Goal: Task Accomplishment & Management: Use online tool/utility

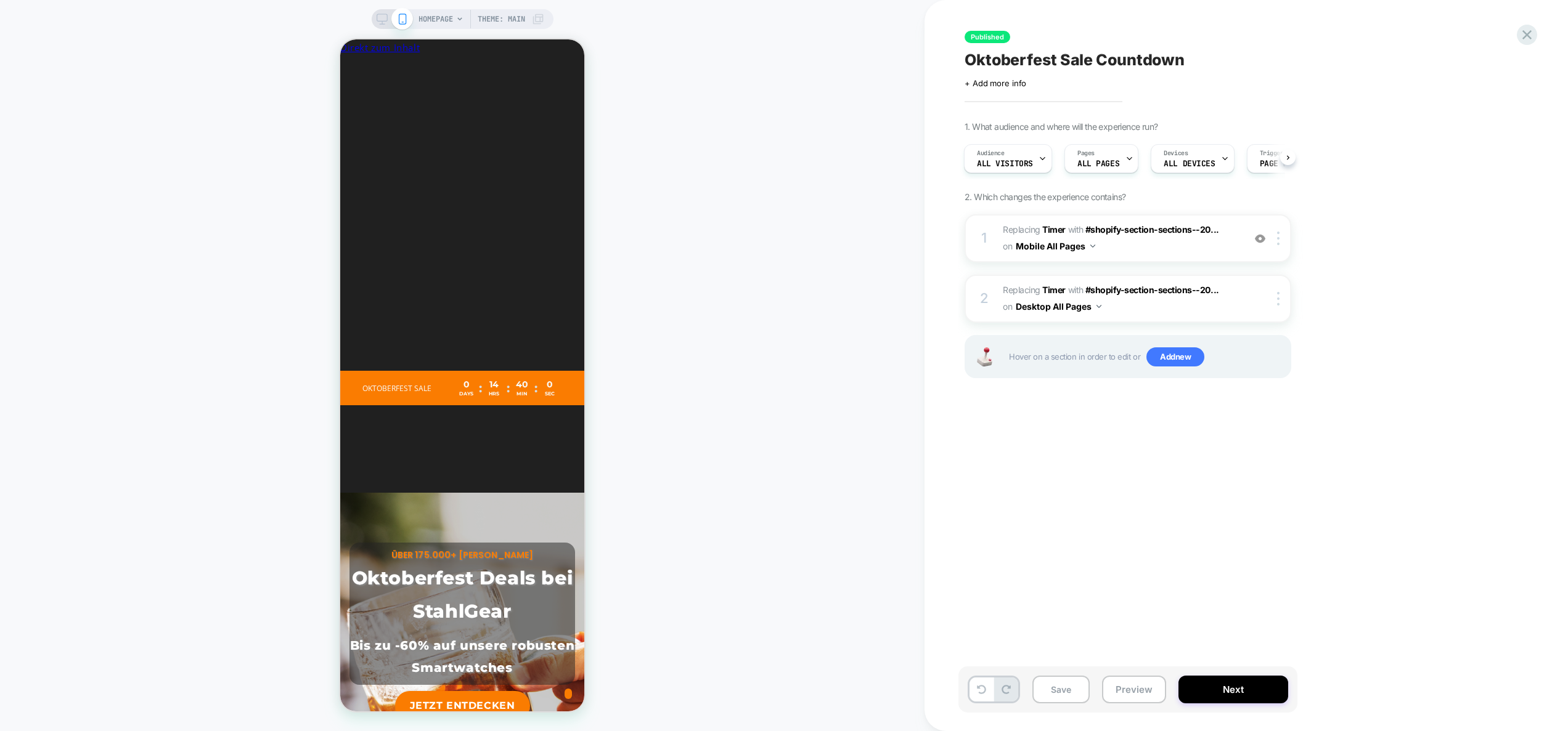
scroll to position [0, 225]
drag, startPoint x: 1138, startPoint y: 686, endPoint x: 1138, endPoint y: 678, distance: 8.0
click at [1138, 686] on button "Preview" at bounding box center [1134, 689] width 64 height 28
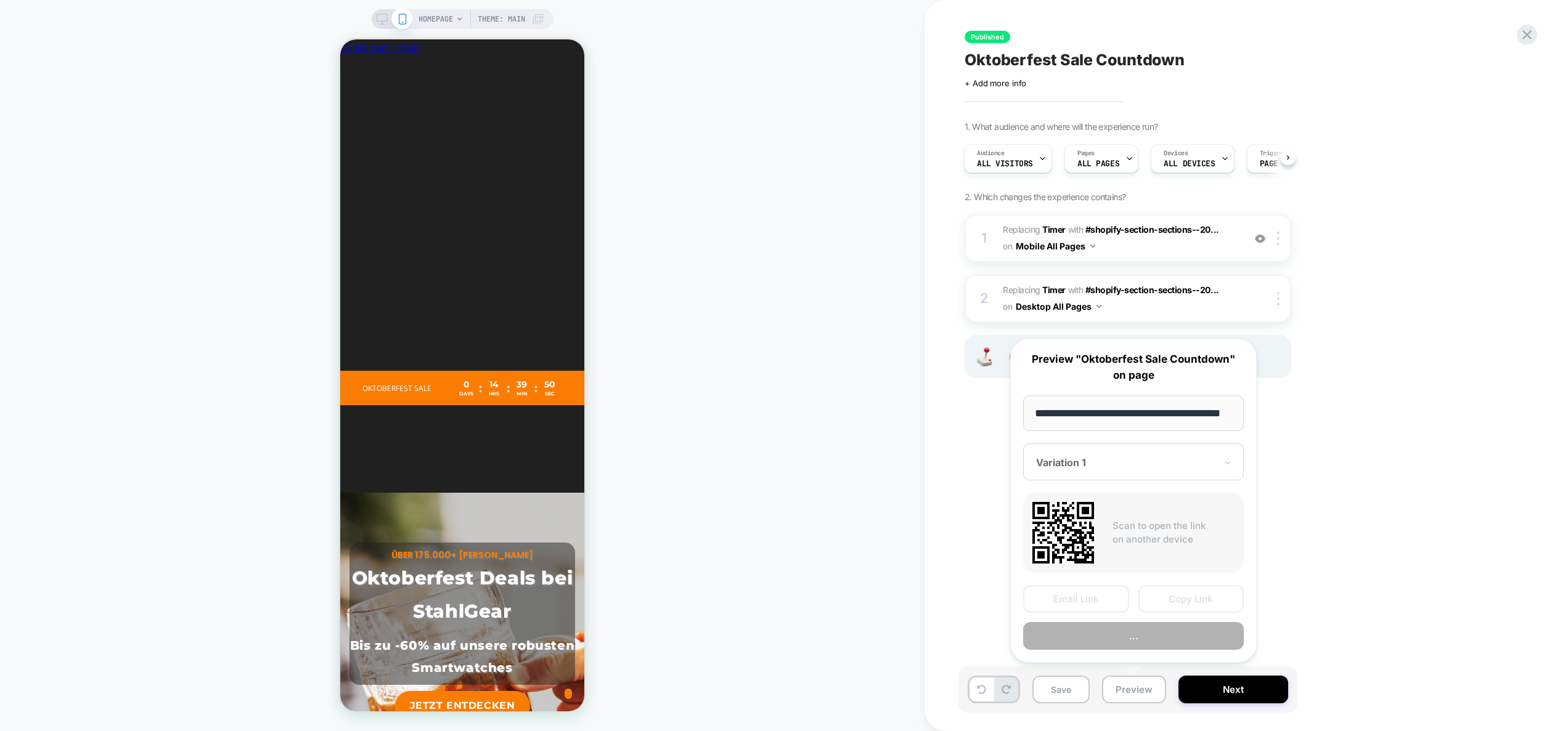
scroll to position [0, 29]
click at [1138, 639] on button "Preview" at bounding box center [1134, 636] width 221 height 28
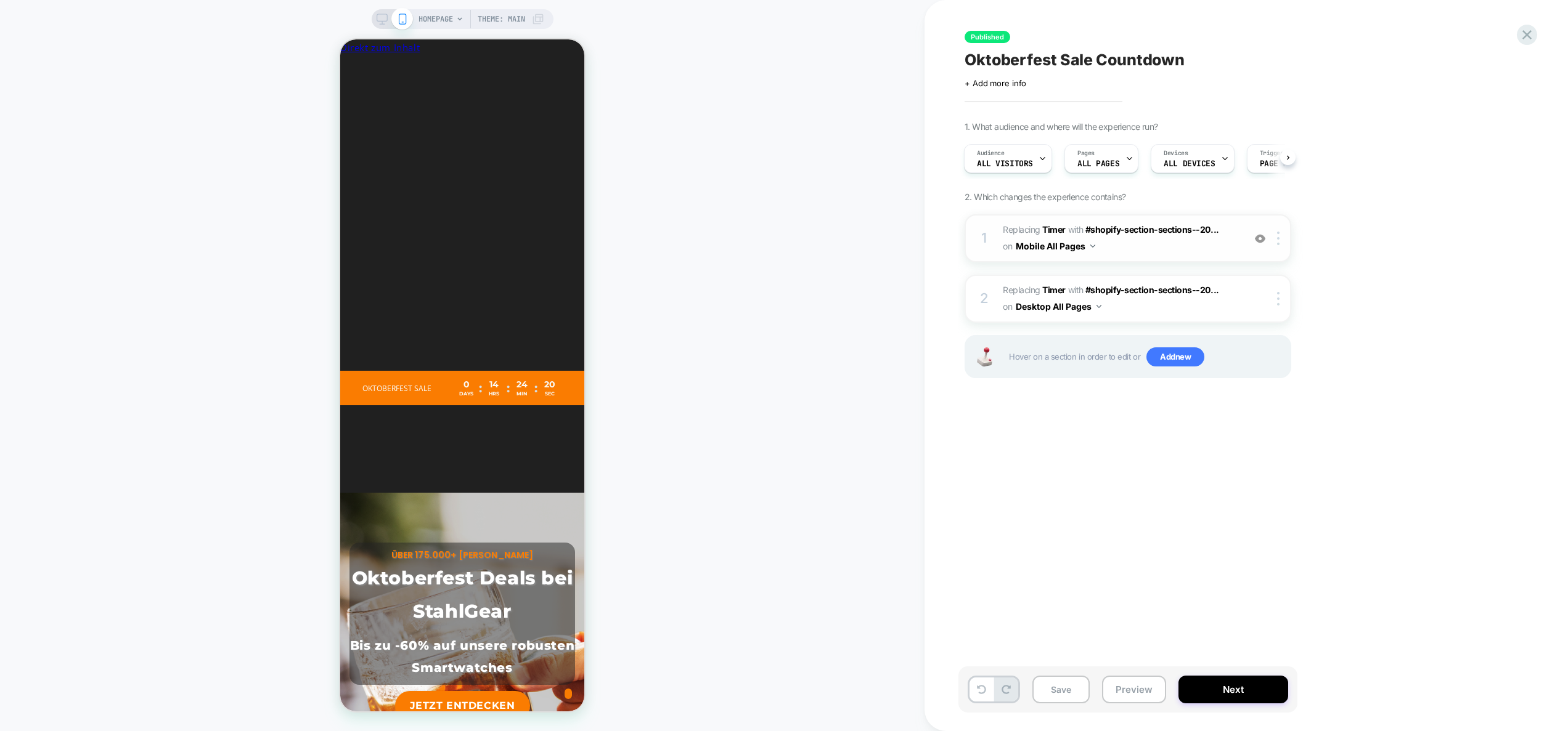
scroll to position [0, 452]
click at [1146, 681] on button "Preview" at bounding box center [1134, 689] width 64 height 28
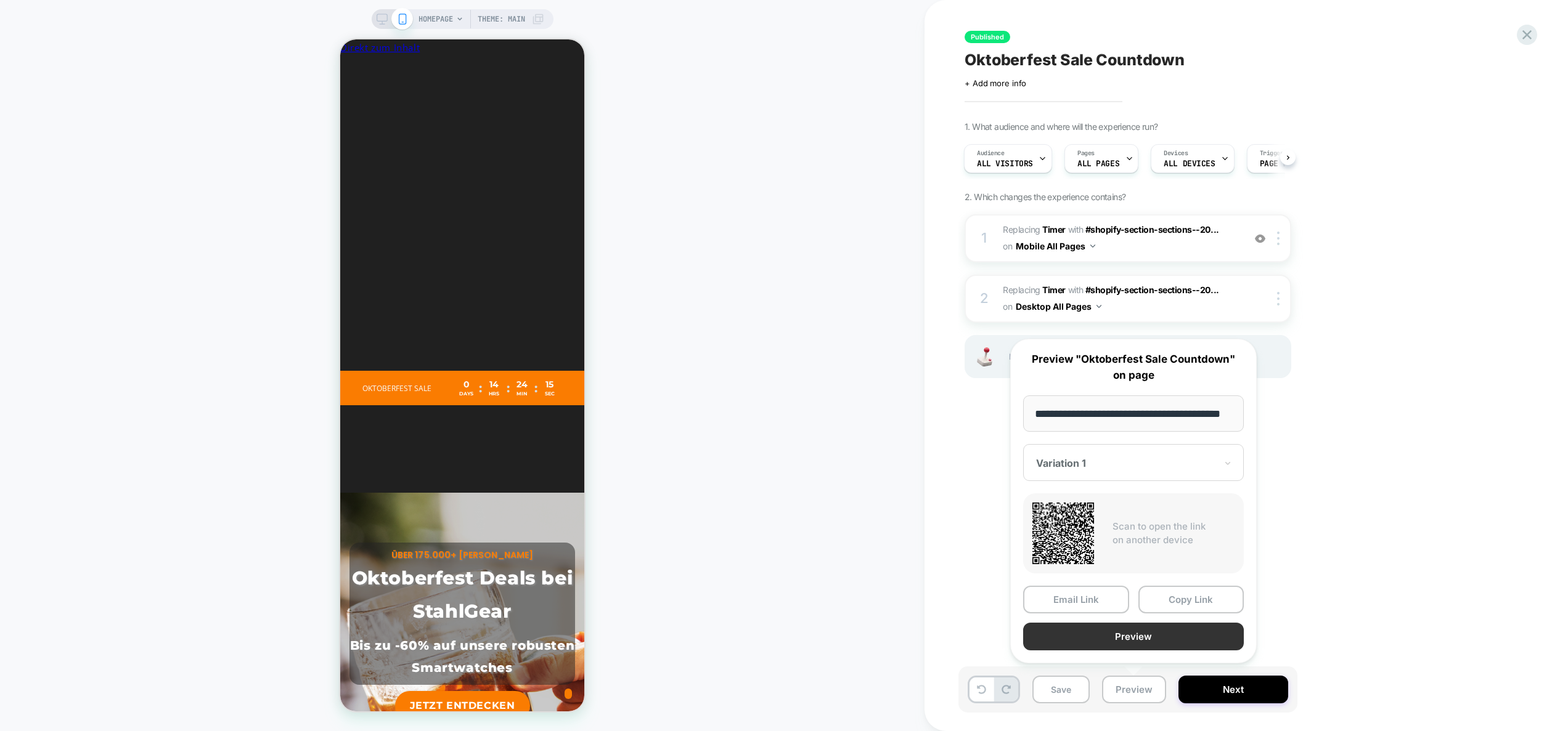
scroll to position [0, 0]
click at [1123, 628] on button "Preview" at bounding box center [1134, 636] width 221 height 28
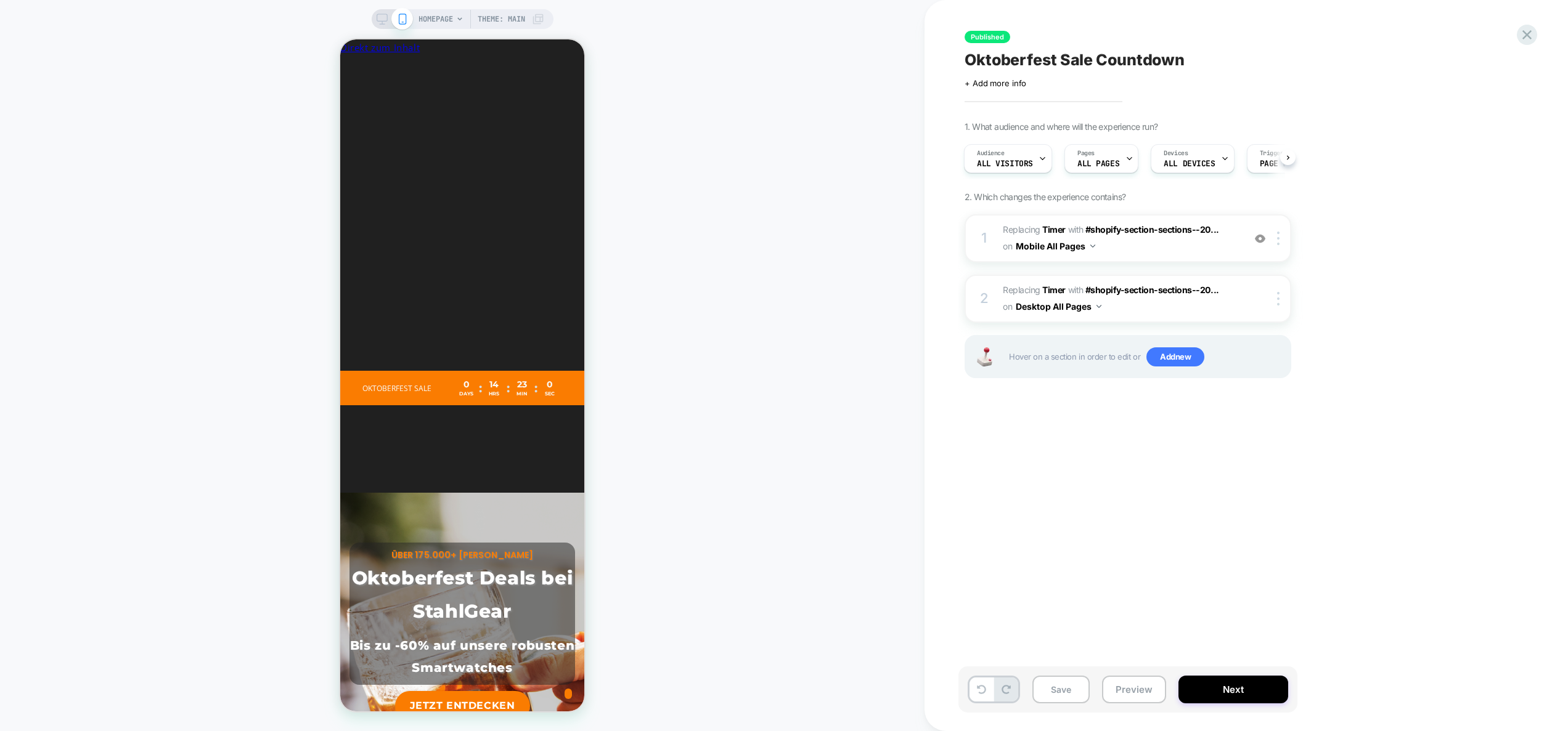
scroll to position [0, 225]
click at [1132, 689] on button "Preview" at bounding box center [1134, 689] width 64 height 28
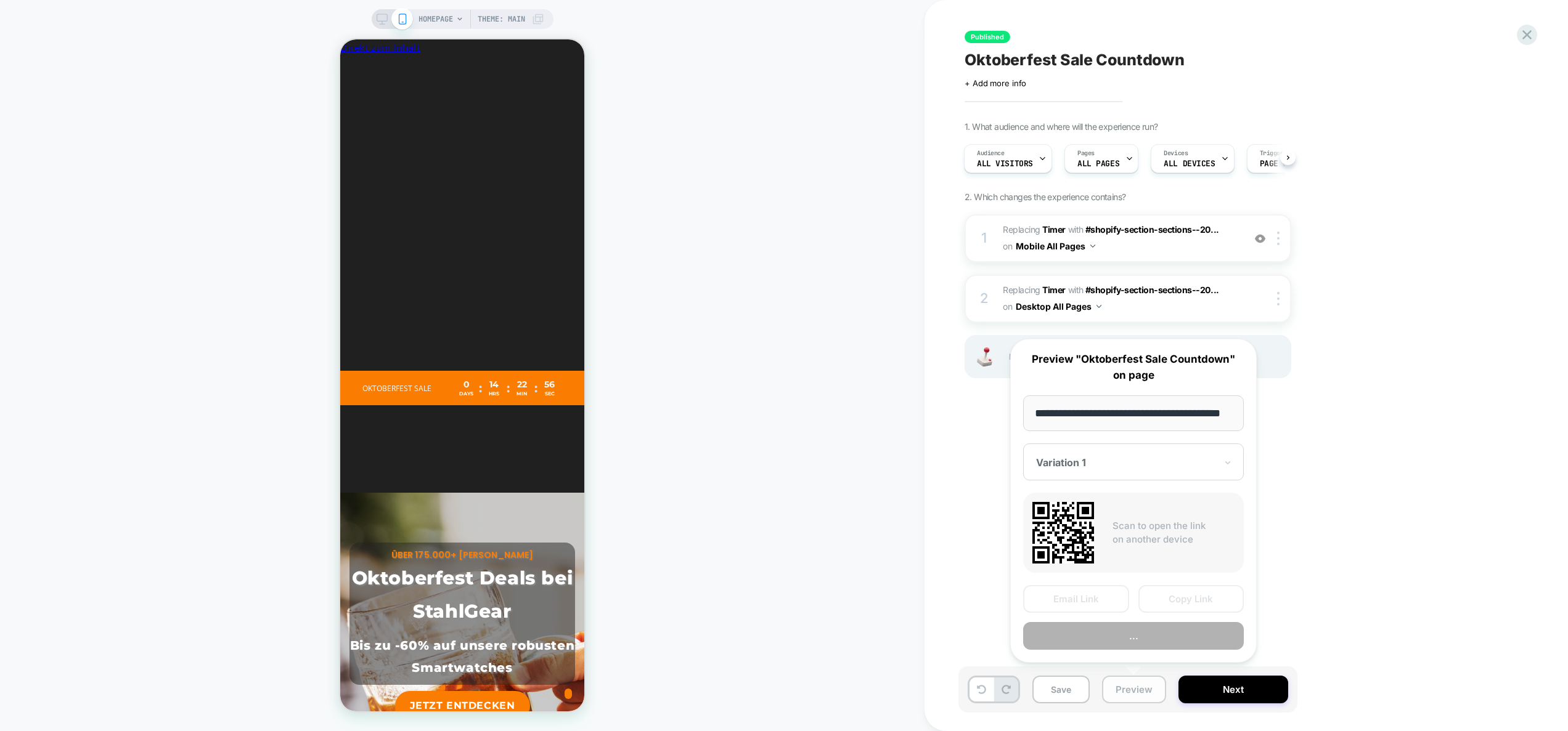
scroll to position [0, 29]
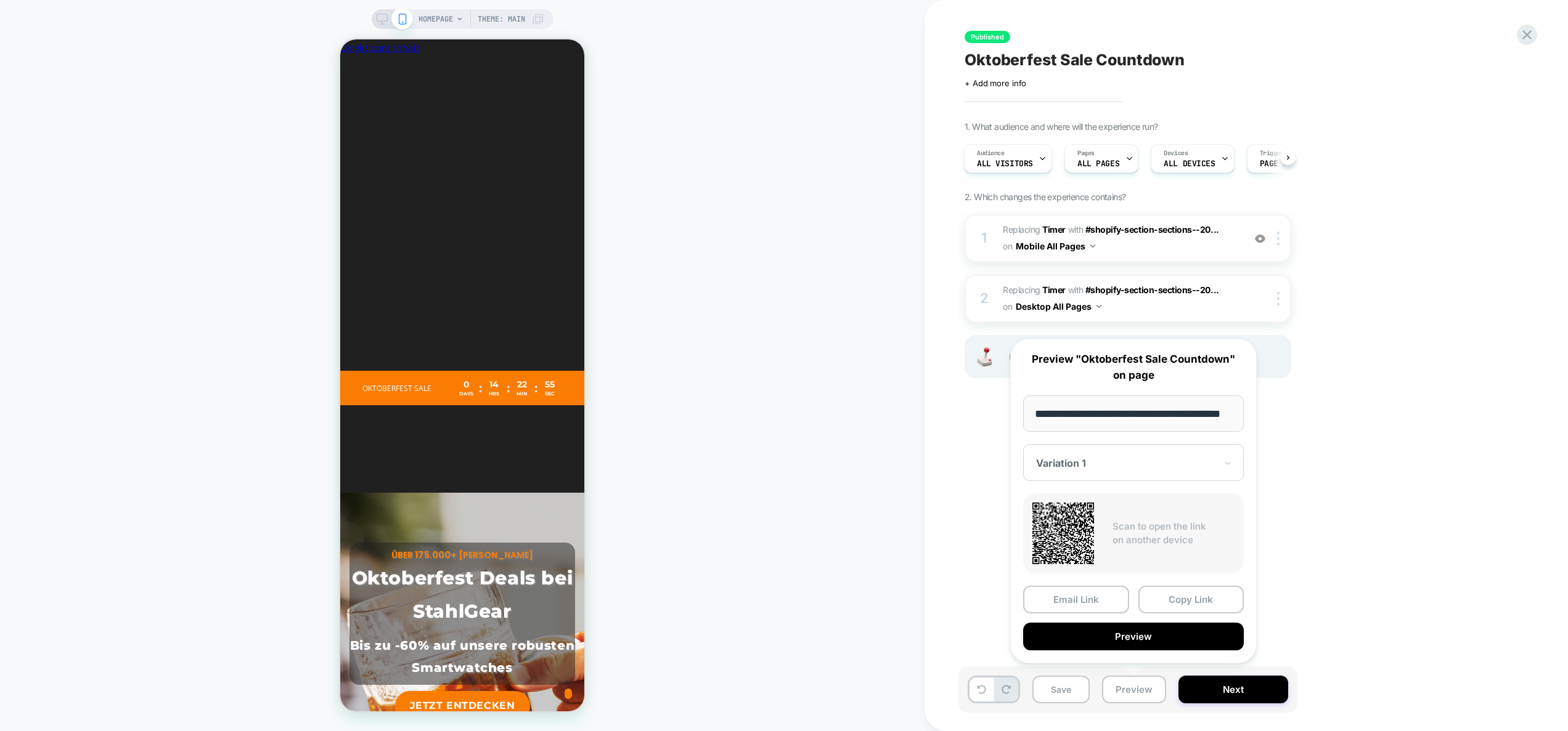
click at [1401, 480] on div "Published Oktoberfest Sale Countdown Click to edit experience details + Add mor…" at bounding box center [1190, 366] width 462 height 707
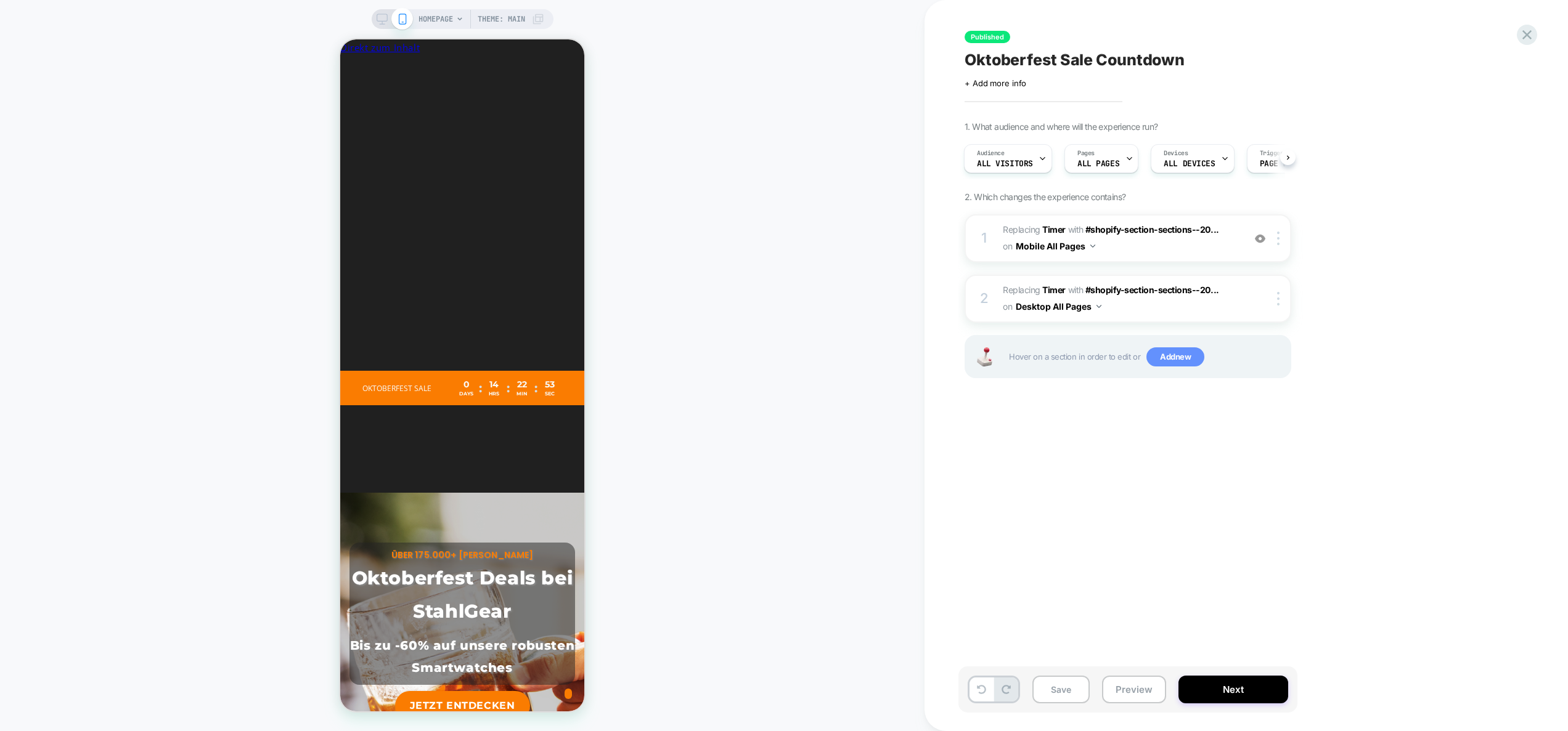
click at [1179, 357] on span "Add new" at bounding box center [1175, 357] width 58 height 20
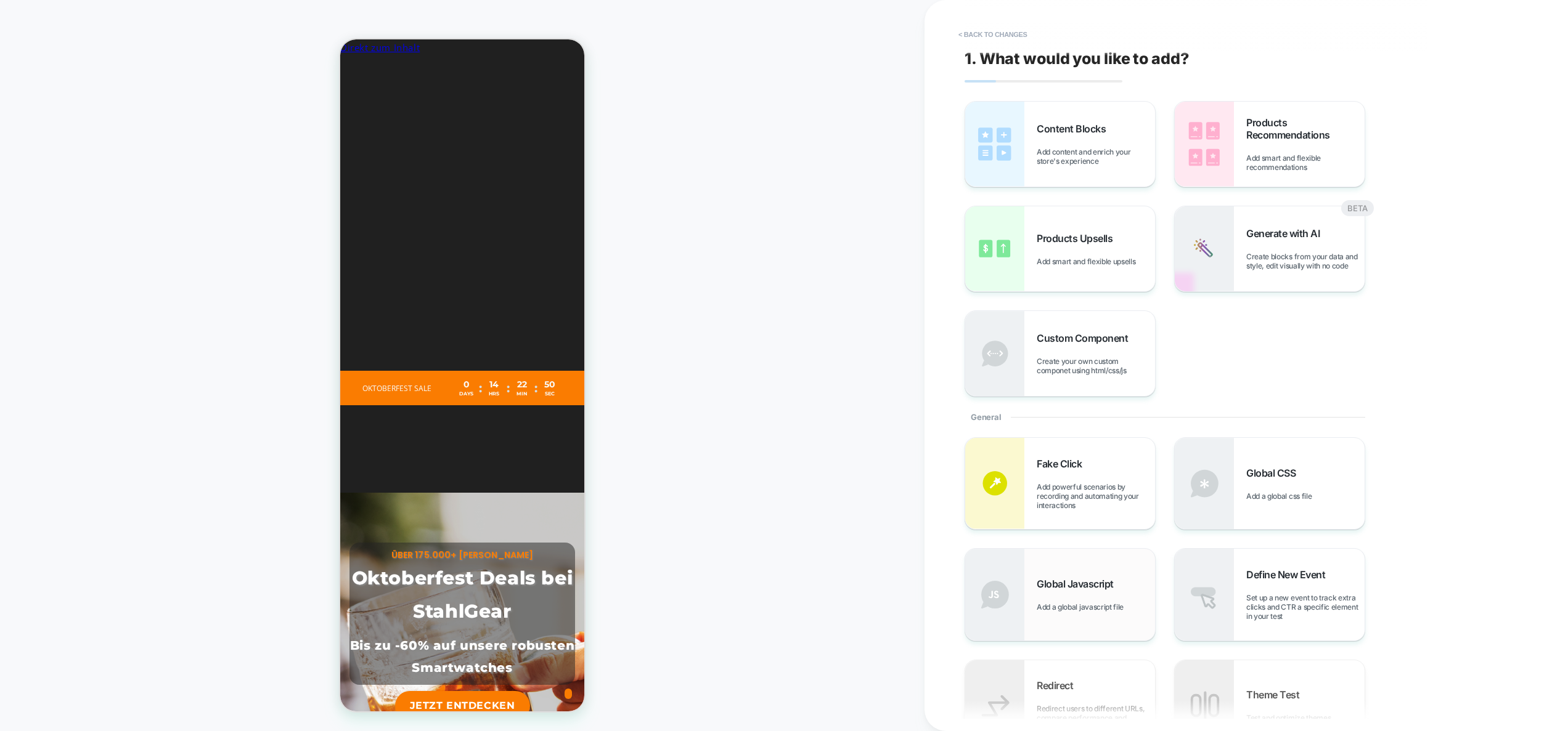
click at [1085, 594] on div "Global Javascript Add a global javascript file" at bounding box center [1096, 595] width 118 height 34
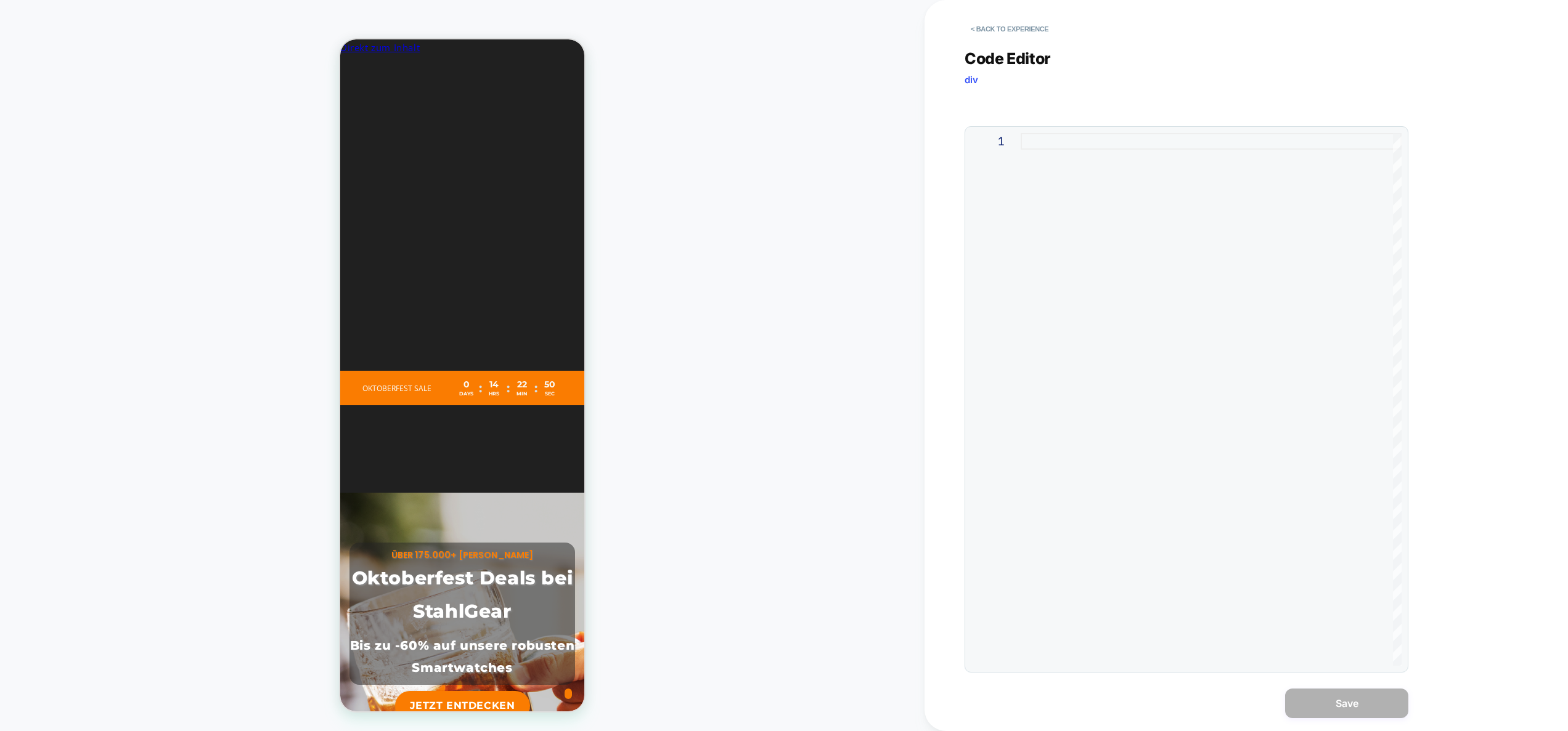
scroll to position [0, 452]
click at [1091, 306] on div at bounding box center [1211, 399] width 381 height 533
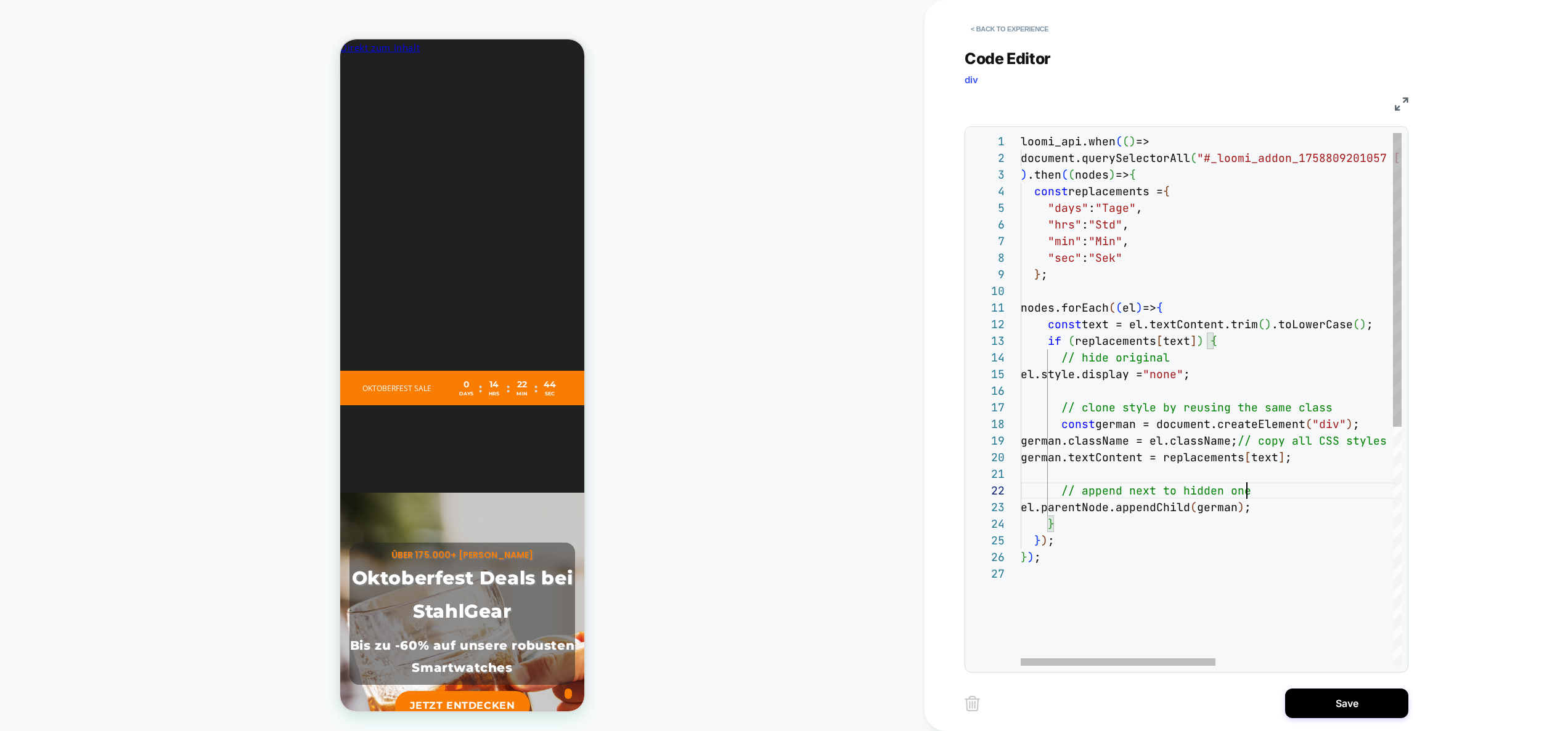
scroll to position [17, 226]
click at [1264, 488] on div "loomi_api.when ( ( ) => document.querySelectorAll ( "#_loomi_addon_175880920105…" at bounding box center [1385, 616] width 728 height 965
click at [1182, 357] on div "loomi_api.when ( ( ) => document.querySelectorAll ( "#_loomi_addon_175880920105…" at bounding box center [1385, 616] width 728 height 965
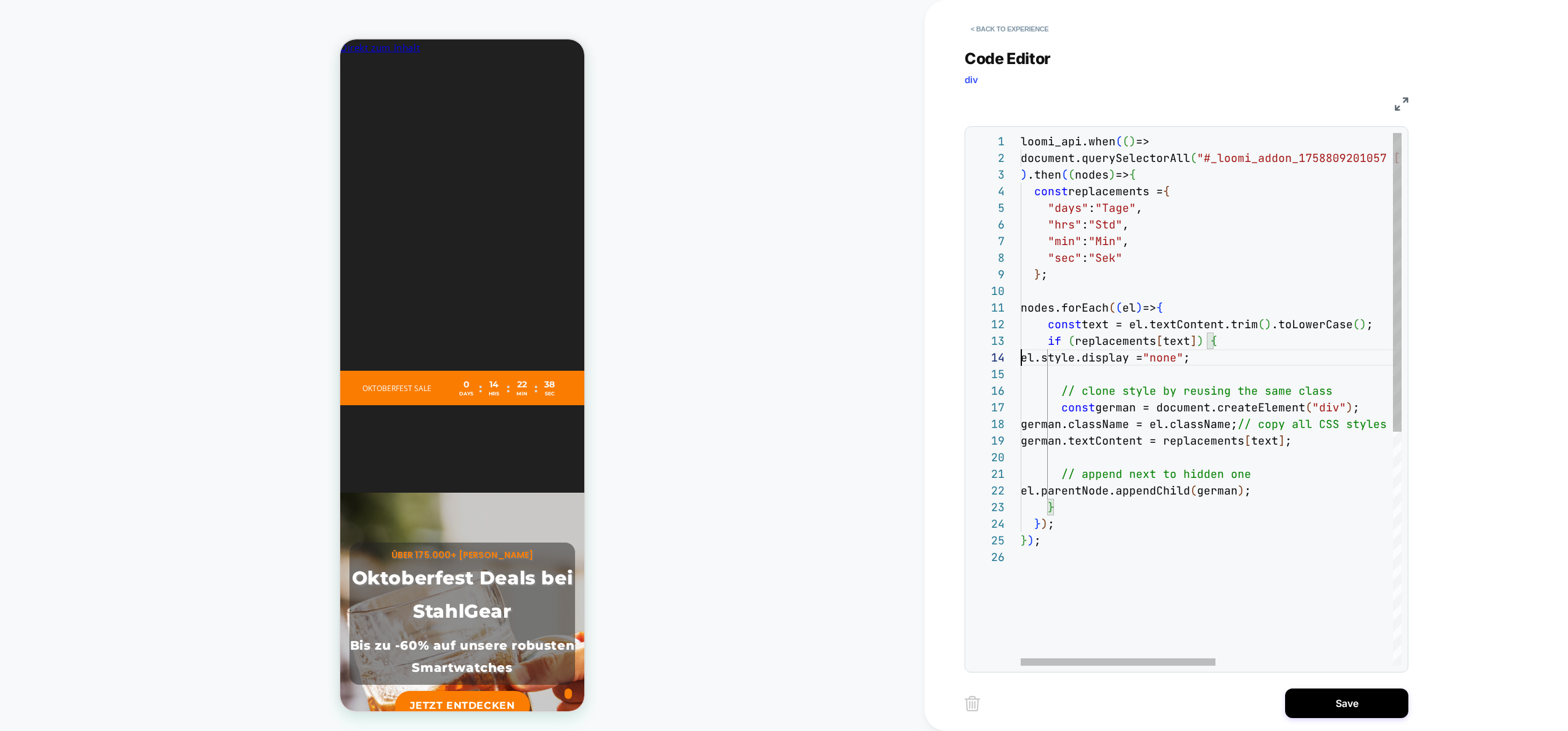
scroll to position [83, 306]
click at [1355, 392] on div "loomi_api.when ( ( ) => document.querySelectorAll ( "#_loomi_addon_175880920105…" at bounding box center [1385, 607] width 728 height 949
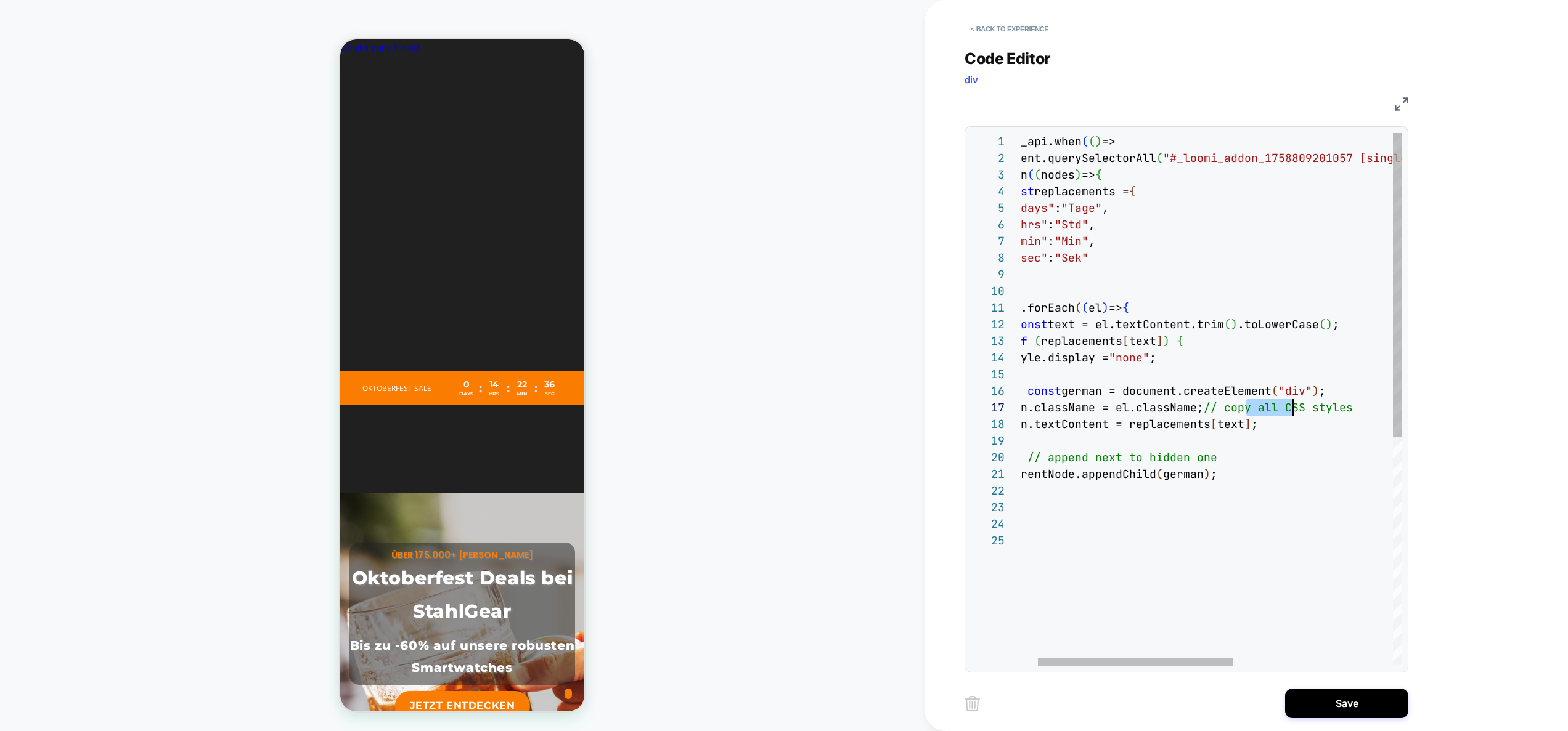
scroll to position [100, 405]
drag, startPoint x: 1278, startPoint y: 406, endPoint x: 1442, endPoint y: 408, distance: 164.0
click at [1442, 408] on div "loomi_api.when ( ( ) => document.querySelectorAll ( "#_loomi_addon_175880920105…" at bounding box center [1351, 599] width 728 height 932
click at [1264, 455] on div "loomi_api.when ( ( ) => document.querySelectorAll ( "#_loomi_addon_175880920105…" at bounding box center [1351, 599] width 728 height 932
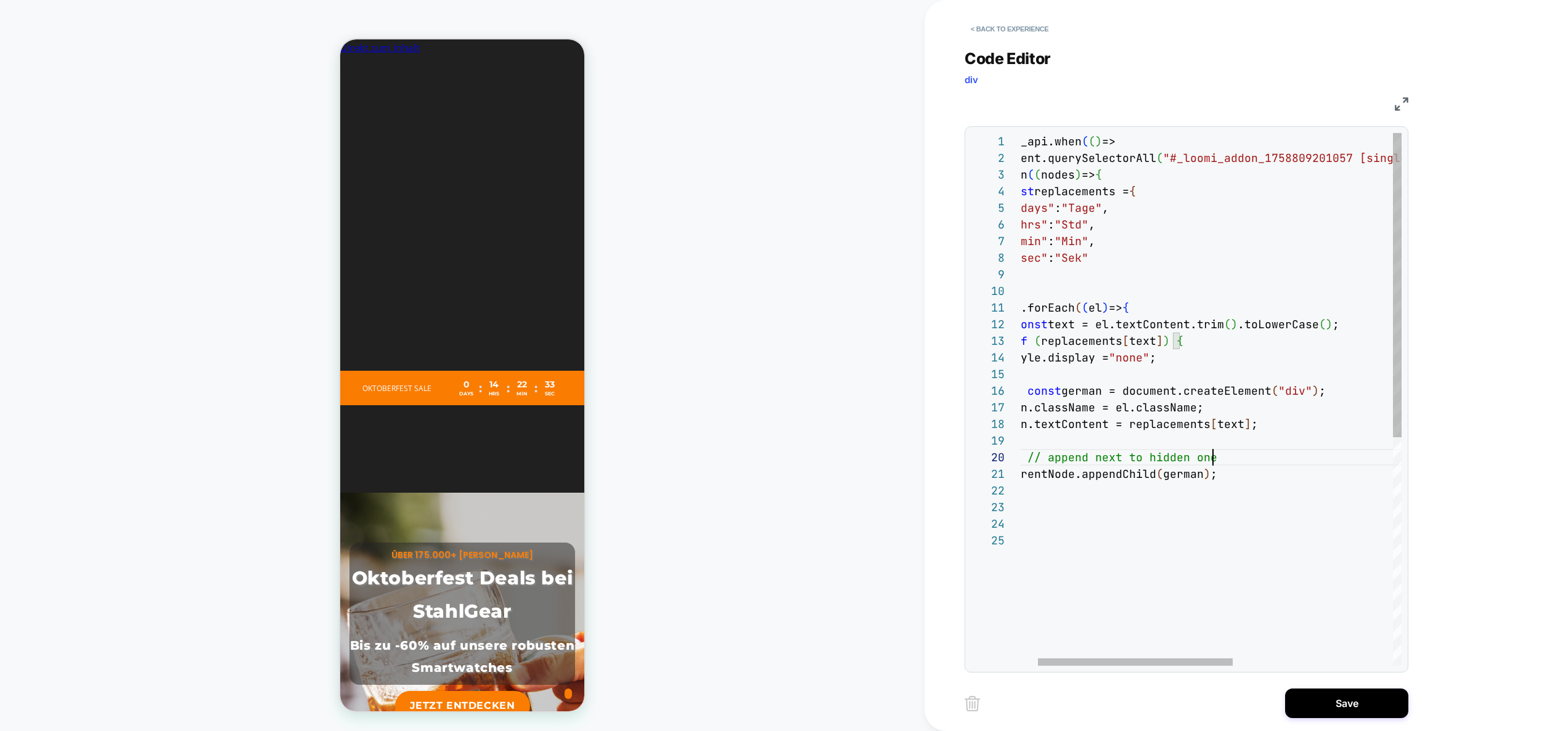
scroll to position [150, 0]
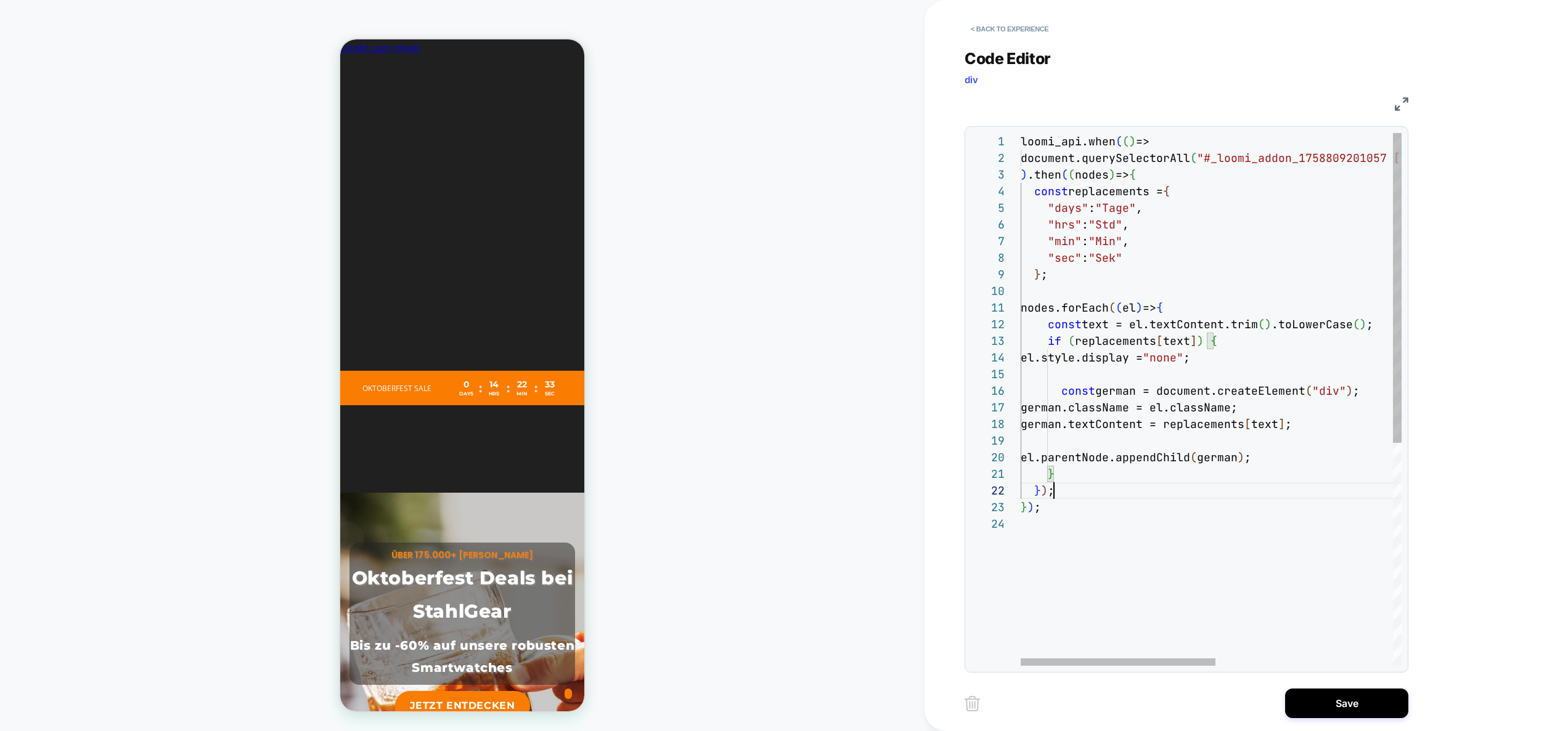
click at [1246, 495] on div "loomi_api.when ( ( ) => document.querySelectorAll ( "#_loomi_addon_175880920105…" at bounding box center [1385, 591] width 728 height 915
type textarea "**********"
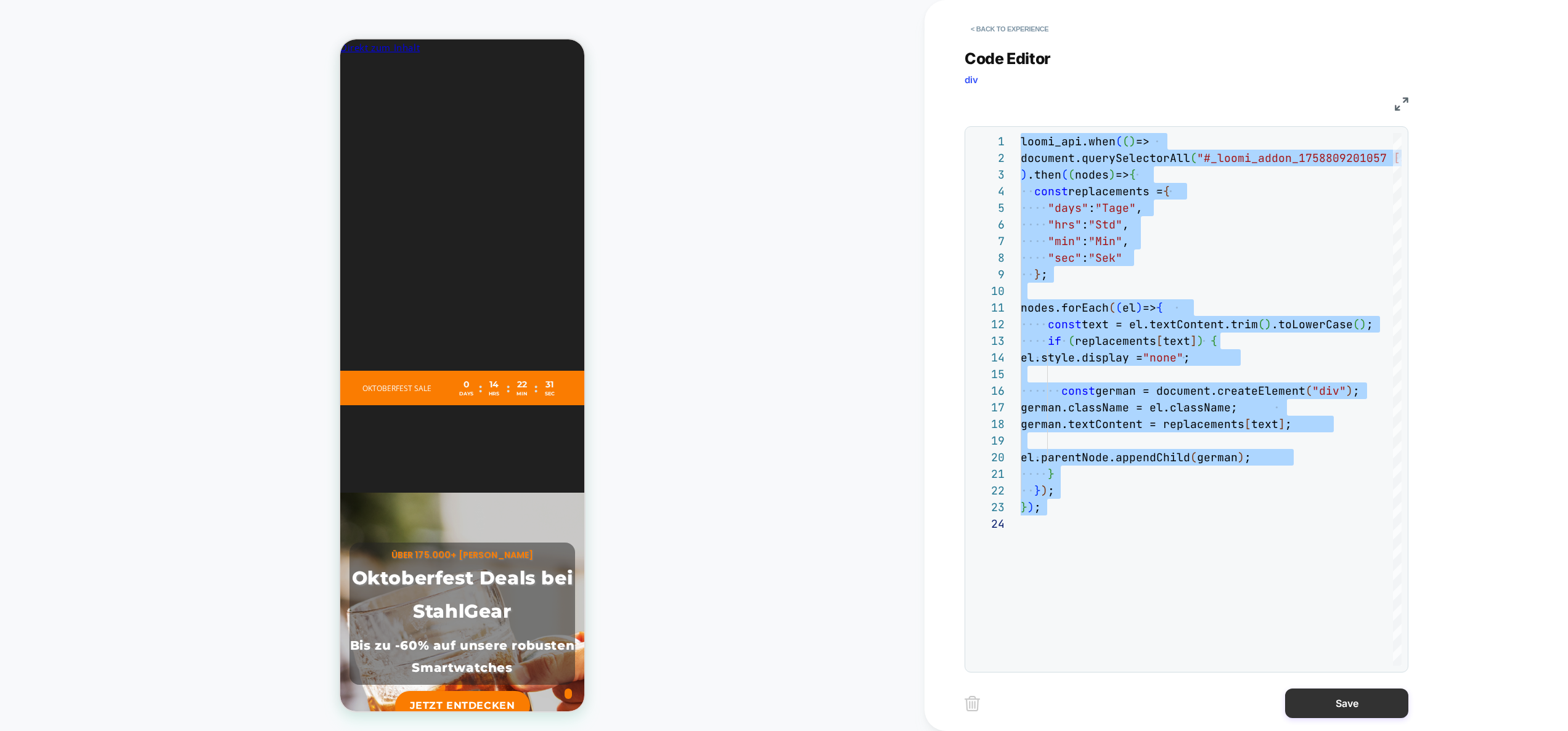
click at [1348, 704] on button "Save" at bounding box center [1347, 703] width 123 height 29
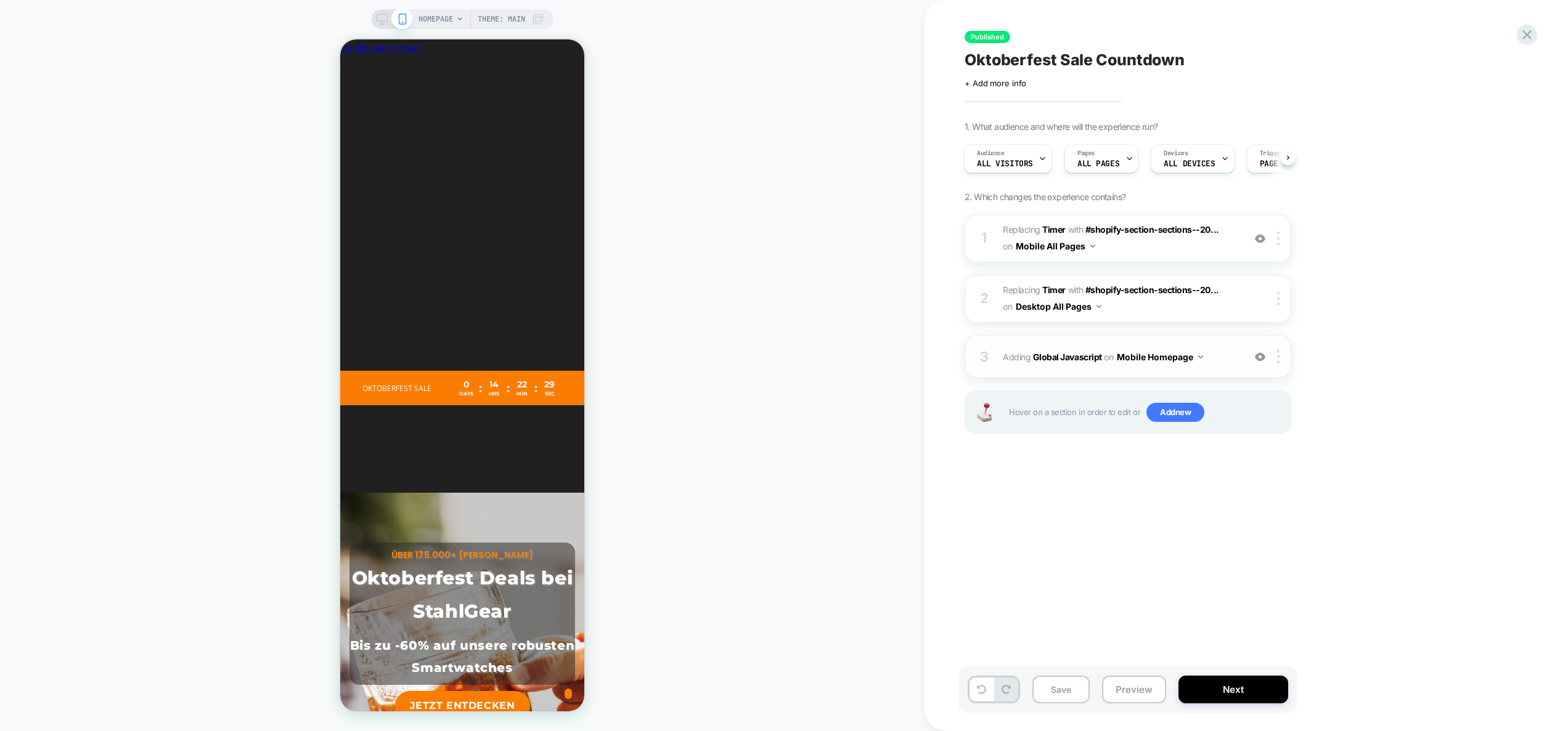
click at [1177, 359] on button "Mobile Homepage" at bounding box center [1160, 357] width 86 height 18
click at [1170, 540] on div "Mobile All Pages" at bounding box center [1159, 544] width 149 height 26
click at [1282, 360] on div at bounding box center [1281, 357] width 20 height 13
click at [1283, 361] on div at bounding box center [1281, 357] width 20 height 13
click at [1266, 454] on div "Copy to Desktop" at bounding box center [1279, 455] width 110 height 34
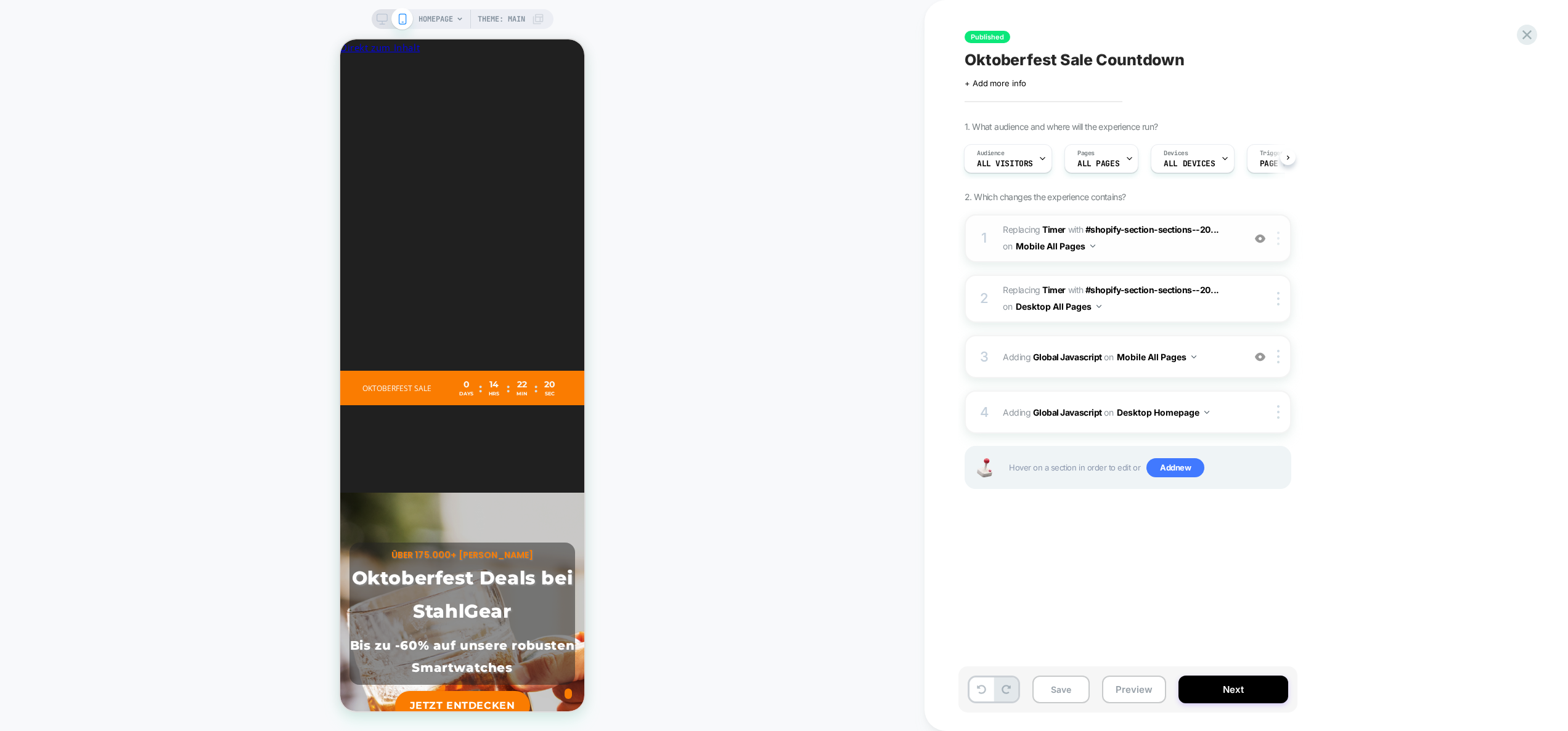
click at [1280, 240] on div at bounding box center [1281, 238] width 20 height 13
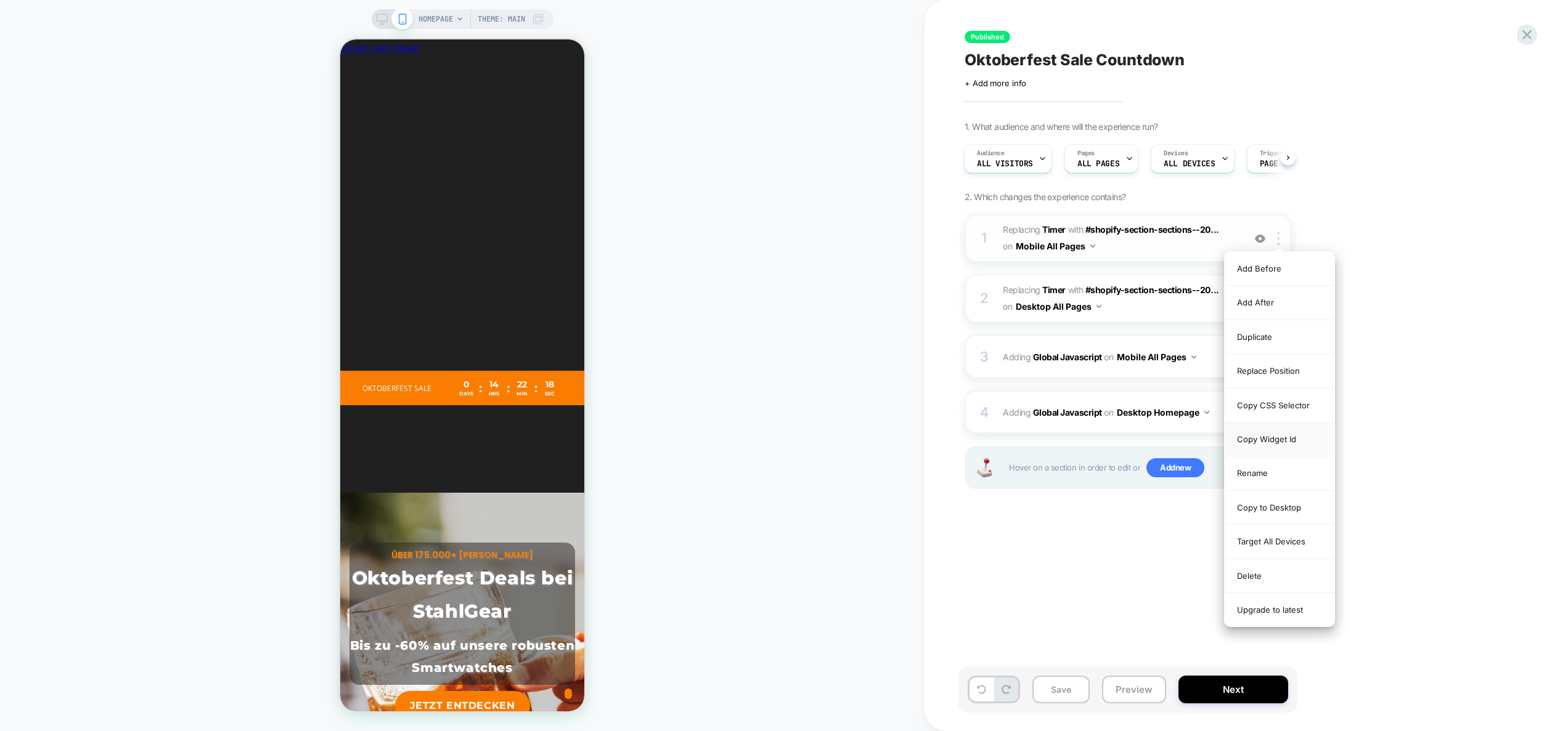
click at [1275, 433] on div "Copy Widget Id" at bounding box center [1279, 439] width 110 height 34
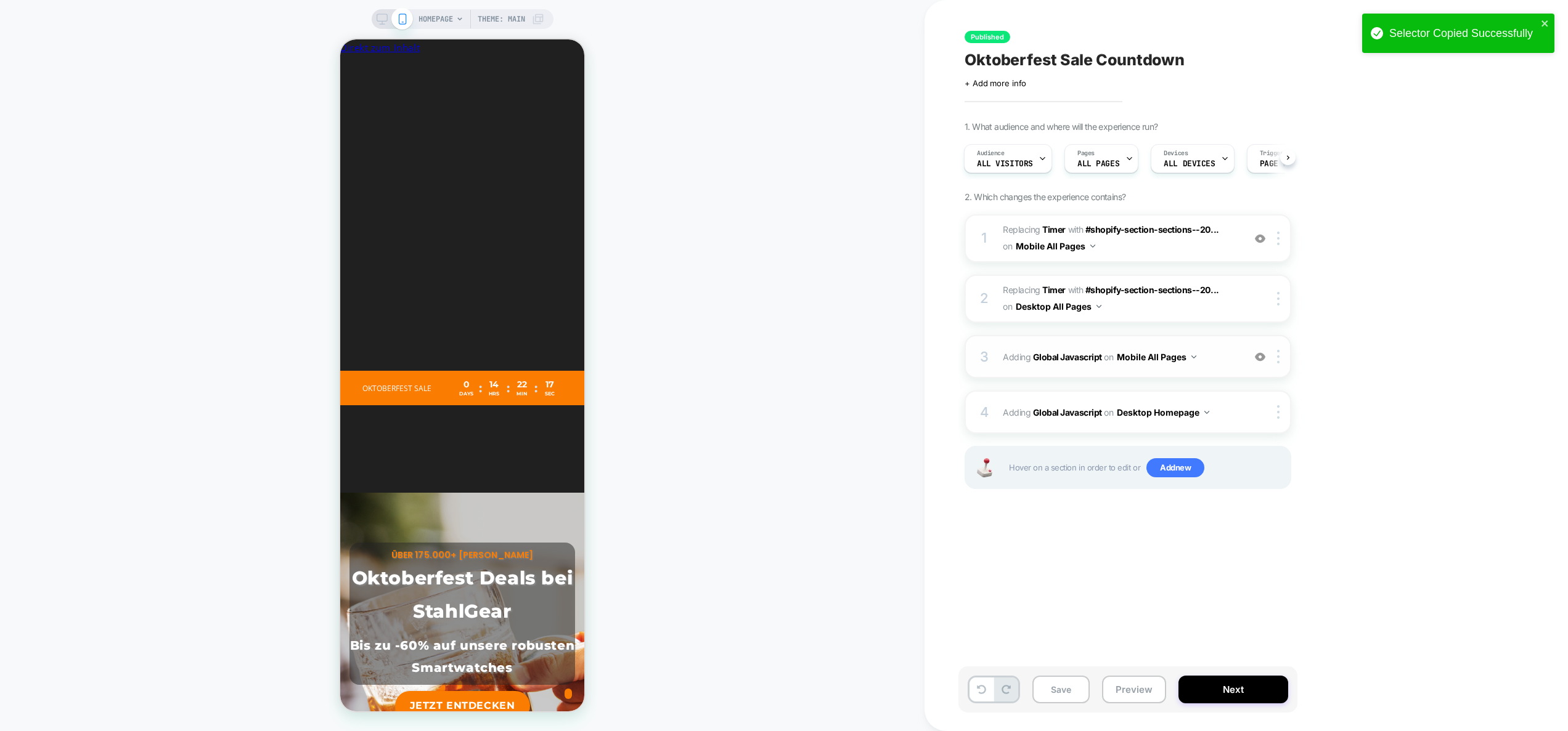
click at [1200, 353] on span "Adding Global Javascript on Mobile All Pages" at bounding box center [1120, 357] width 235 height 18
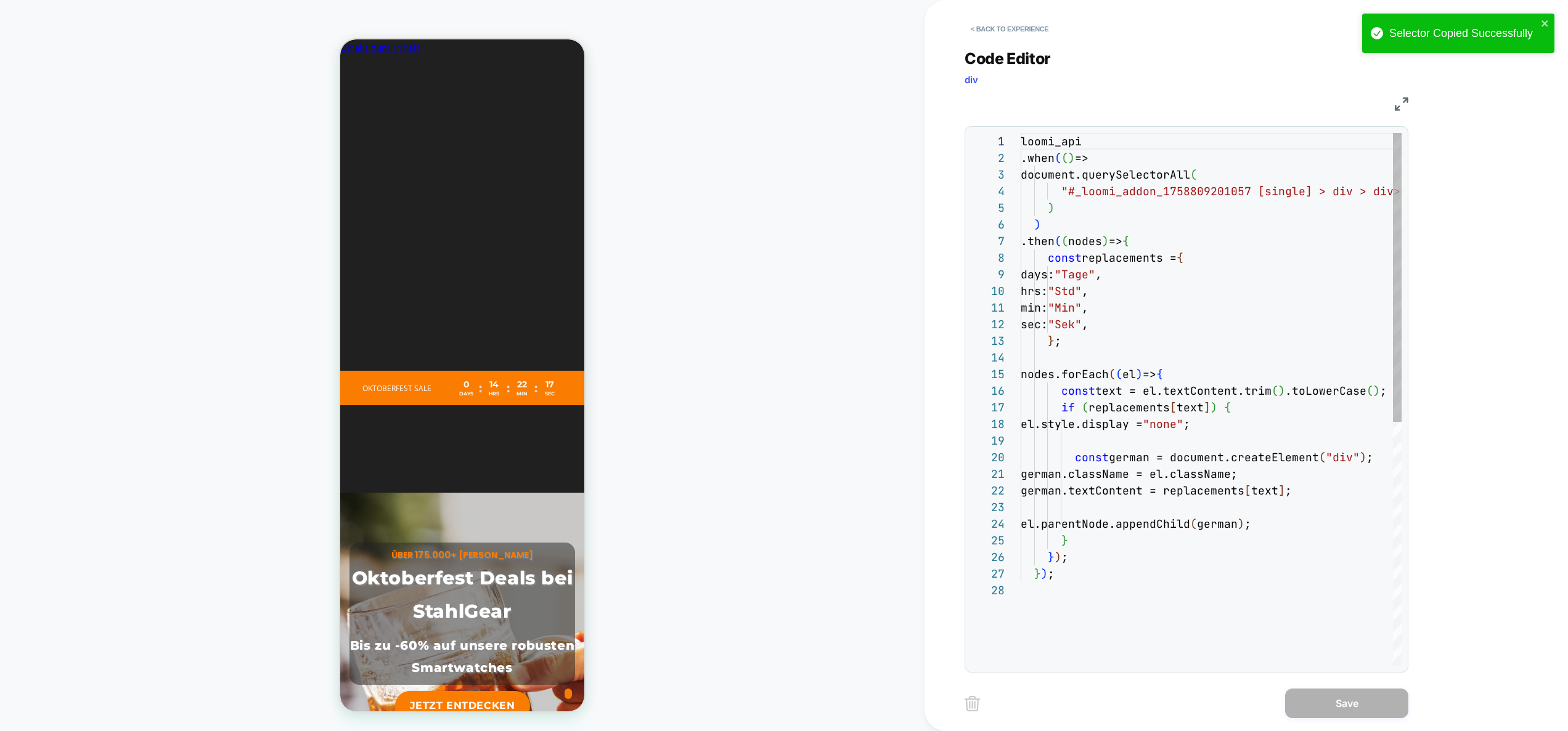
scroll to position [166, 0]
click at [1206, 193] on div "loomi_api .when ( ( ) => document.querySelectorAll ( "#_loomi_addon_17588092010…" at bounding box center [1308, 624] width 575 height 982
click at [1082, 192] on div "loomi_api .when ( ( ) => document.querySelectorAll ( "##_loomi_addon_1758809054…" at bounding box center [1312, 624] width 582 height 982
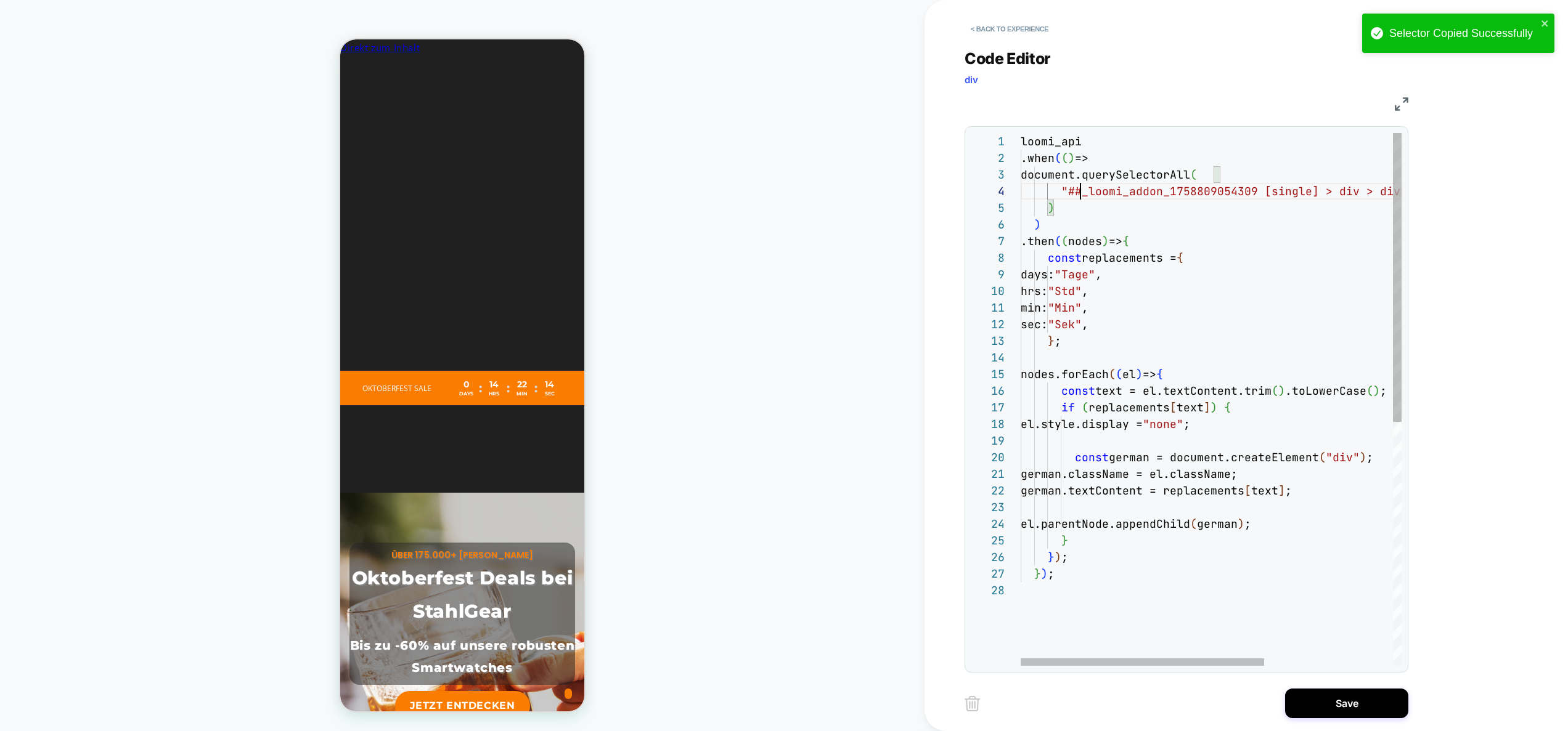
type textarea "**********"
click at [1341, 712] on button "Save" at bounding box center [1347, 703] width 123 height 29
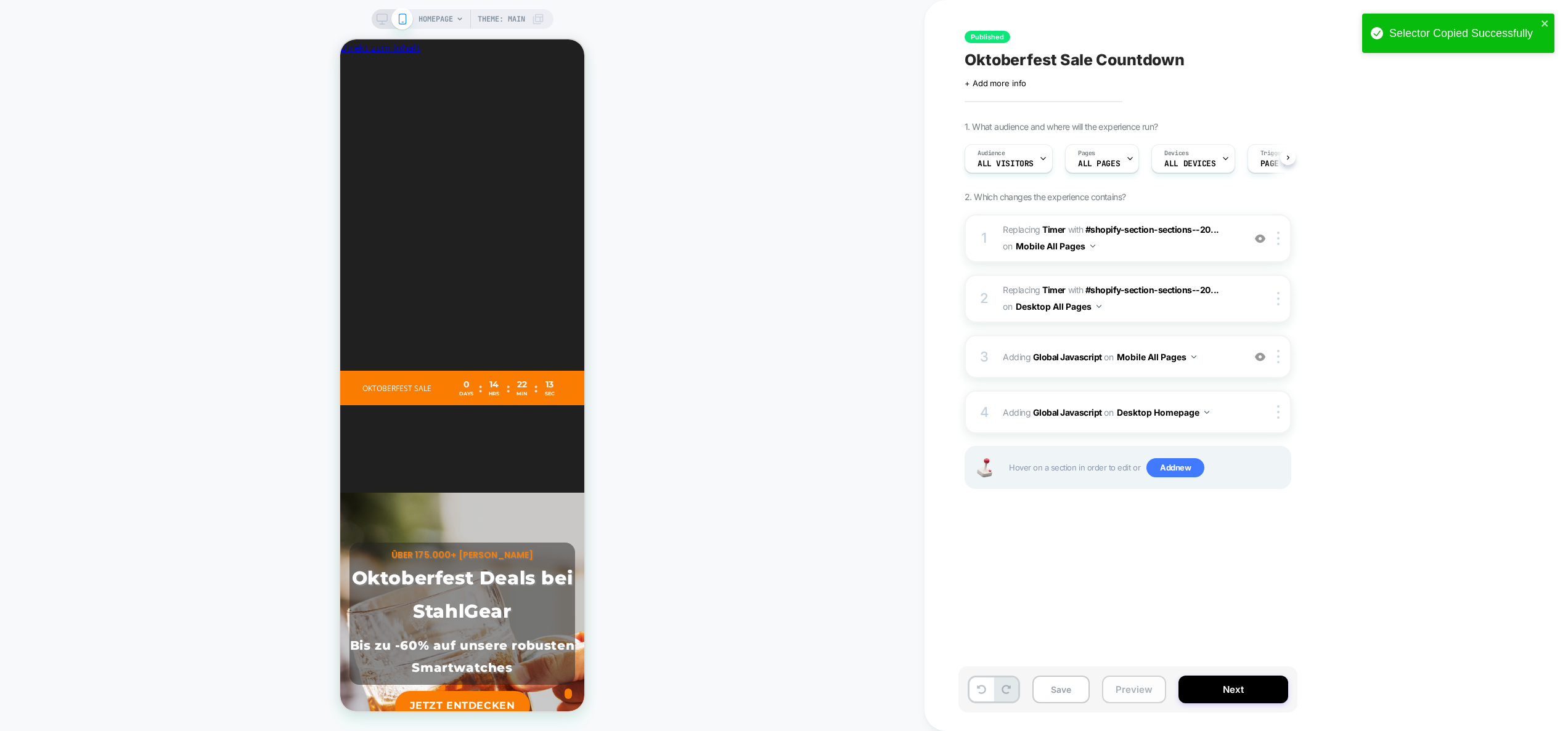
click at [1140, 689] on button "Preview" at bounding box center [1134, 689] width 64 height 28
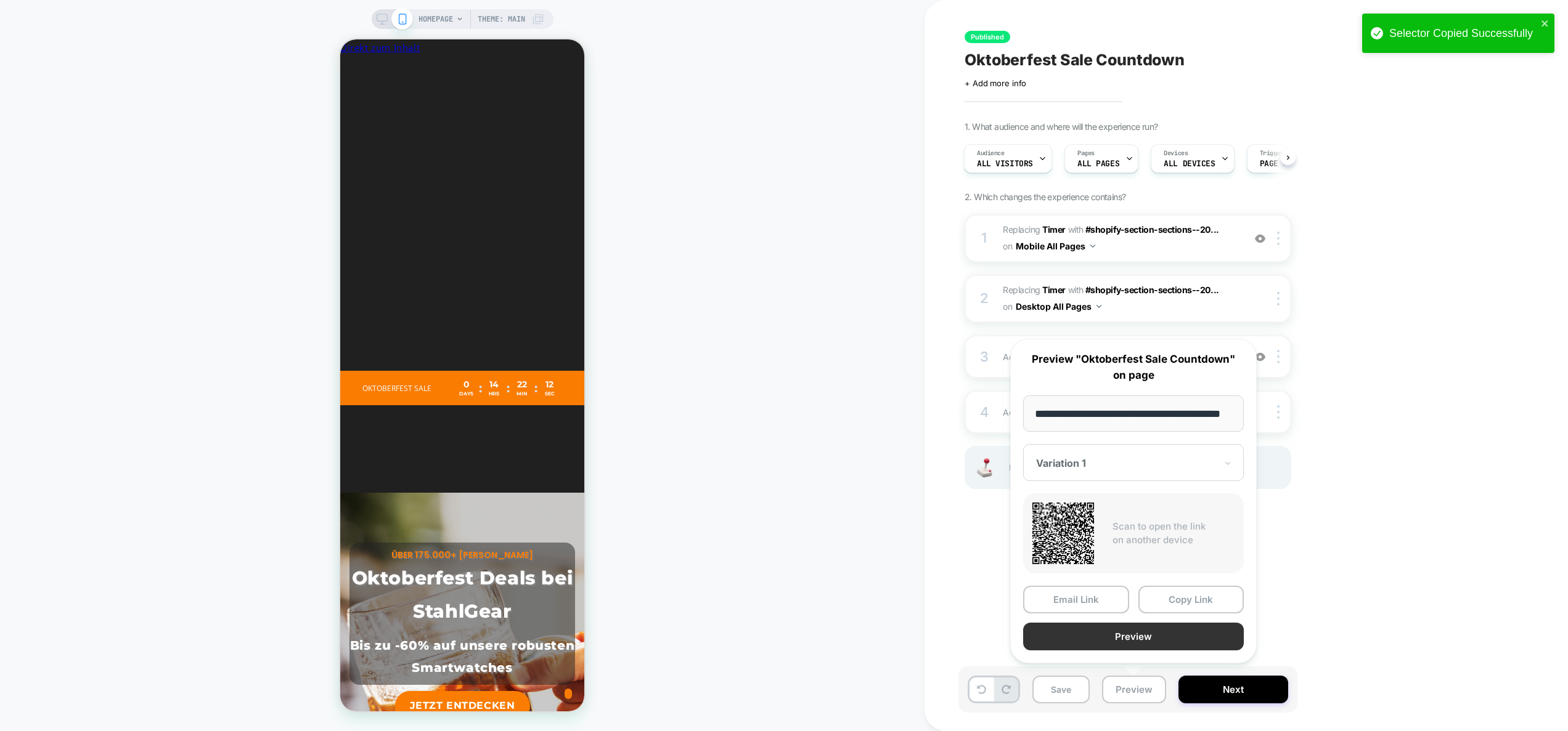
scroll to position [0, 0]
click at [1139, 636] on button "Preview" at bounding box center [1134, 636] width 221 height 28
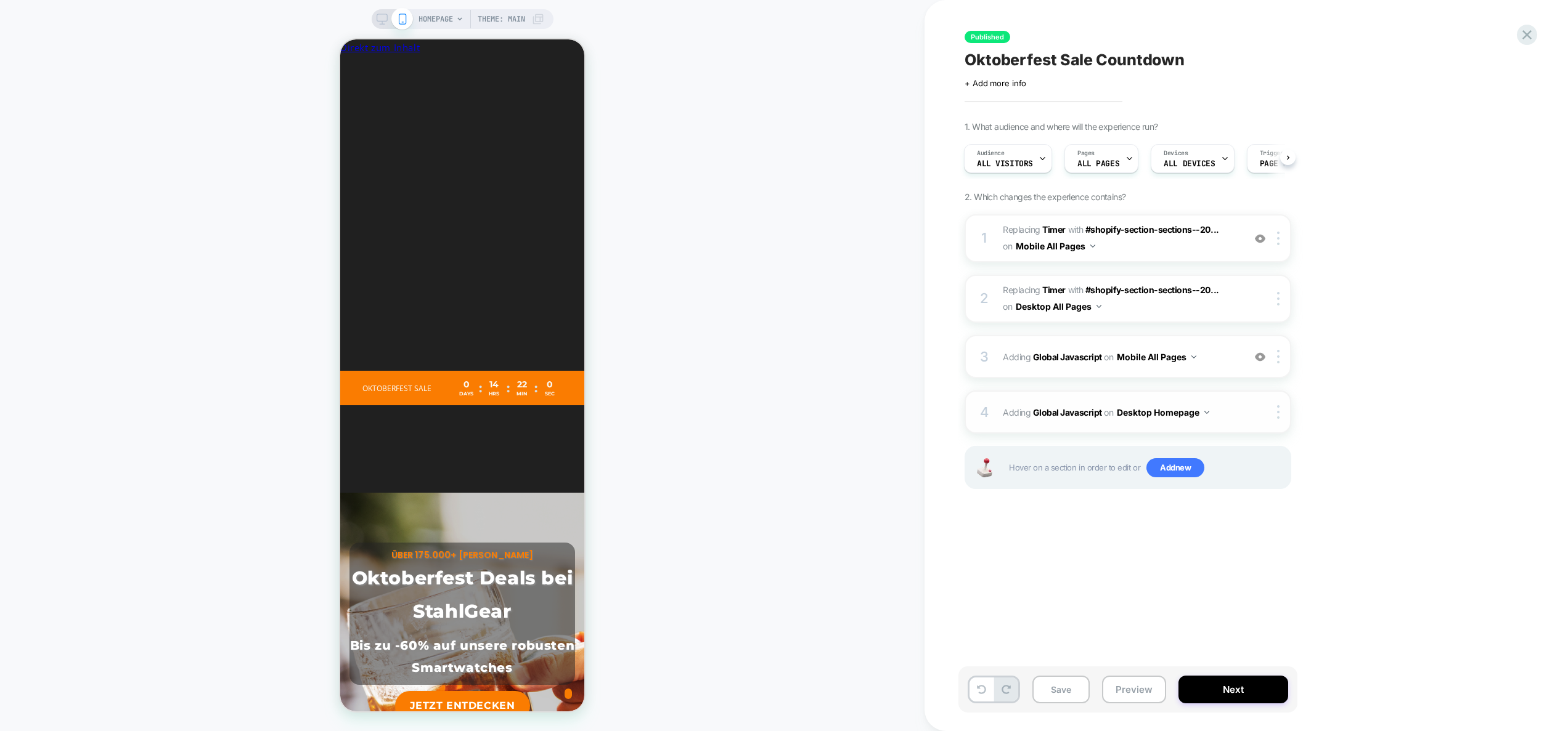
scroll to position [0, 677]
click at [1178, 412] on button "Desktop Homepage" at bounding box center [1163, 412] width 92 height 18
click at [1170, 598] on div "Desktop All Pages" at bounding box center [1163, 599] width 155 height 26
drag, startPoint x: 1148, startPoint y: 691, endPoint x: 1149, endPoint y: 676, distance: 15.0
click at [1148, 691] on button "Preview" at bounding box center [1134, 689] width 64 height 28
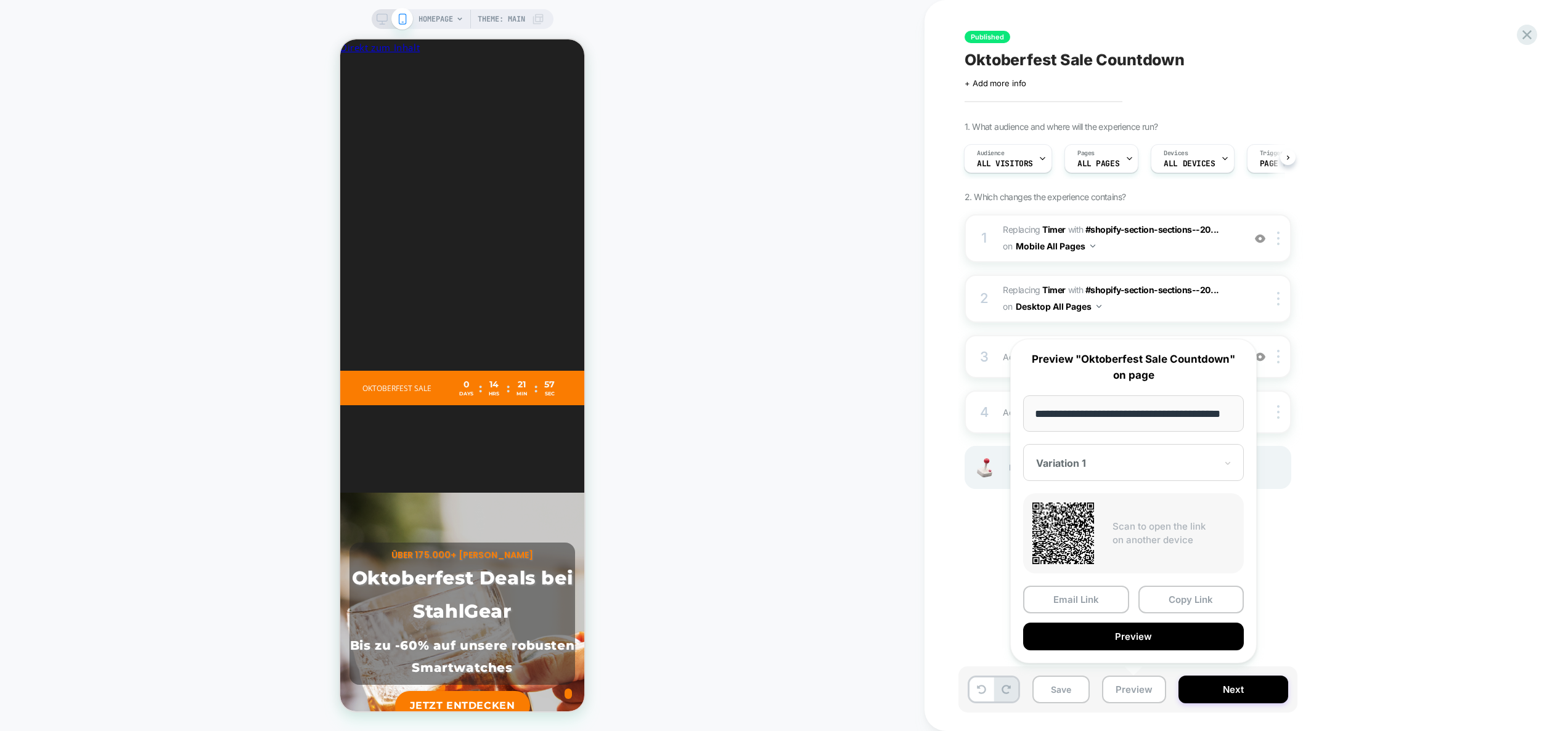
scroll to position [0, 0]
drag, startPoint x: 1381, startPoint y: 532, endPoint x: 1279, endPoint y: 436, distance: 140.1
click at [1381, 531] on div "Published Oktoberfest Sale Countdown Click to edit experience details + Add mor…" at bounding box center [1190, 366] width 462 height 707
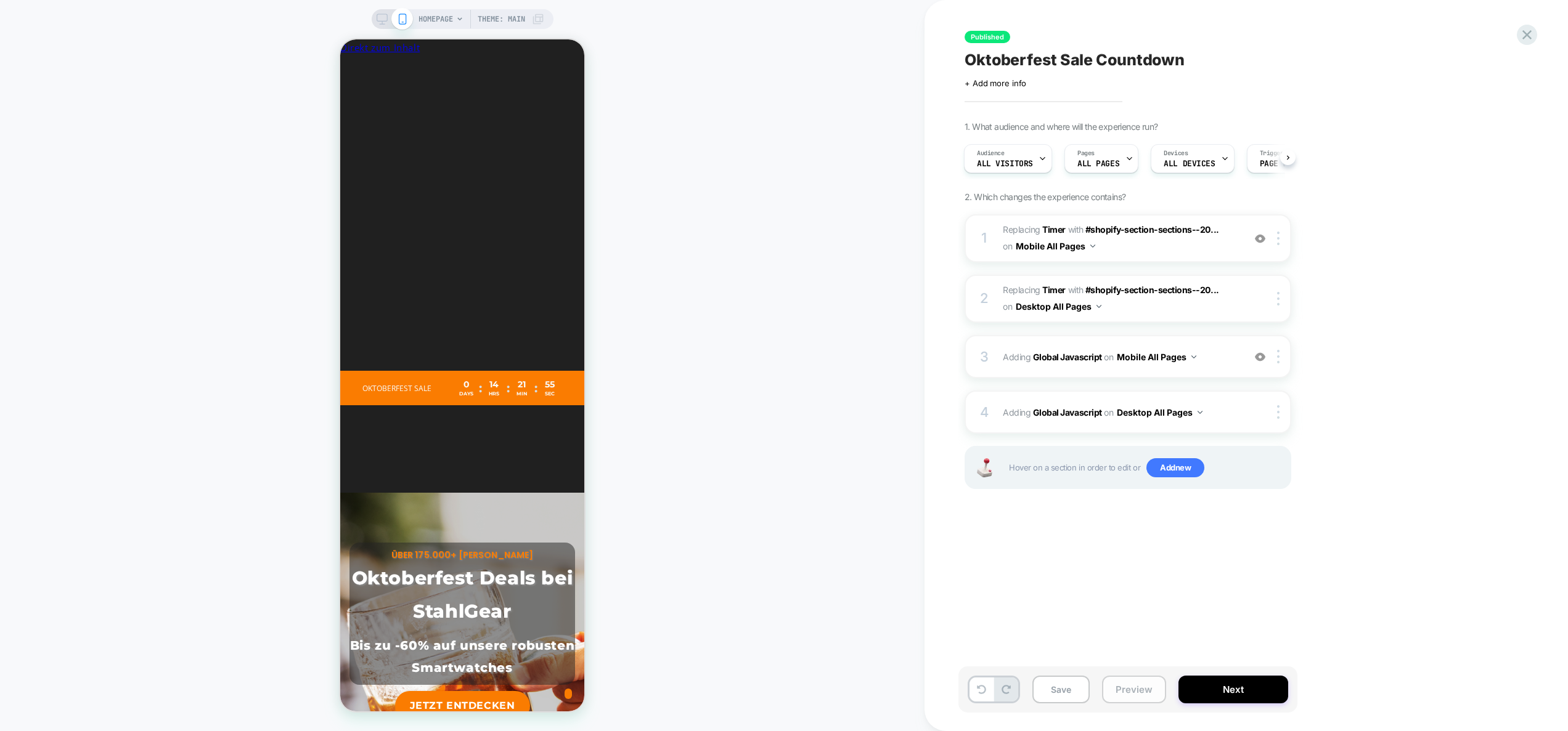
drag, startPoint x: 1139, startPoint y: 693, endPoint x: 1139, endPoint y: 677, distance: 16.0
click at [1139, 693] on button "Preview" at bounding box center [1134, 689] width 64 height 28
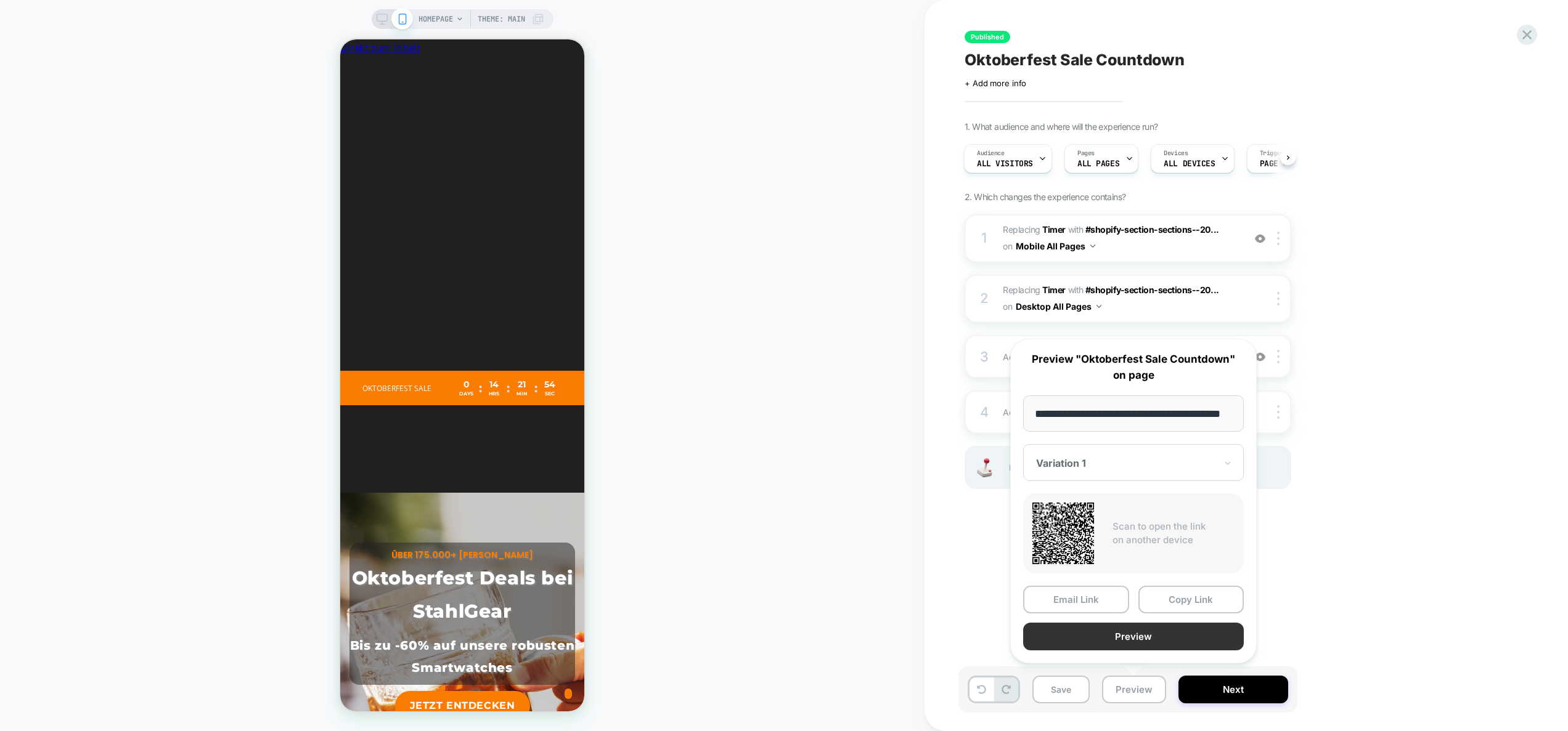
click at [1140, 636] on button "Preview" at bounding box center [1134, 636] width 221 height 28
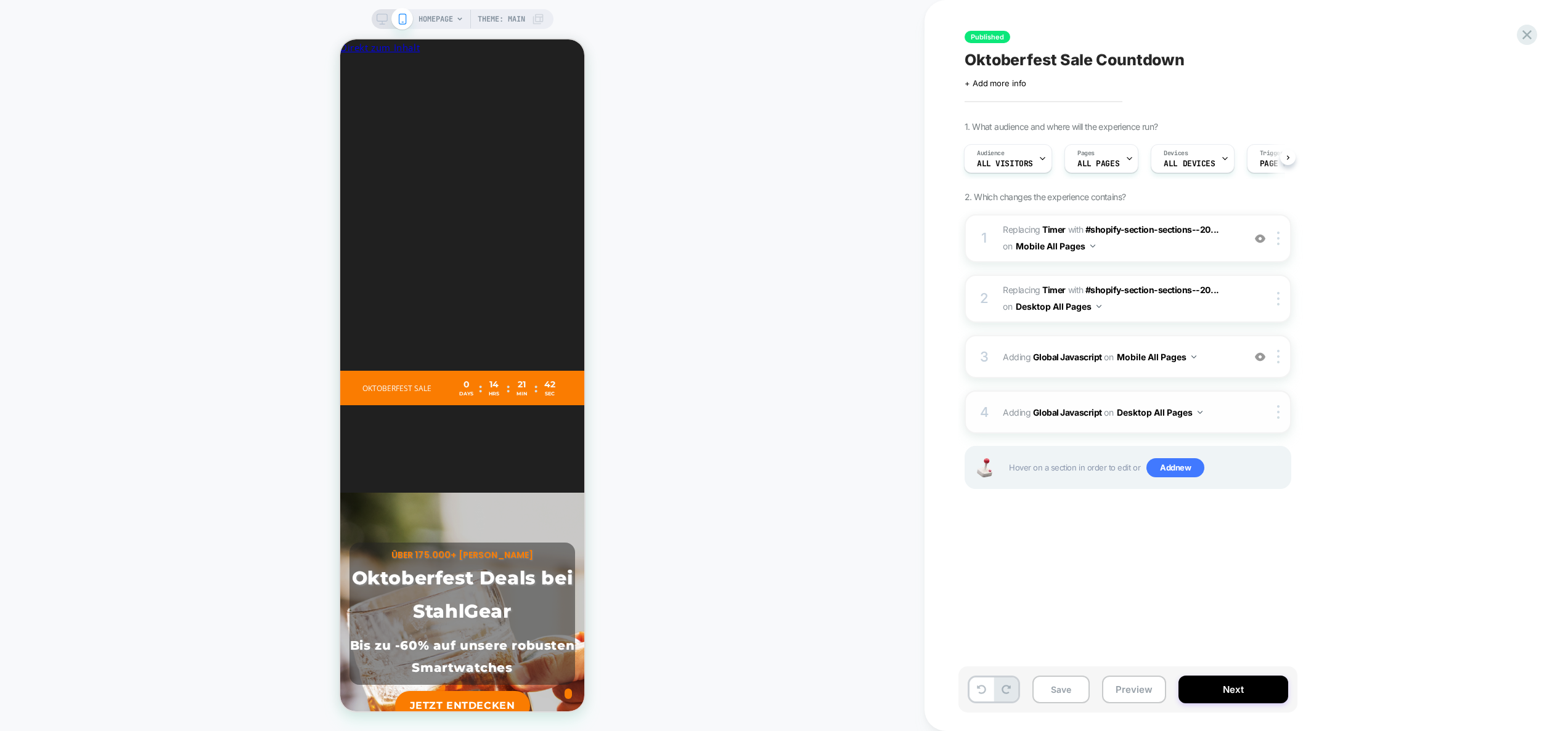
click at [1228, 418] on span "Adding Global Javascript on Desktop All Pages" at bounding box center [1120, 412] width 235 height 18
click at [1211, 357] on span "Adding Global Javascript on Mobile All Pages" at bounding box center [1120, 357] width 235 height 18
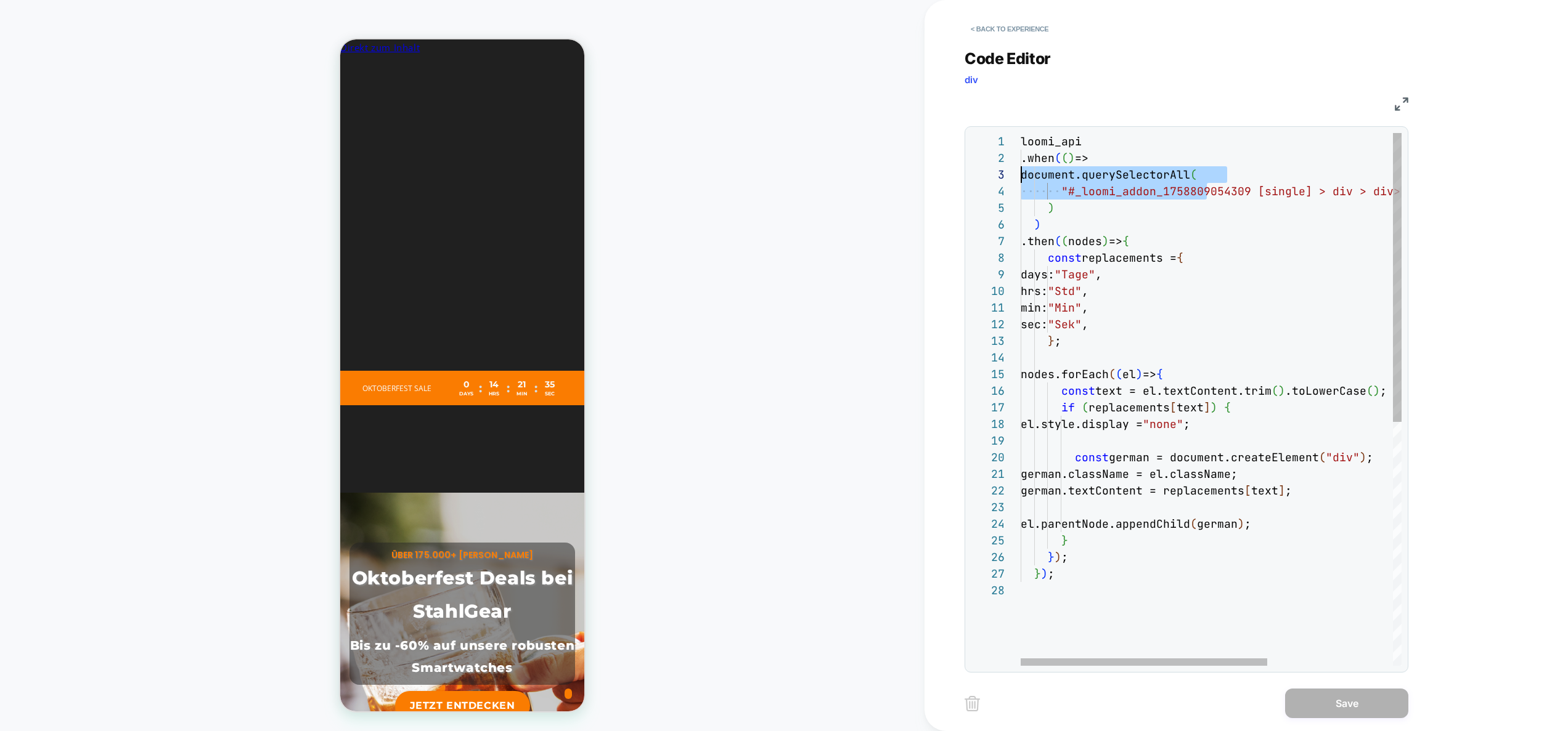
scroll to position [50, 0]
drag, startPoint x: 1205, startPoint y: 189, endPoint x: 920, endPoint y: 191, distance: 285.0
click at [1021, 191] on div "loomi_api .when ( ( ) => document.querySelectorAll ( "#_loomi_addon_17588090543…" at bounding box center [1308, 624] width 575 height 982
click at [1316, 300] on div "loomi_api .when ( ( ) => document.querySelectorAll ( "#_loomi_addon_17588090543…" at bounding box center [1308, 624] width 575 height 982
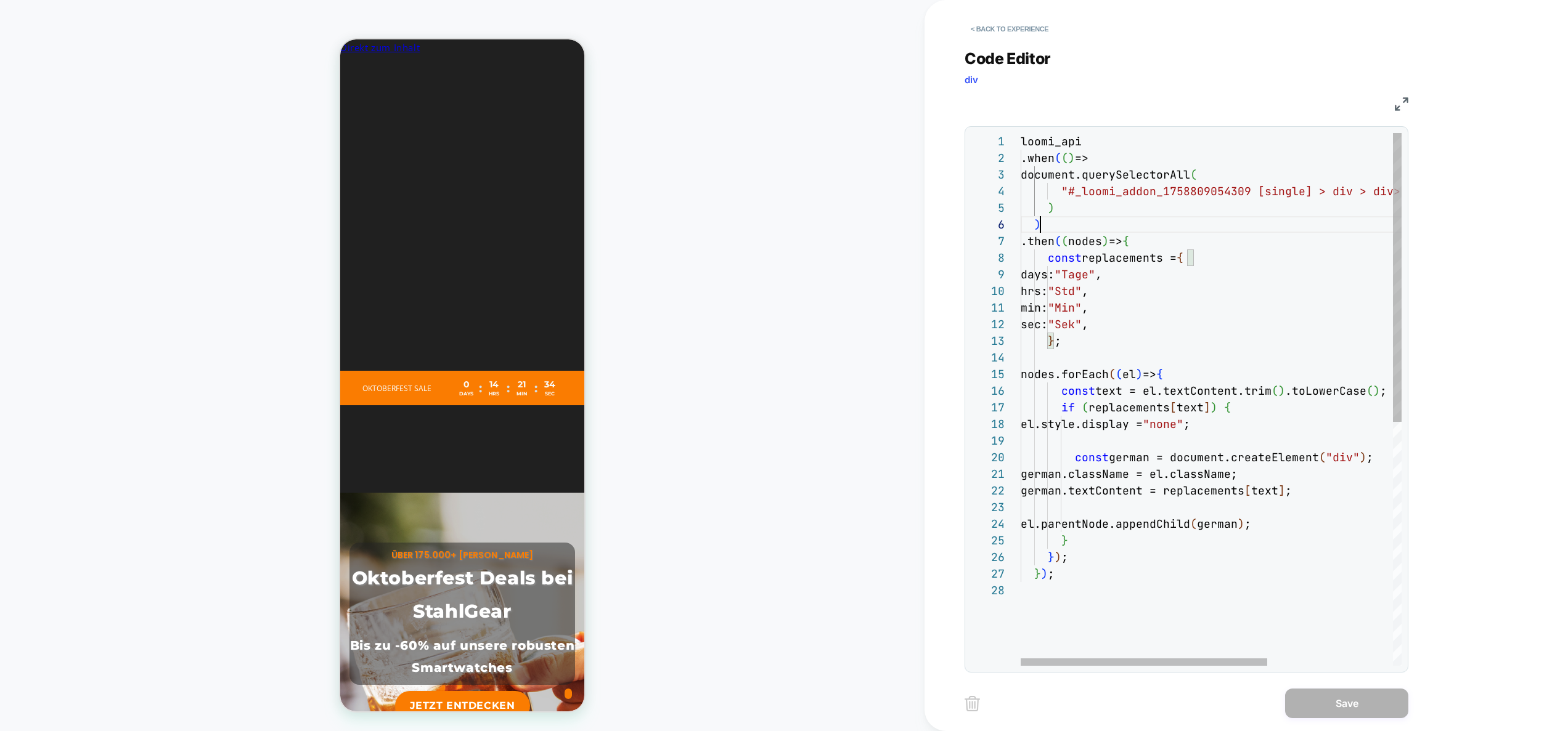
scroll to position [83, 20]
click at [1092, 225] on div "loomi_api .when ( ( ) => document.querySelectorAll ( "#_loomi_addon_17588090543…" at bounding box center [1308, 624] width 575 height 982
click at [1161, 243] on div "loomi_api .when ( ( ) => document.querySelectorAll ( "#_loomi_addon_17588090543…" at bounding box center [1308, 624] width 575 height 982
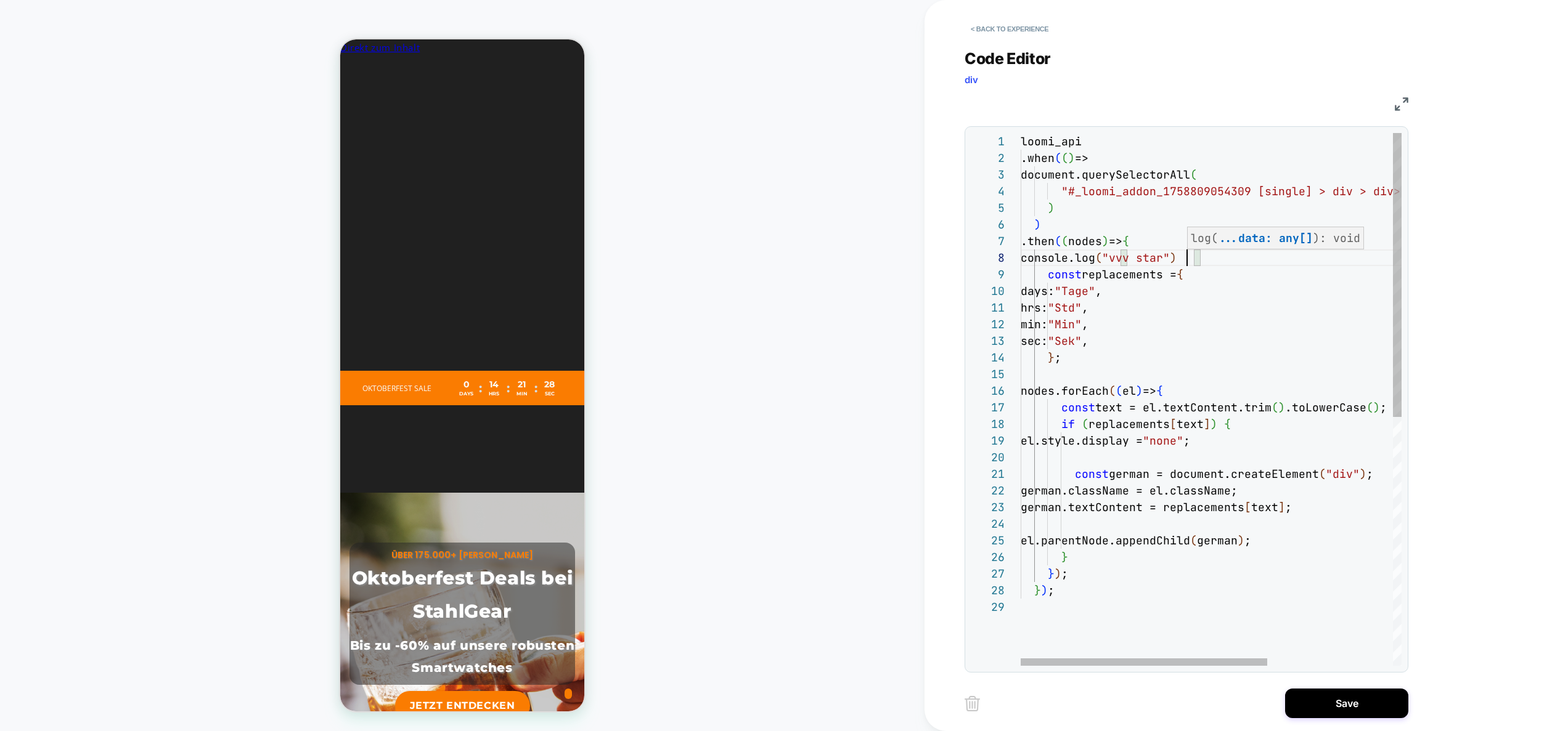
scroll to position [116, 173]
type textarea "**********"
click at [1340, 695] on button "Save" at bounding box center [1347, 703] width 123 height 29
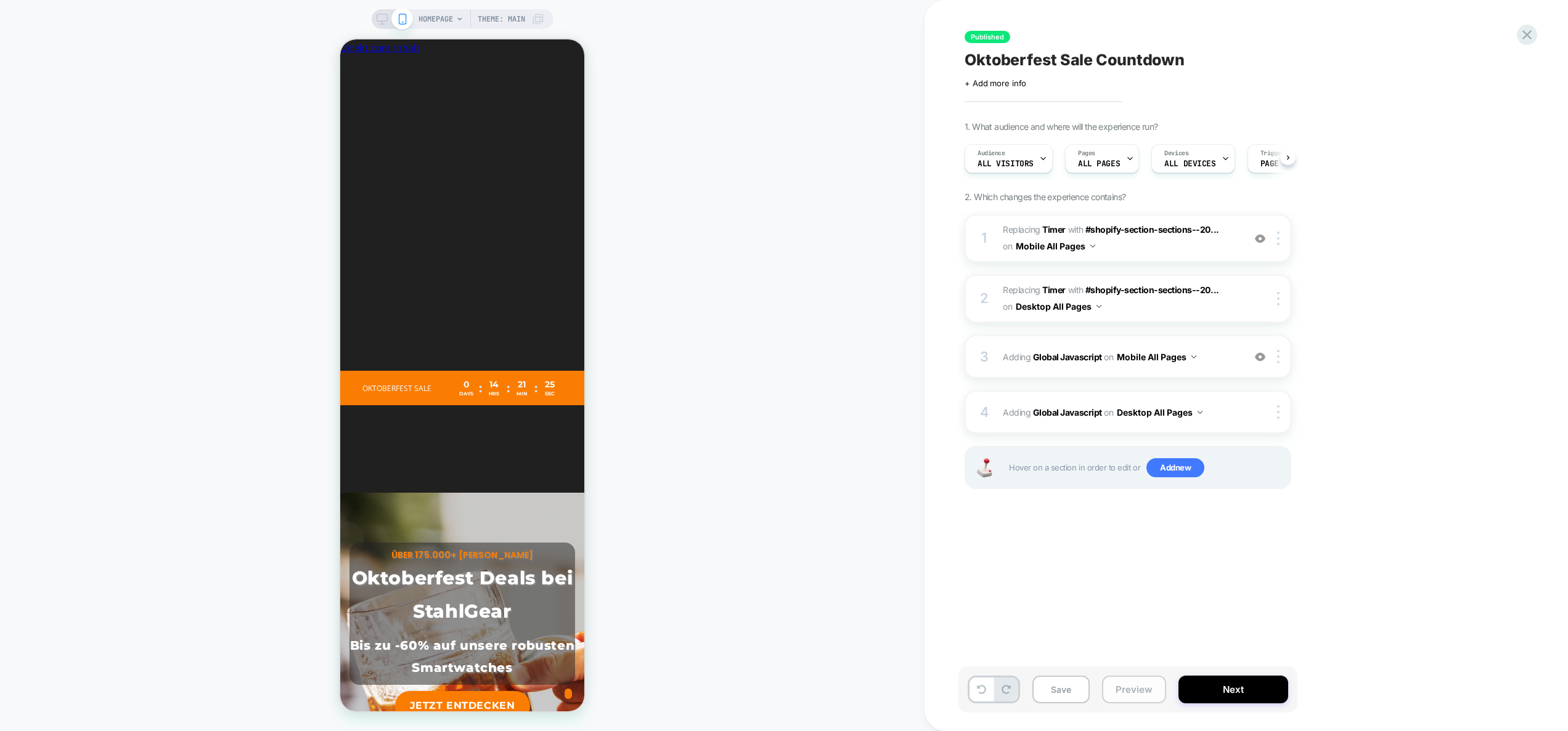
click at [1148, 684] on button "Preview" at bounding box center [1134, 689] width 64 height 28
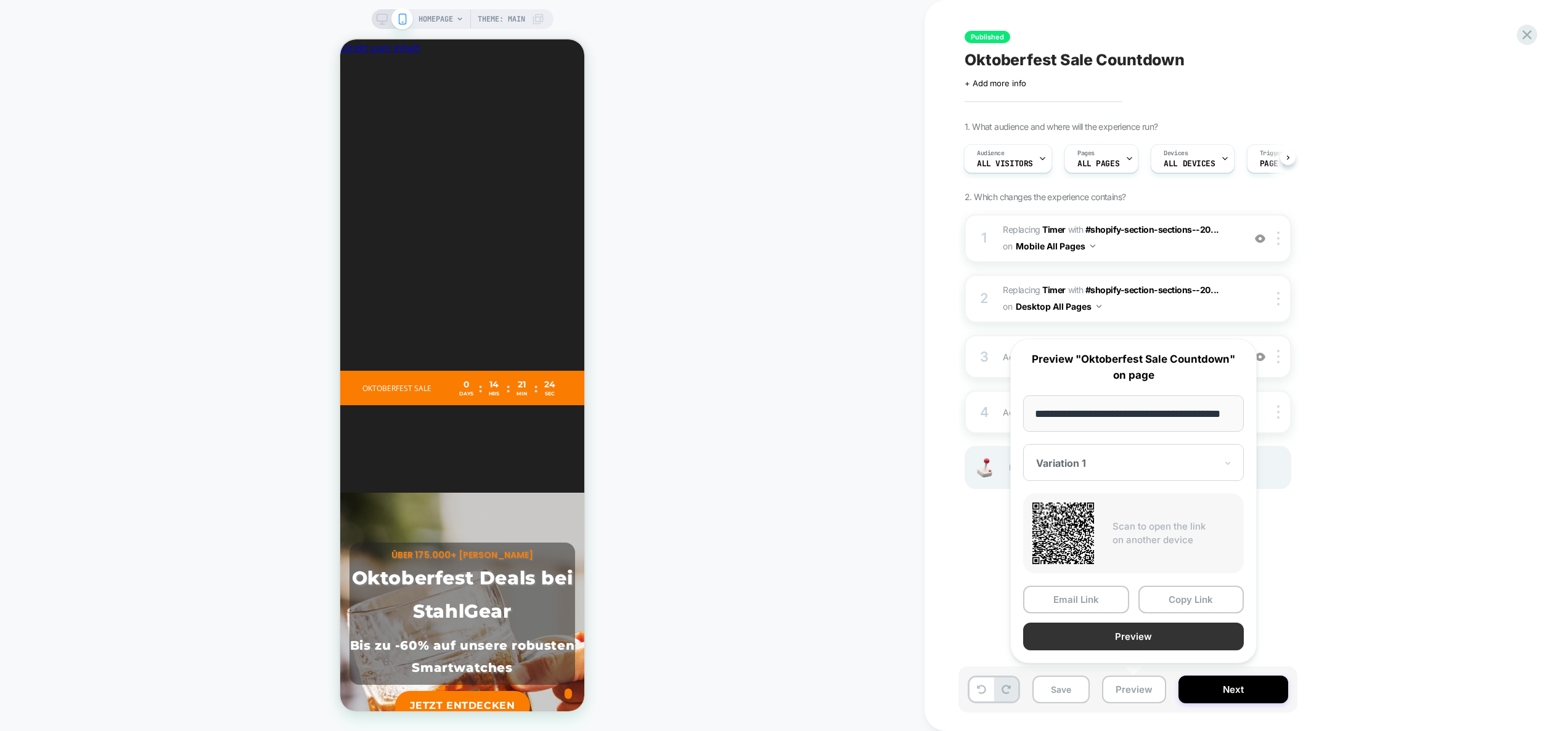
scroll to position [0, 0]
click at [1166, 635] on button "Preview" at bounding box center [1134, 636] width 221 height 28
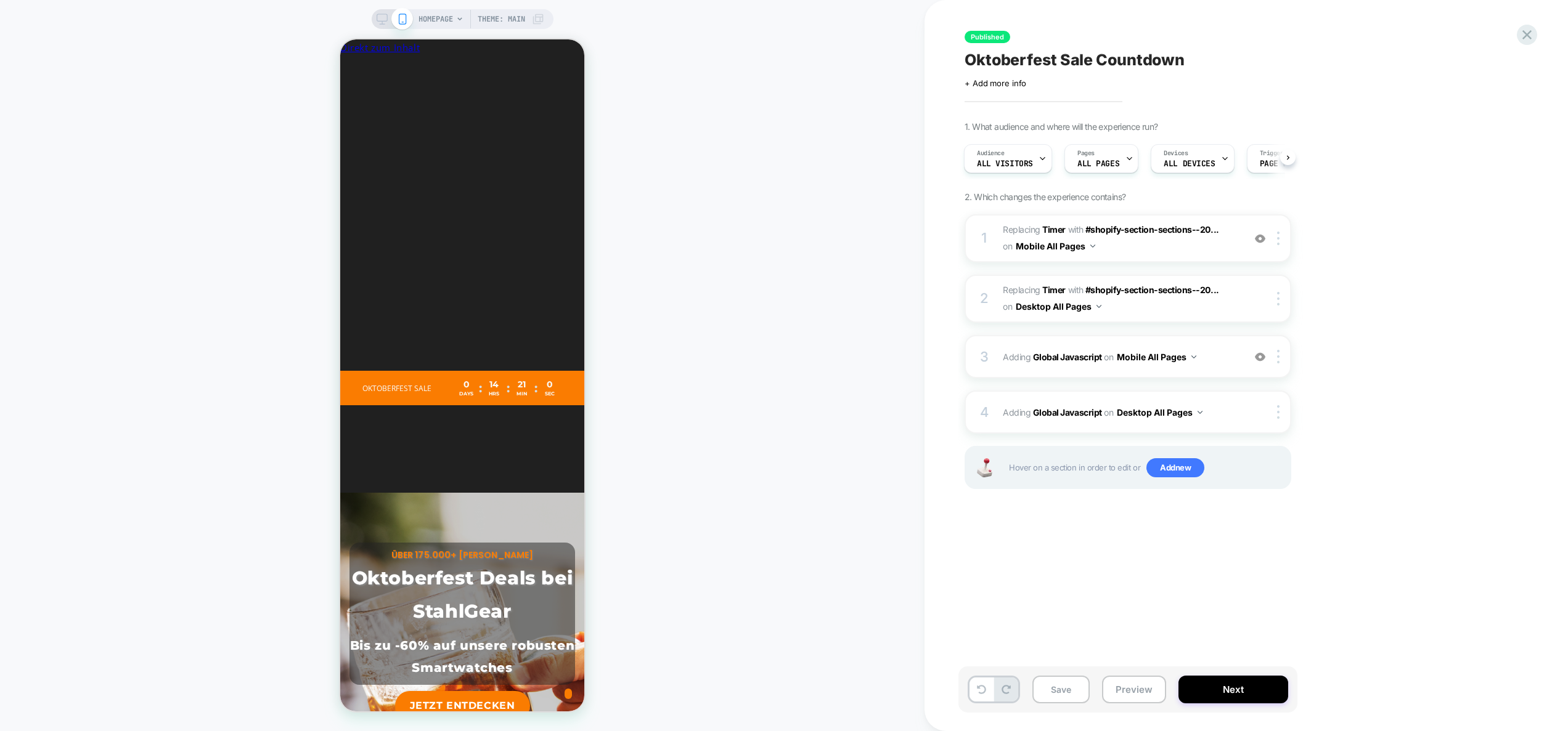
scroll to position [0, 677]
click at [1223, 366] on div "3 Adding Global Javascript on Mobile All Pages Add Before Add After Copy to Des…" at bounding box center [1128, 357] width 327 height 43
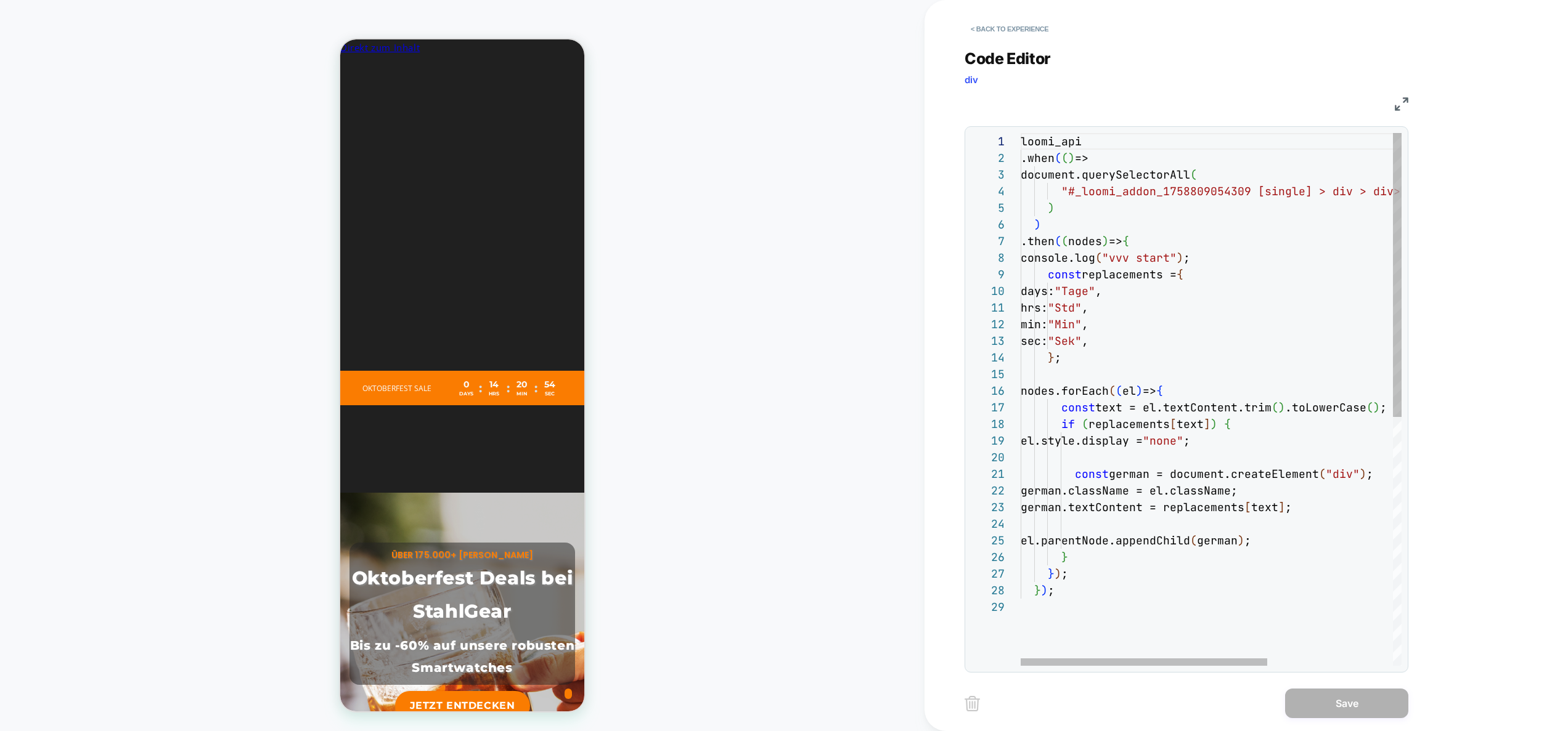
scroll to position [67, 0]
click at [1106, 380] on div "loomi_api .when ( ( ) => document.querySelectorAll ( "#_loomi_addon_17588090543…" at bounding box center [1308, 632] width 575 height 999
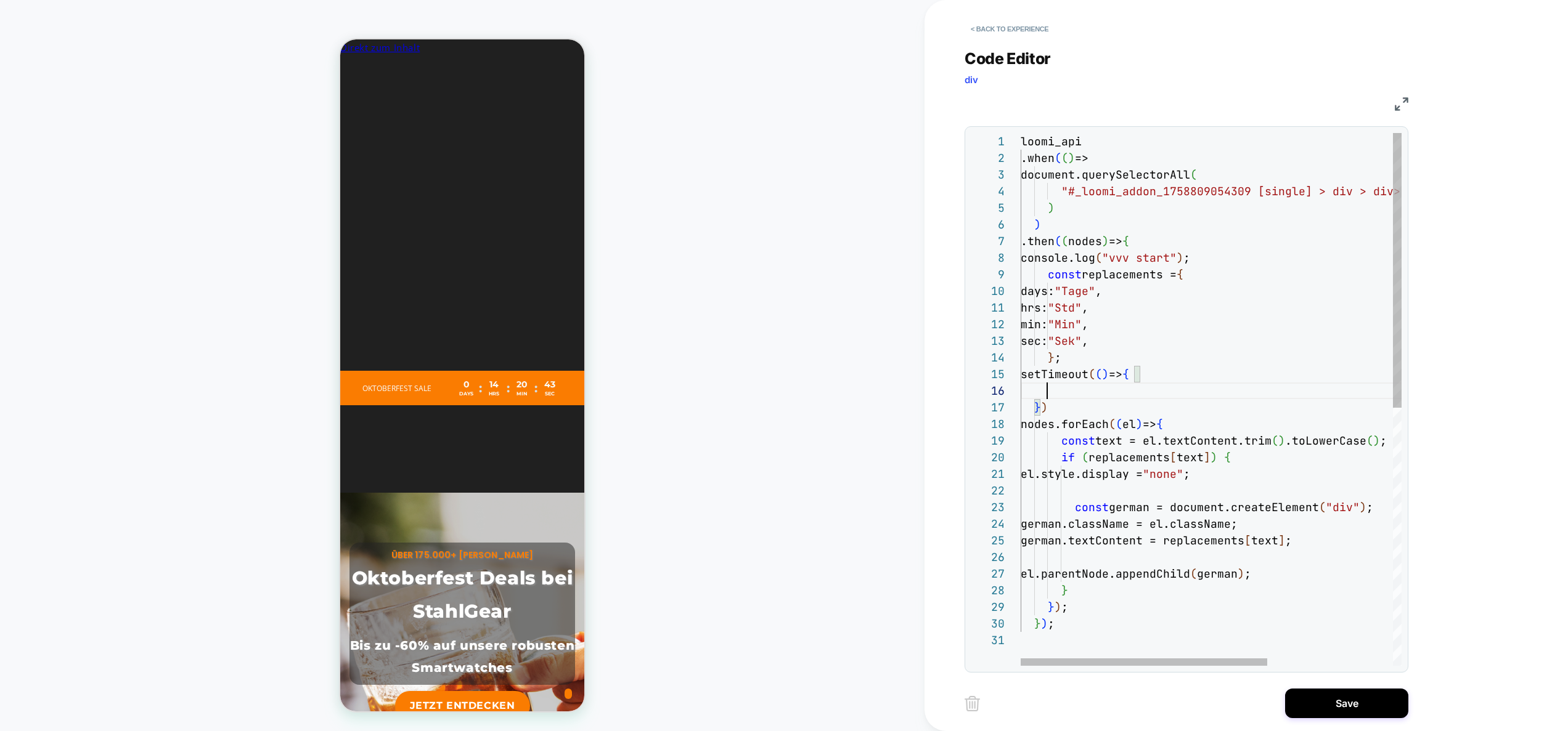
click at [1045, 409] on div "loomi_api .when ( ( ) => document.querySelectorAll ( "#_loomi_addon_17588090543…" at bounding box center [1308, 649] width 575 height 1032
click at [1042, 411] on div "loomi_api .when ( ( ) => document.querySelectorAll ( "#_loomi_addon_17588090543…" at bounding box center [1308, 649] width 575 height 1032
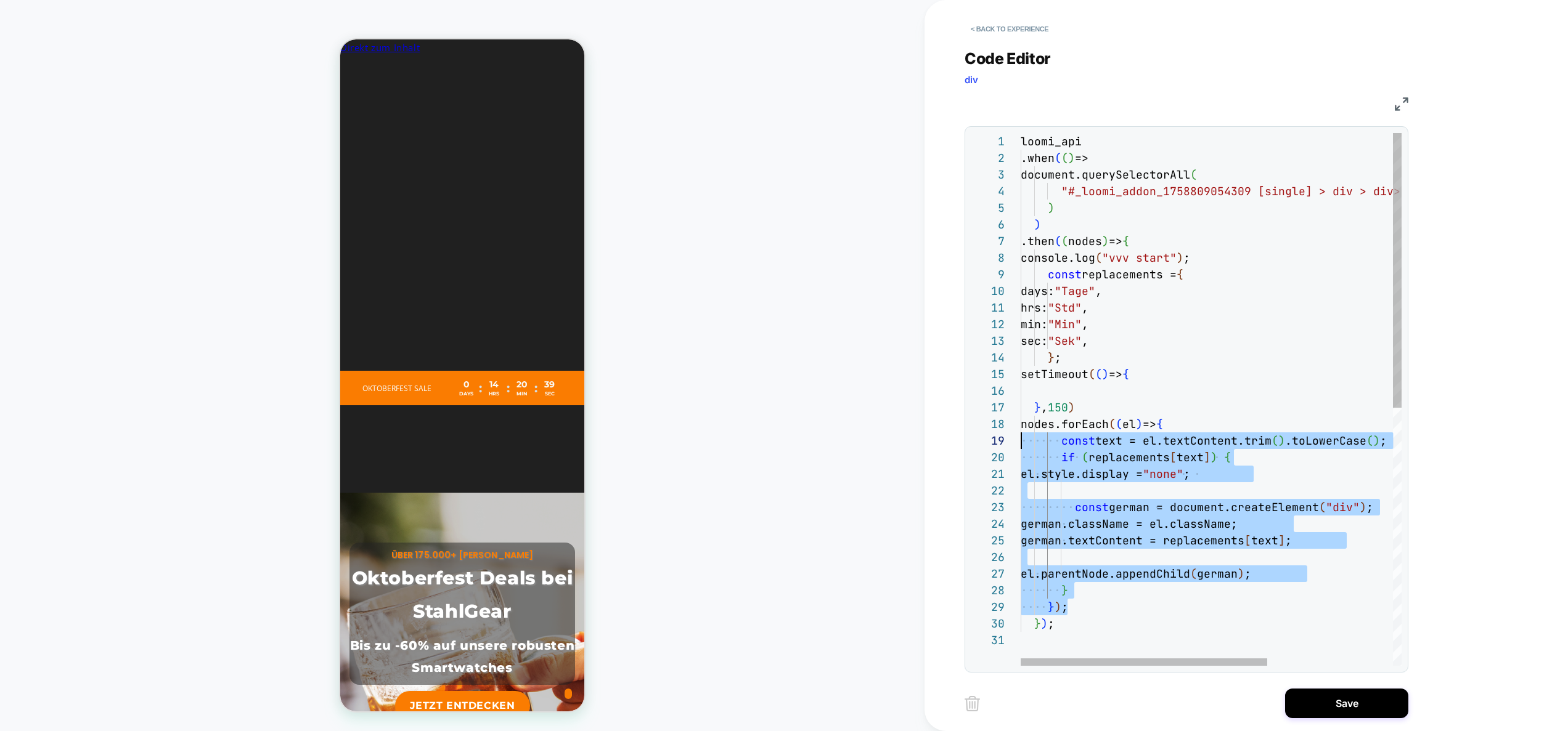
scroll to position [133, 0]
drag, startPoint x: 998, startPoint y: 570, endPoint x: 957, endPoint y: 437, distance: 139.2
click at [1021, 437] on div "loomi_api .when ( ( ) => document.querySelectorAll ( "#_loomi_addon_17588090543…" at bounding box center [1308, 649] width 575 height 1032
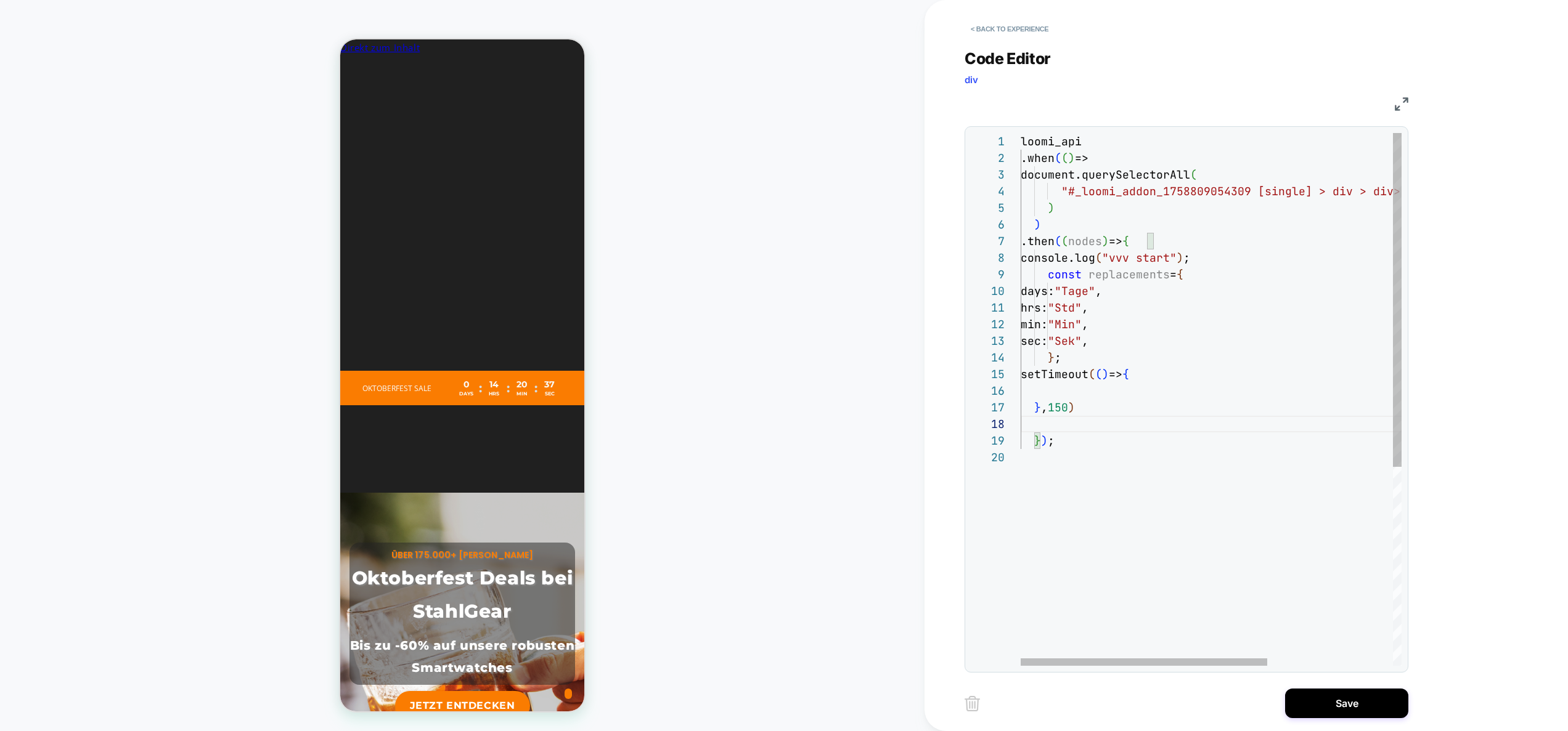
scroll to position [83, 0]
click at [1098, 388] on div "loomi_api .when ( ( ) => document.querySelectorAll ( "#_loomi_addon_17588090543…" at bounding box center [1308, 558] width 575 height 849
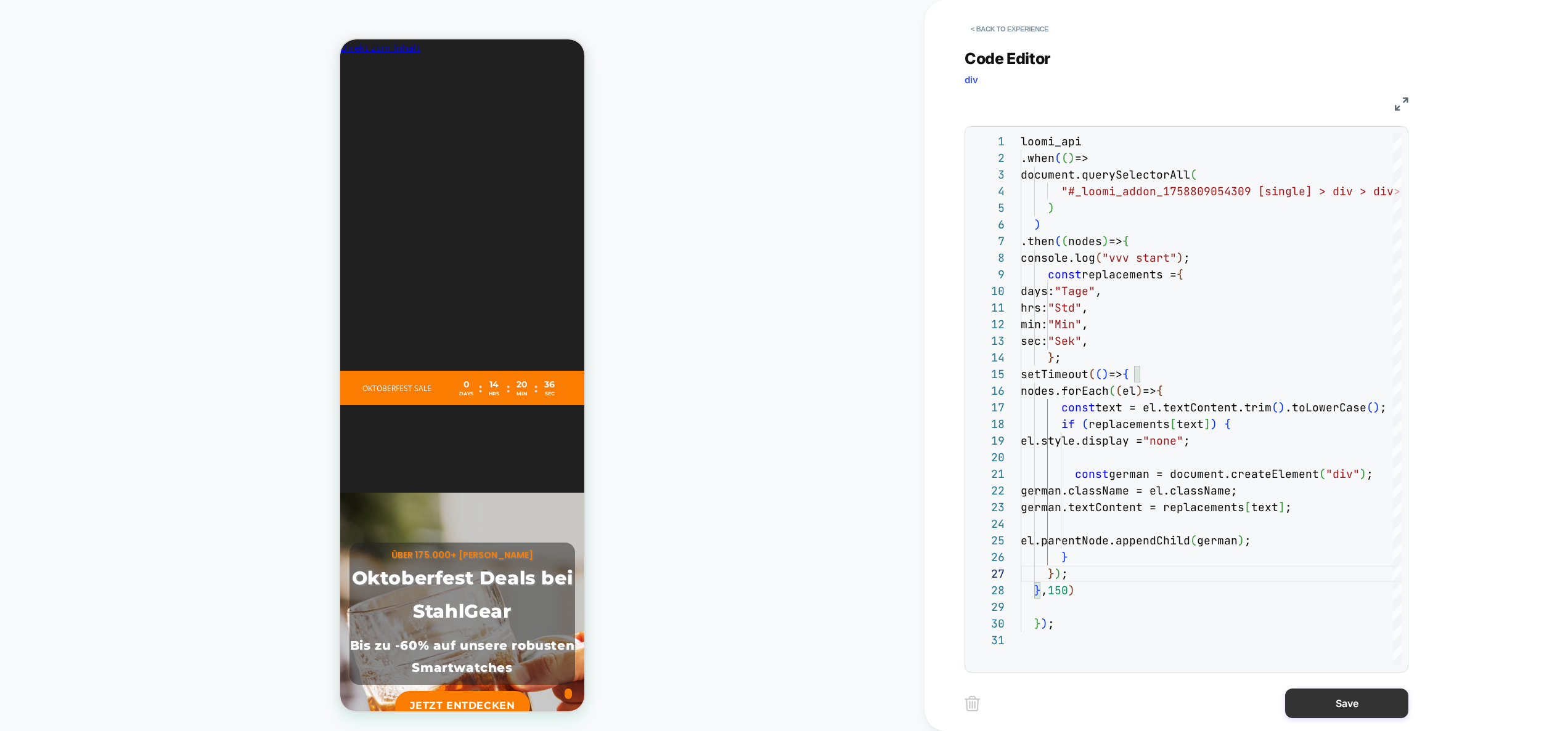
type textarea "**********"
click at [1321, 697] on button "Save" at bounding box center [1347, 703] width 123 height 29
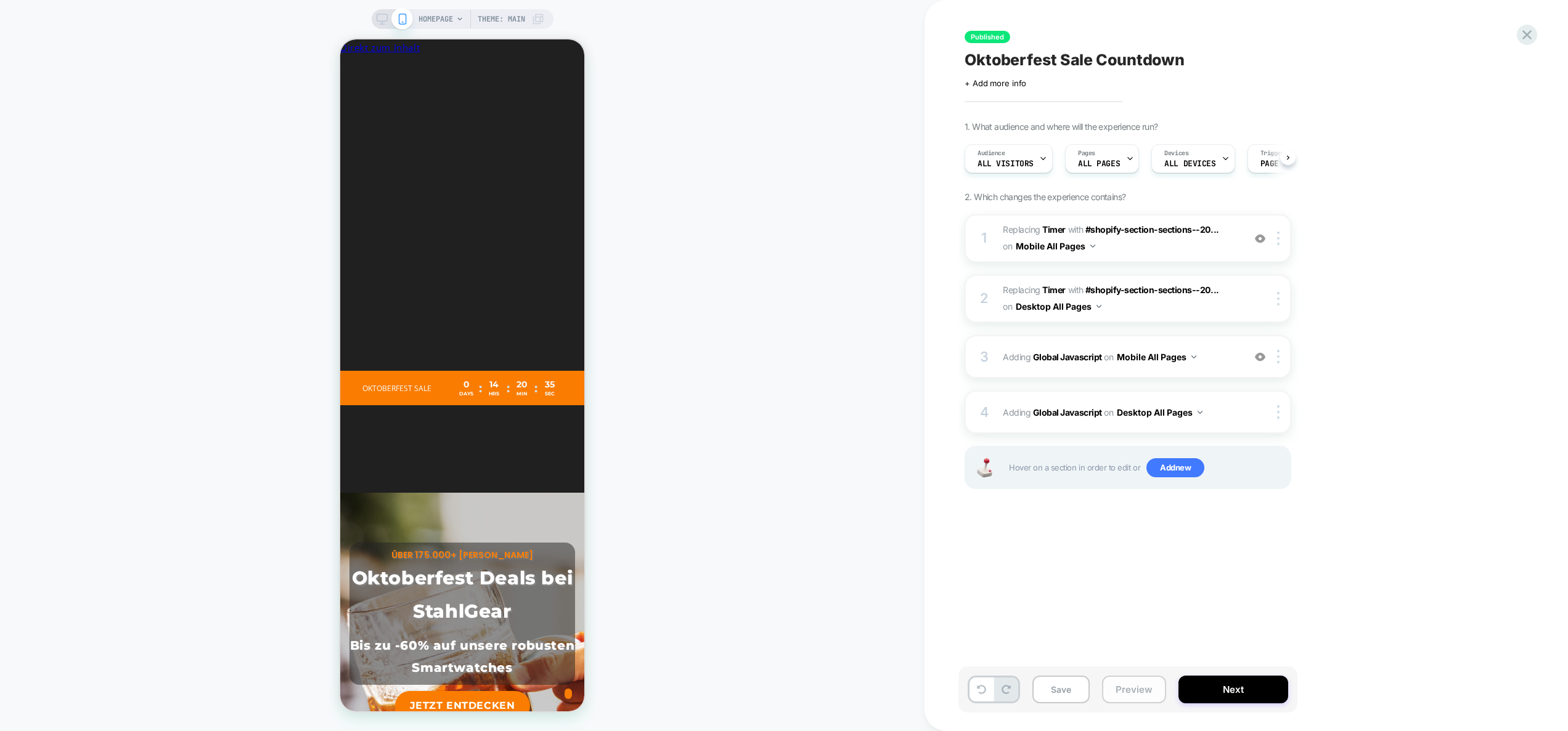
drag, startPoint x: 1141, startPoint y: 693, endPoint x: 1142, endPoint y: 676, distance: 17.0
click at [1141, 691] on button "Preview" at bounding box center [1134, 689] width 64 height 28
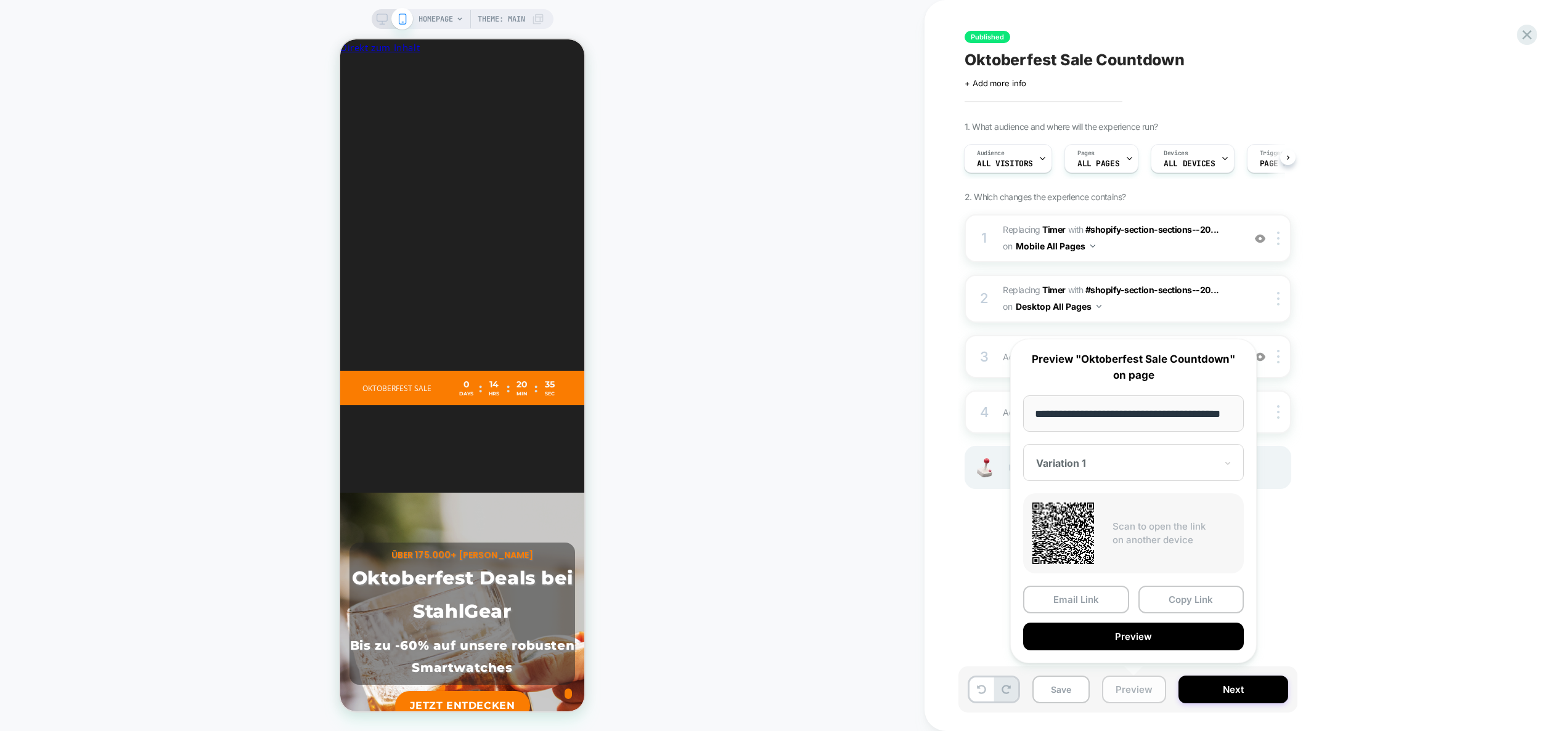
scroll to position [0, 0]
click at [1147, 636] on button "Preview" at bounding box center [1134, 636] width 221 height 28
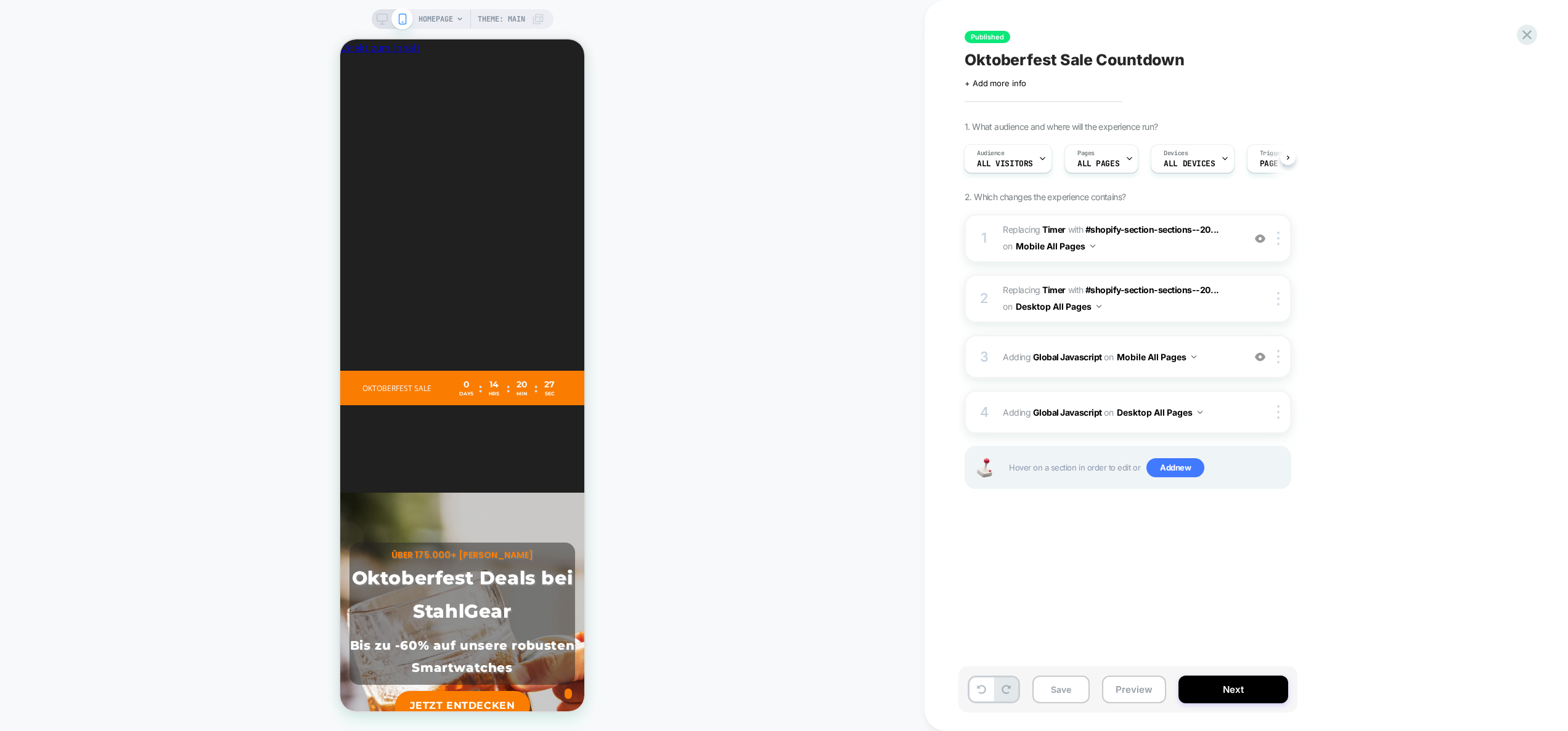
scroll to position [0, 452]
click at [1223, 364] on span "Adding Global Javascript on Mobile All Pages" at bounding box center [1120, 357] width 235 height 18
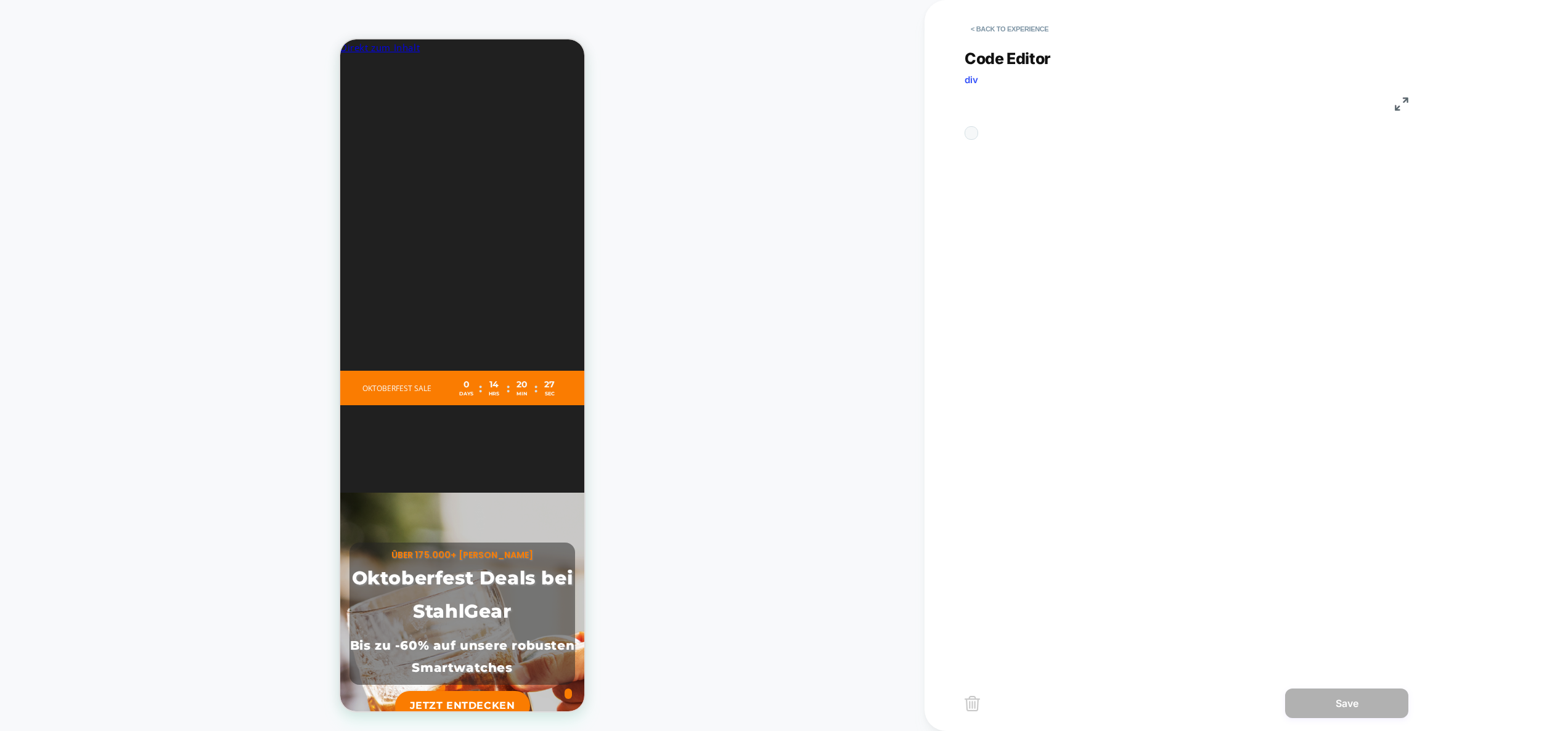
scroll to position [166, 0]
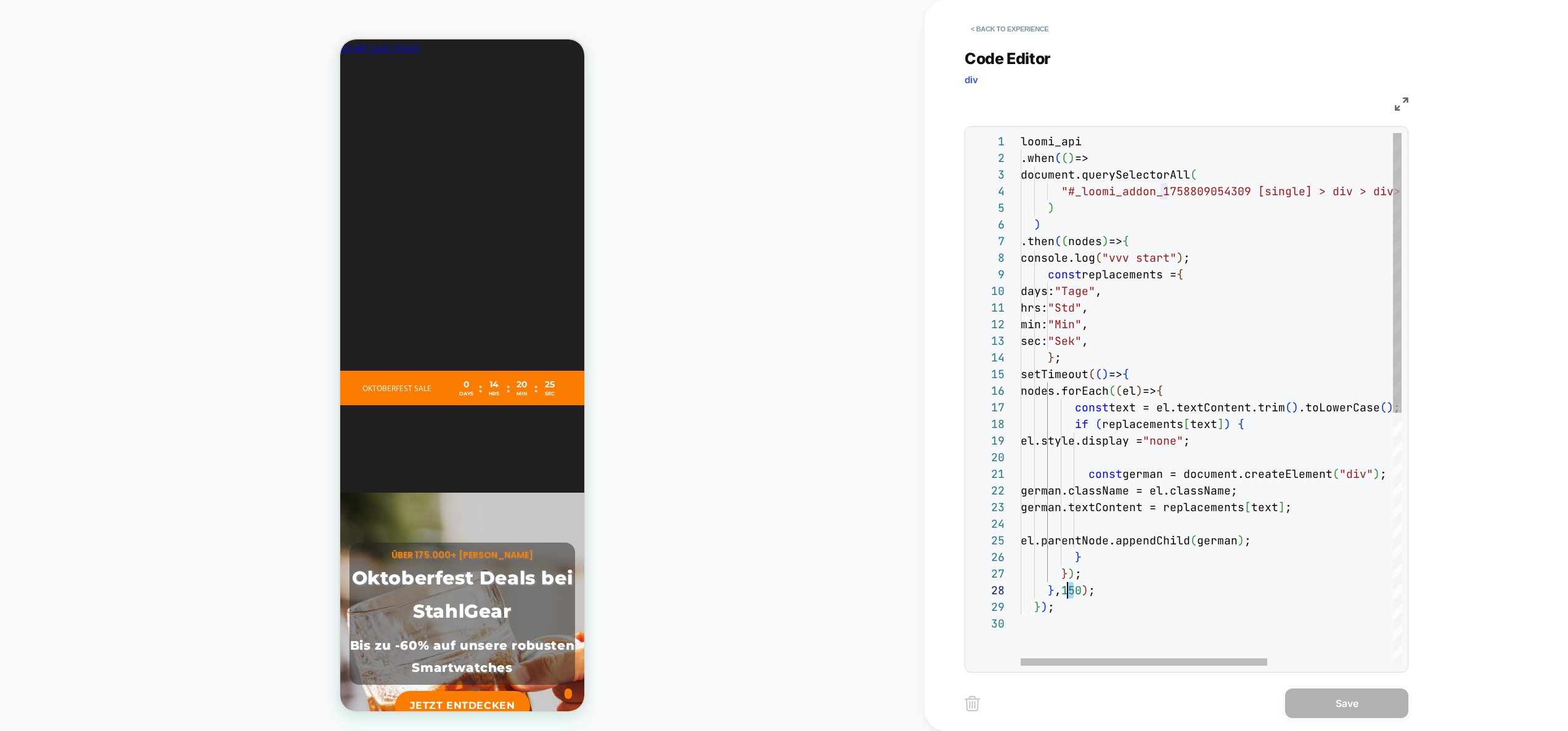
click at [1068, 593] on div "loomi_api .when ( ( ) => document.querySelectorAll ( "#_loomi_addon_17588090543…" at bounding box center [1308, 641] width 575 height 1015
type textarea "**********"
drag, startPoint x: 1330, startPoint y: 702, endPoint x: 1311, endPoint y: 698, distance: 19.4
click at [1330, 702] on button "Save" at bounding box center [1347, 703] width 123 height 29
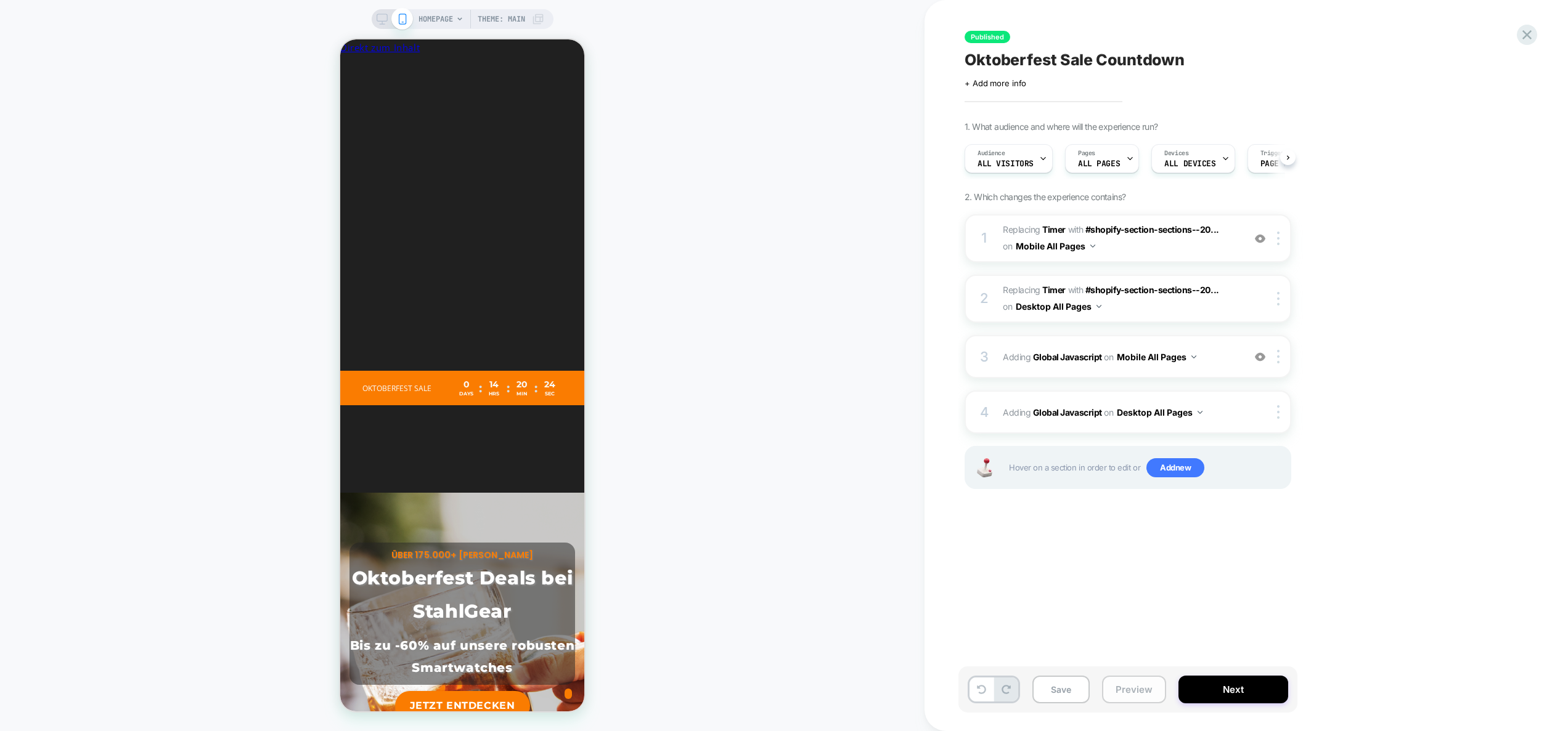
drag, startPoint x: 1131, startPoint y: 689, endPoint x: 1129, endPoint y: 675, distance: 14.1
click at [1131, 688] on button "Preview" at bounding box center [1134, 689] width 64 height 28
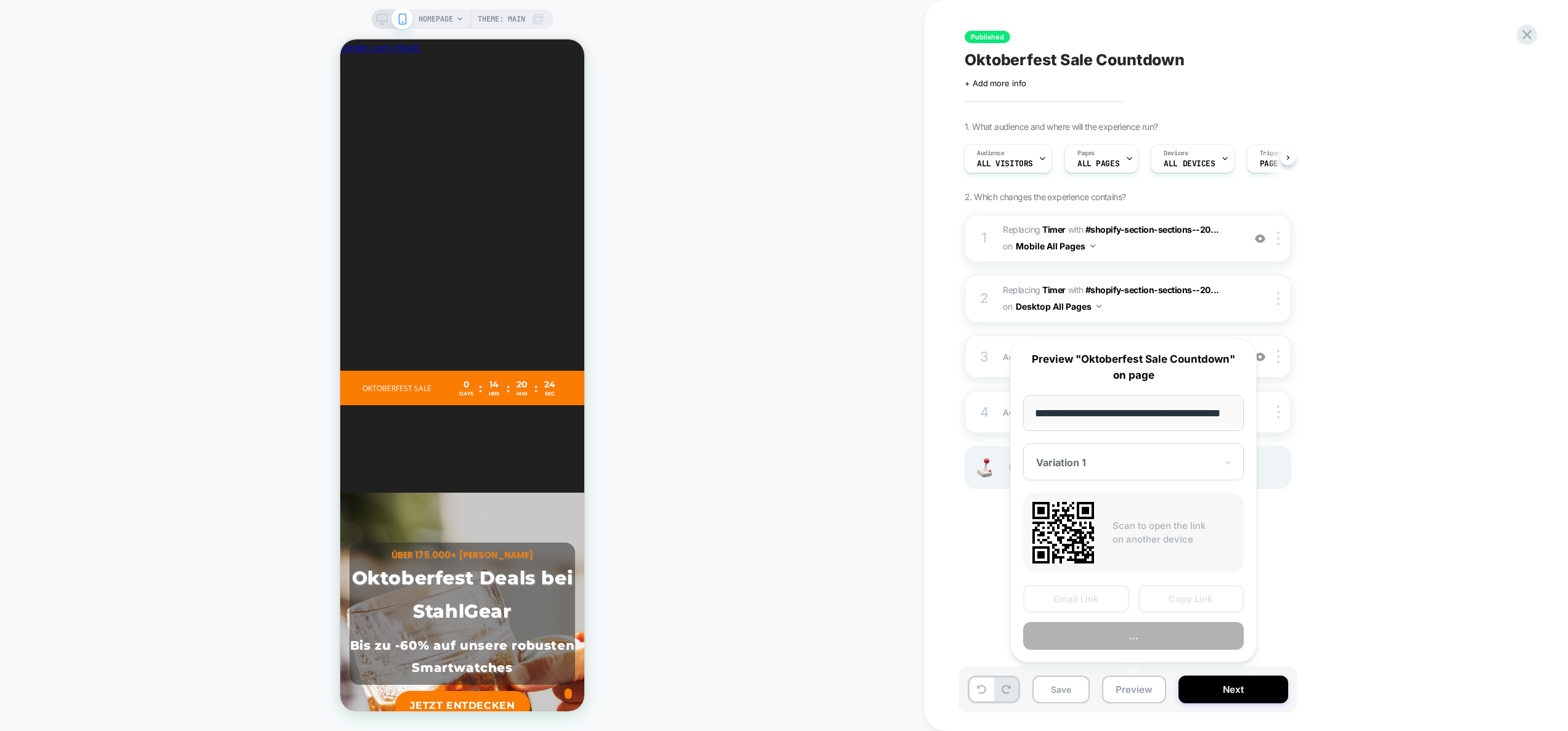
scroll to position [0, 29]
click at [1130, 642] on button "Preview" at bounding box center [1134, 636] width 221 height 28
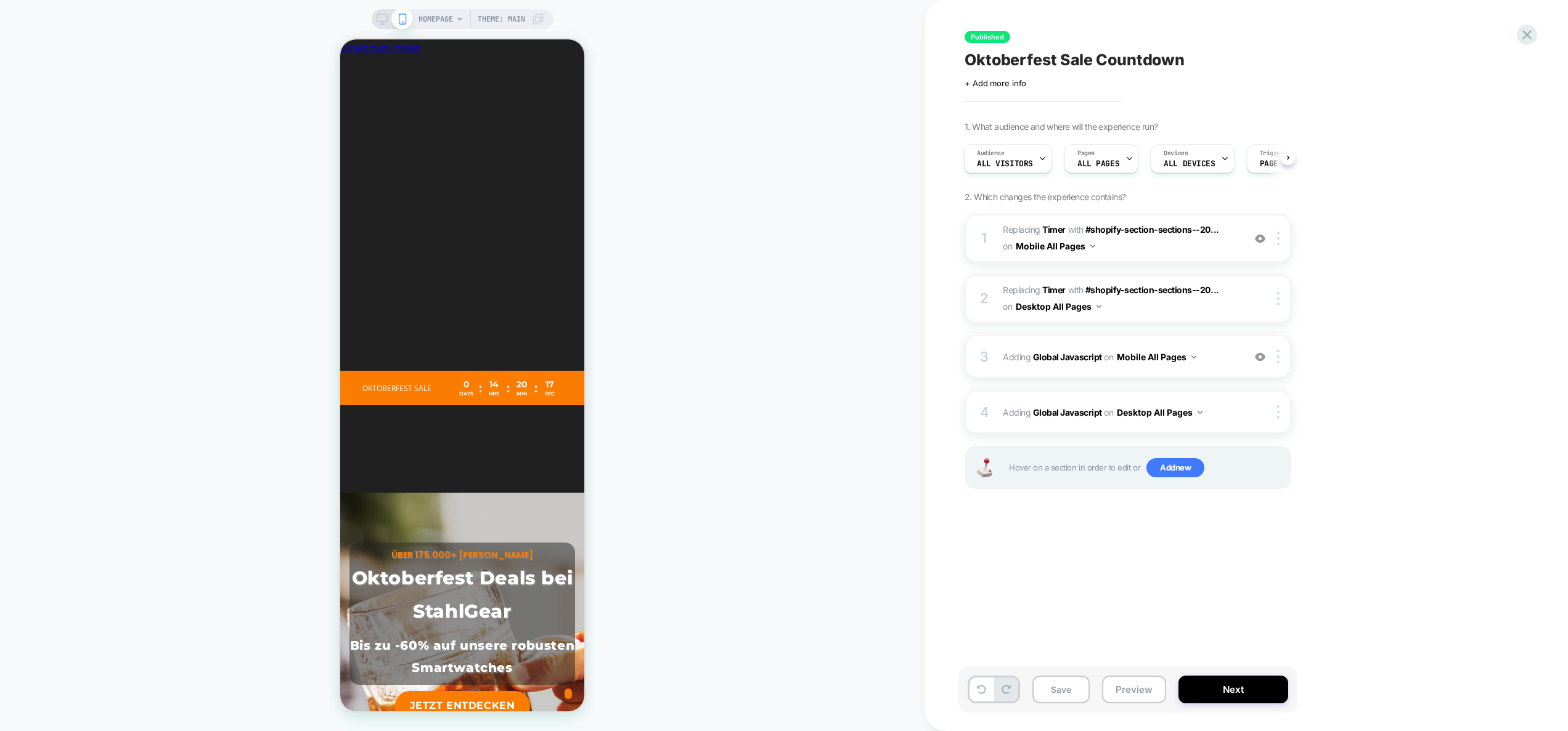
scroll to position [0, 677]
click at [1230, 348] on span "Adding Global Javascript on Mobile All Pages" at bounding box center [1120, 357] width 235 height 18
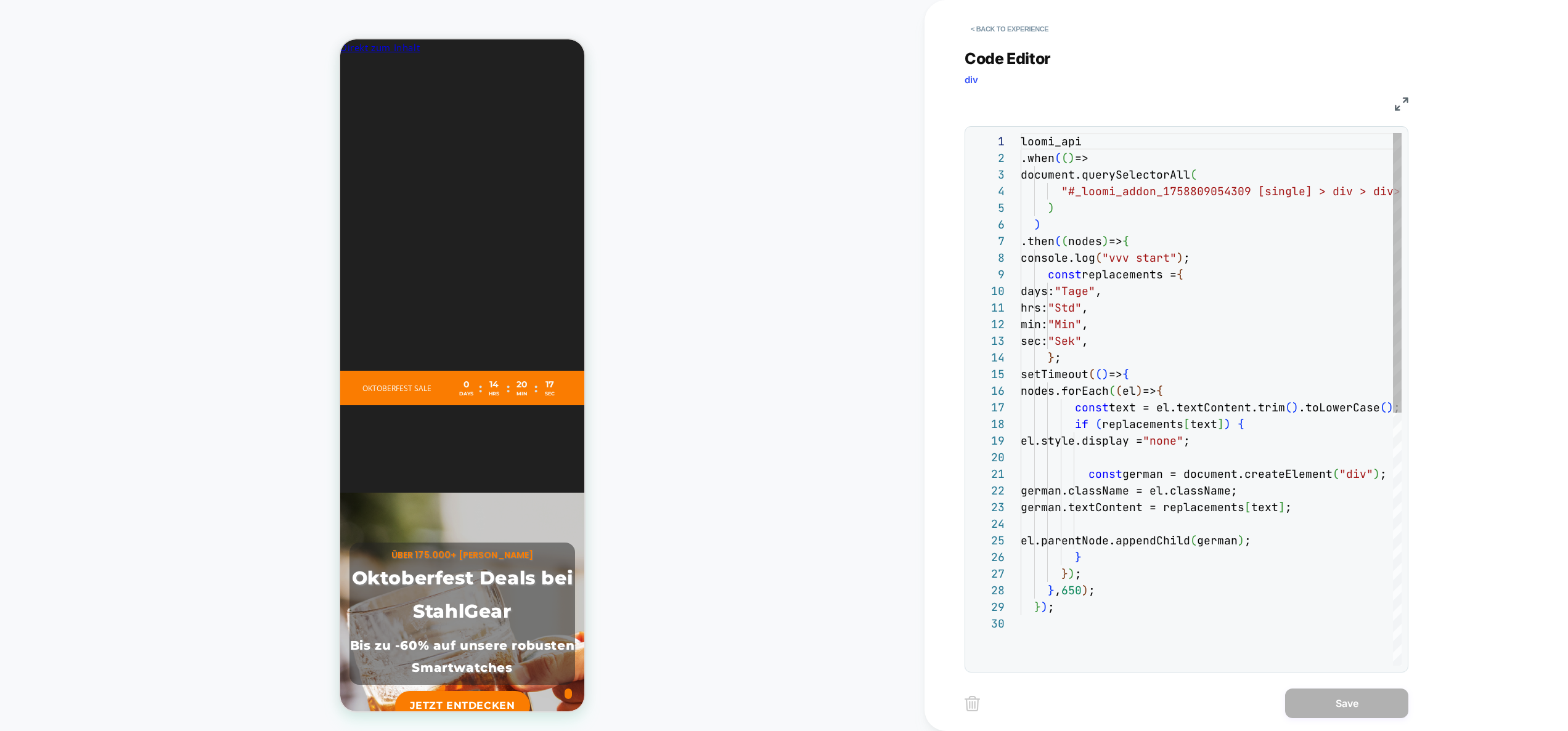
scroll to position [166, 0]
click at [1072, 595] on div "loomi_api .when ( ( ) => document.querySelectorAll ( "#_loomi_addon_17588090543…" at bounding box center [1308, 641] width 575 height 1015
drag, startPoint x: 1075, startPoint y: 591, endPoint x: 1086, endPoint y: 593, distance: 11.2
click at [1086, 593] on div "loomi_api .when ( ( ) => document.querySelectorAll ( "#_loomi_addon_17588090543…" at bounding box center [1308, 641] width 575 height 1015
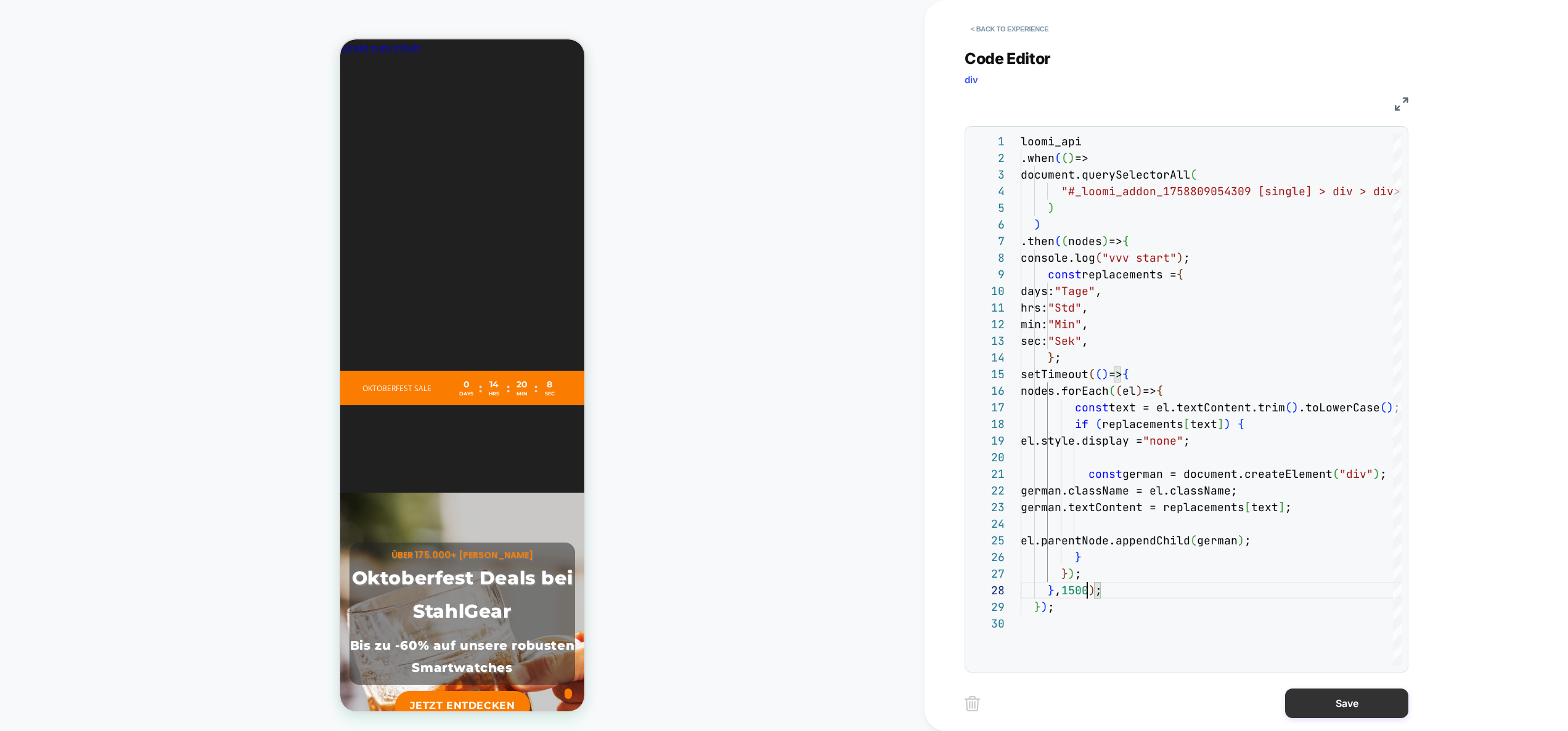
type textarea "**********"
click at [1351, 698] on button "Save" at bounding box center [1347, 703] width 123 height 29
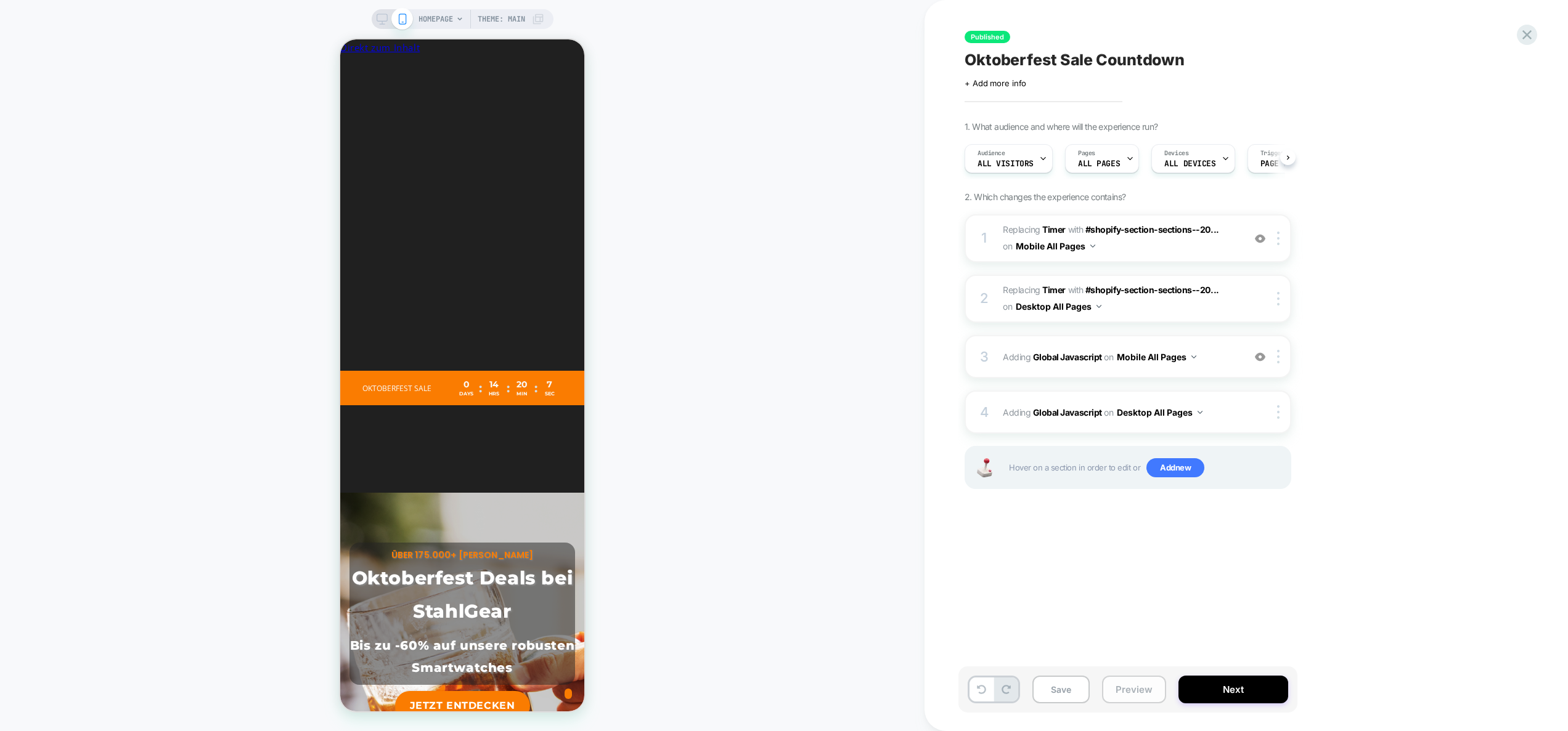
click at [1148, 688] on button "Preview" at bounding box center [1134, 689] width 64 height 28
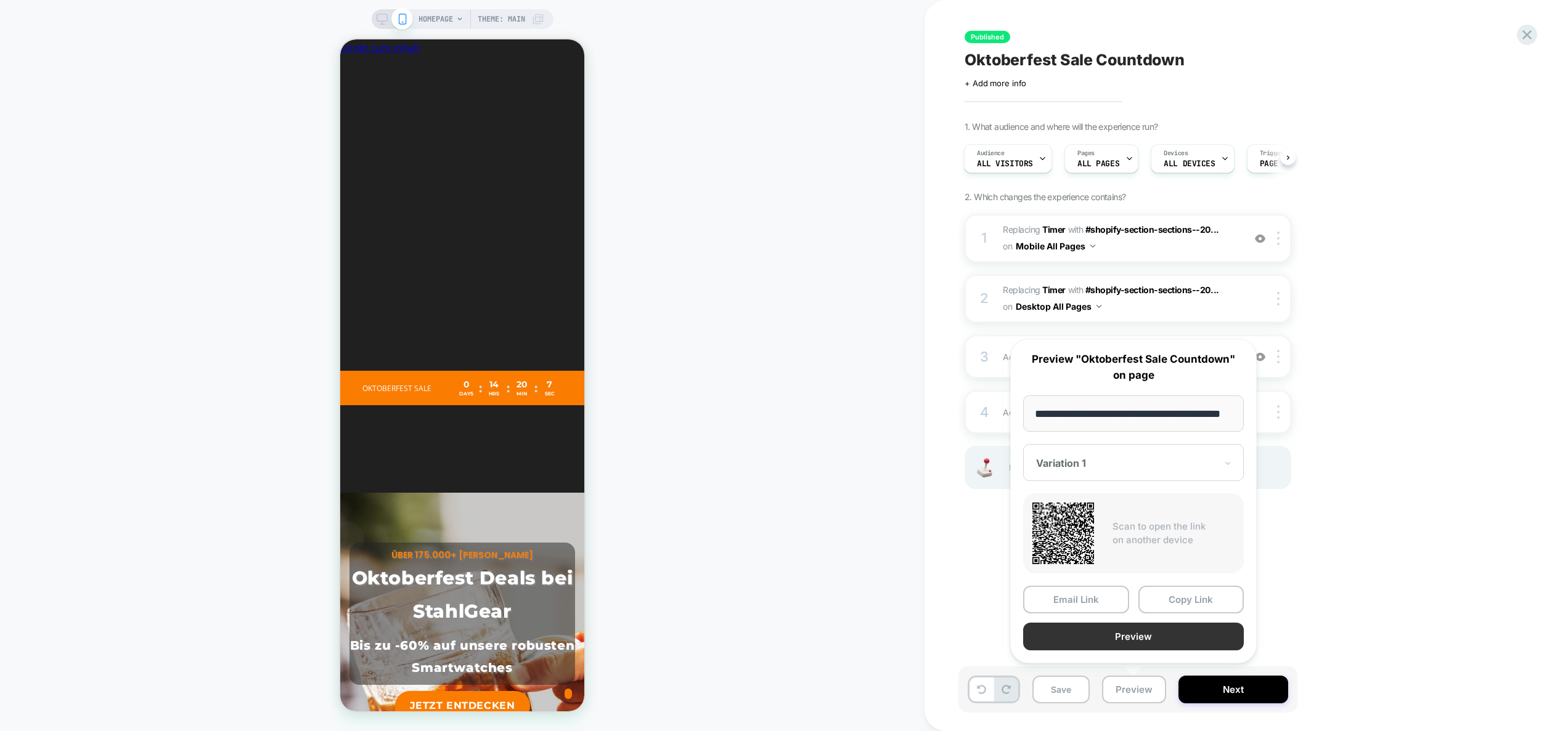
click at [1143, 634] on button "Preview" at bounding box center [1134, 636] width 221 height 28
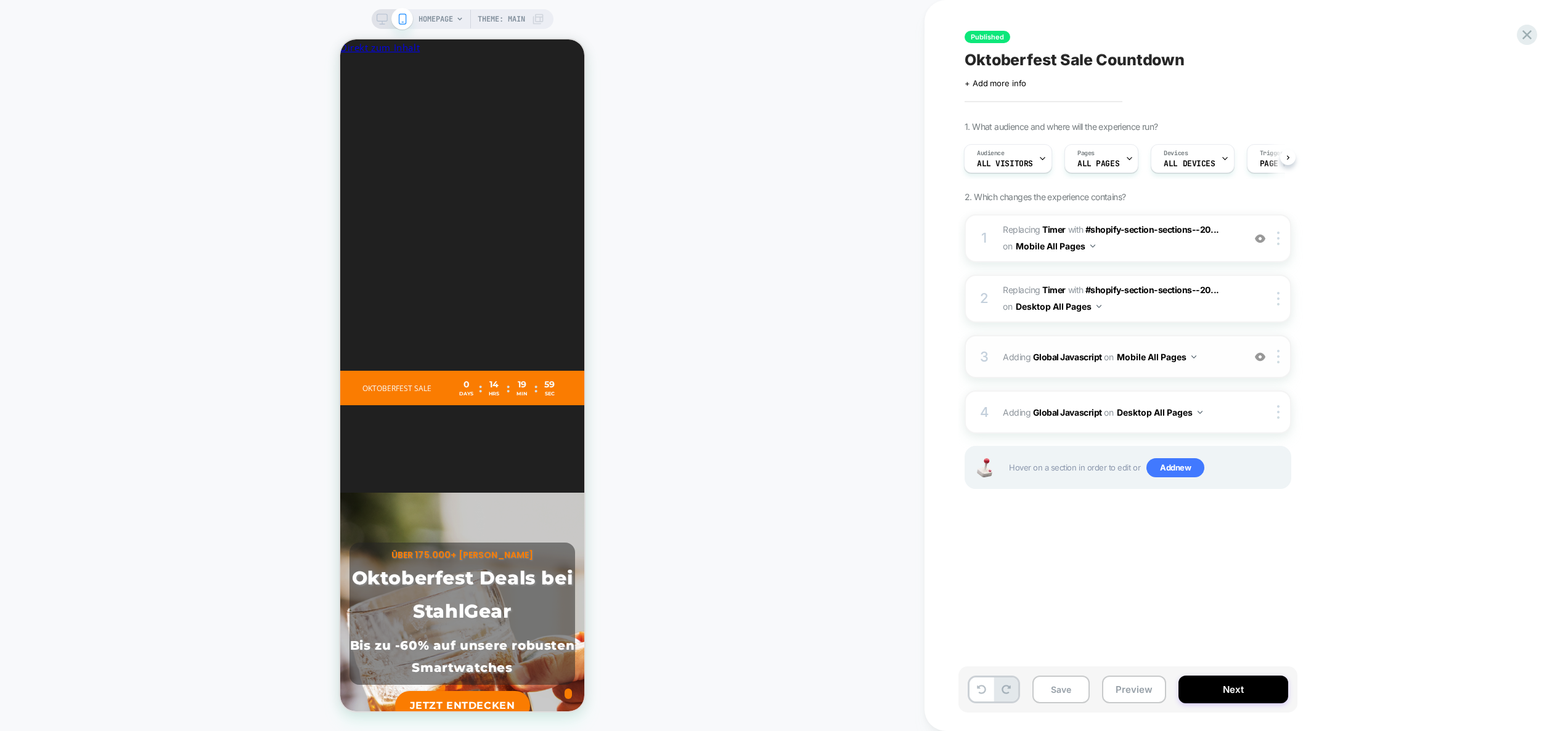
click at [1225, 364] on span "Adding Global Javascript on Mobile All Pages" at bounding box center [1120, 357] width 235 height 18
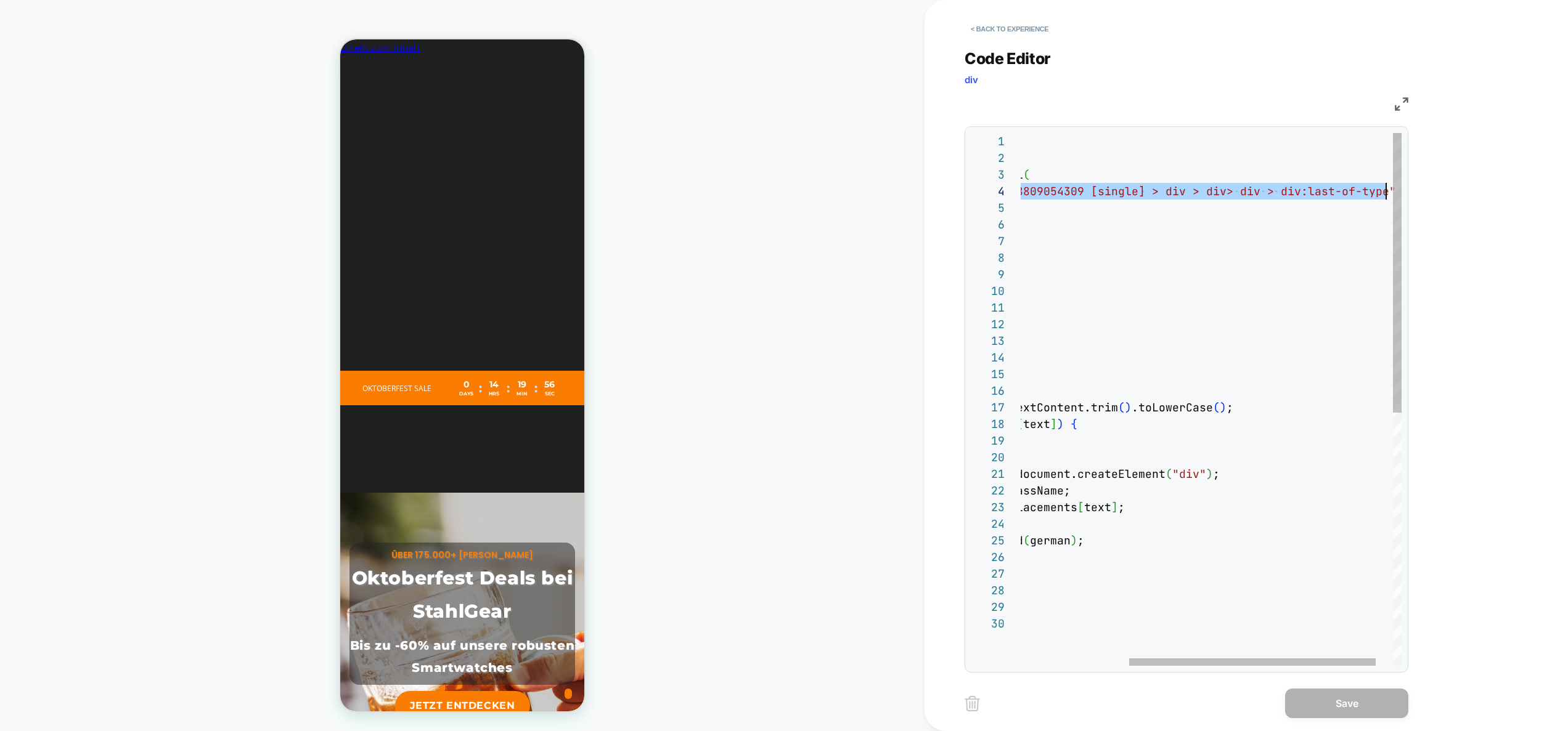
drag, startPoint x: 1066, startPoint y: 195, endPoint x: 1385, endPoint y: 186, distance: 319.1
click at [1385, 186] on div "loomi_api .when ( ( ) => document.querySelectorAll ( "#_loomi_addon_17588090543…" at bounding box center [1141, 641] width 575 height 1015
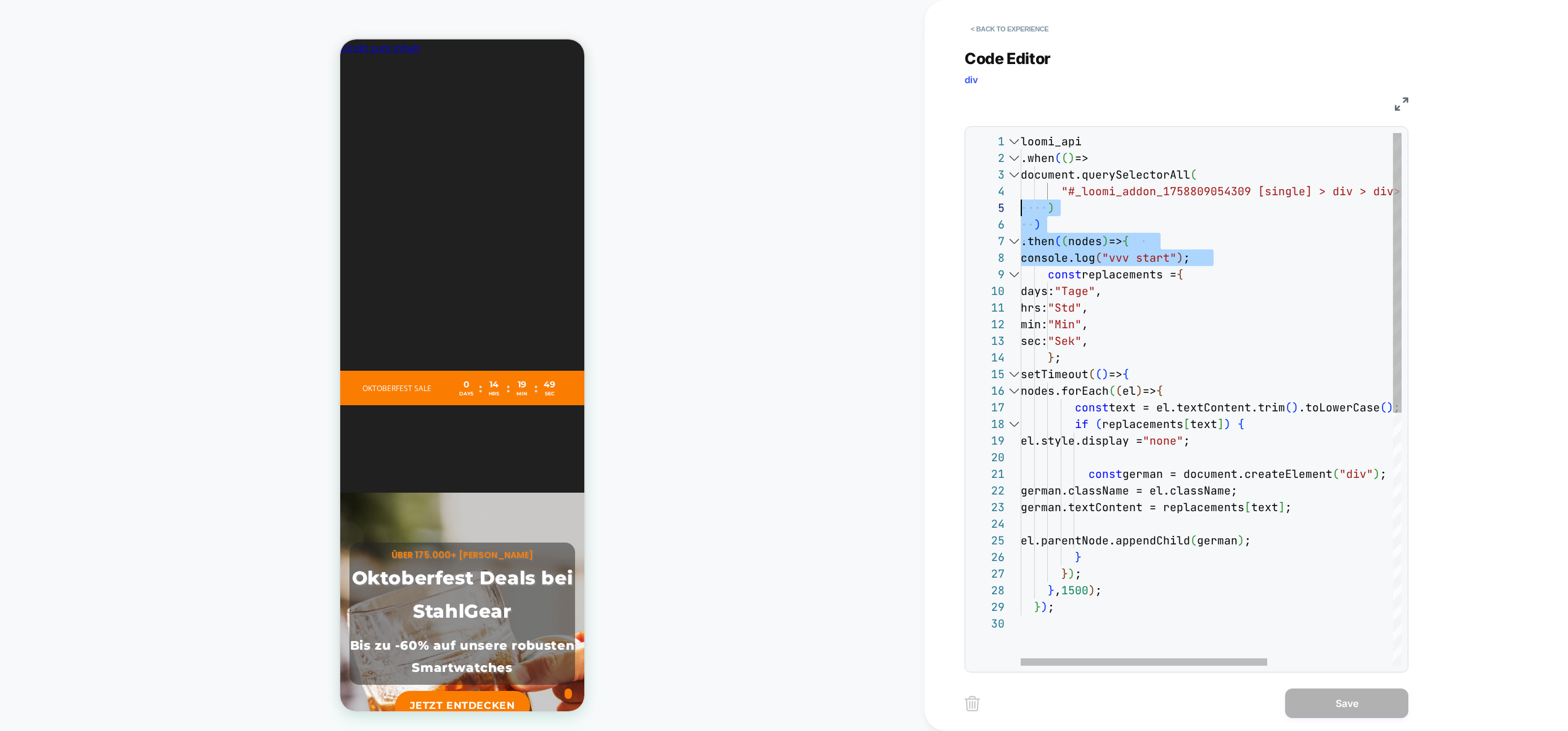
drag, startPoint x: 1262, startPoint y: 256, endPoint x: 1013, endPoint y: 214, distance: 252.5
click at [1021, 205] on div "loomi_api .when ( ( ) => document.querySelectorAll ( "#_loomi_addon_17588090543…" at bounding box center [1308, 641] width 575 height 1015
click at [1195, 287] on div "loomi_api .when ( ( ) => document.querySelectorAll ( "#_loomi_addon_17588090543…" at bounding box center [1308, 641] width 575 height 1015
click at [1199, 385] on div "loomi_api .when ( ( ) => document.querySelectorAll ( "#_loomi_addon_17588090543…" at bounding box center [1308, 641] width 575 height 1015
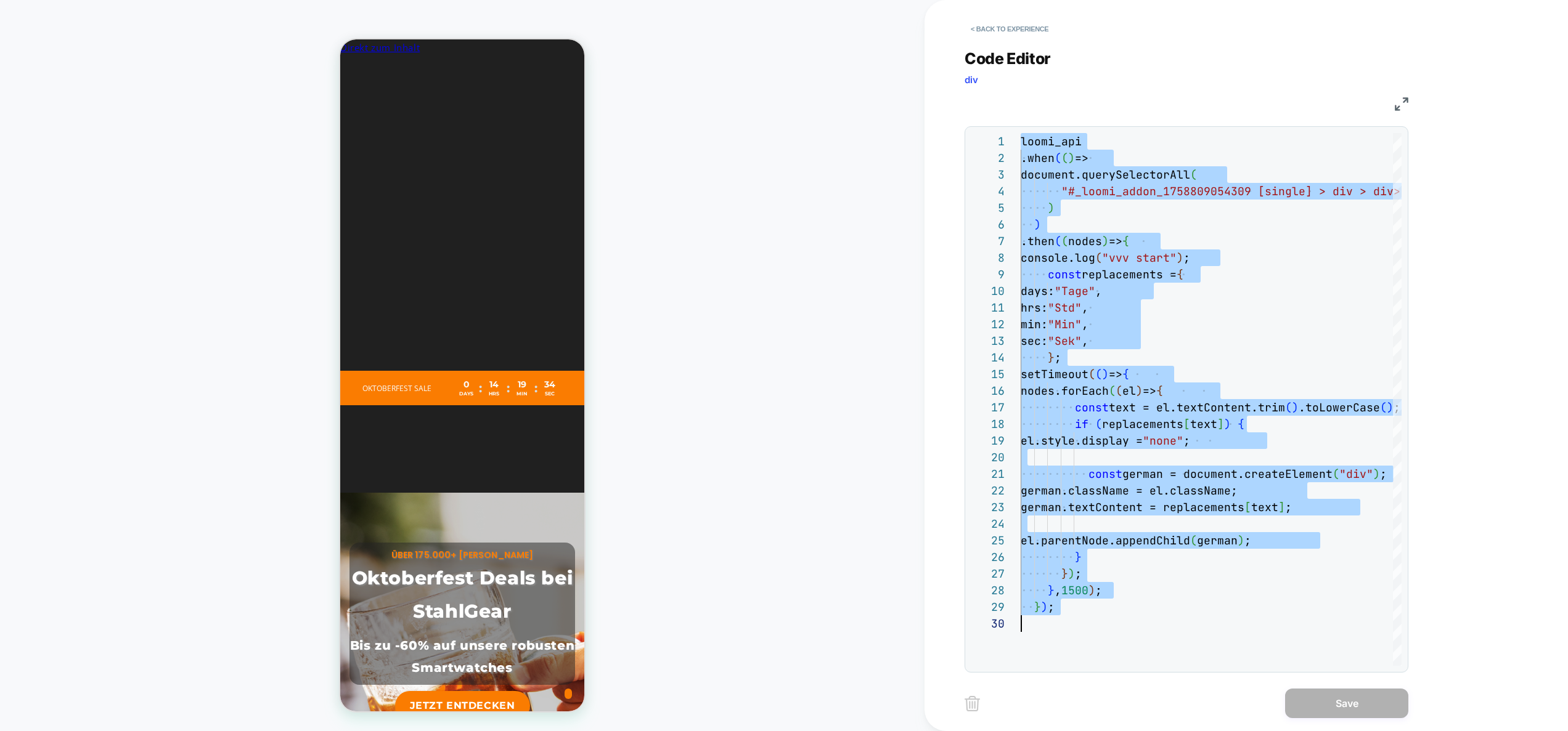
scroll to position [0, 677]
click at [1268, 390] on div "loomi_api .when ( ( ) => document.querySelectorAll ( "#_loomi_addon_17588090543…" at bounding box center [1308, 641] width 575 height 1015
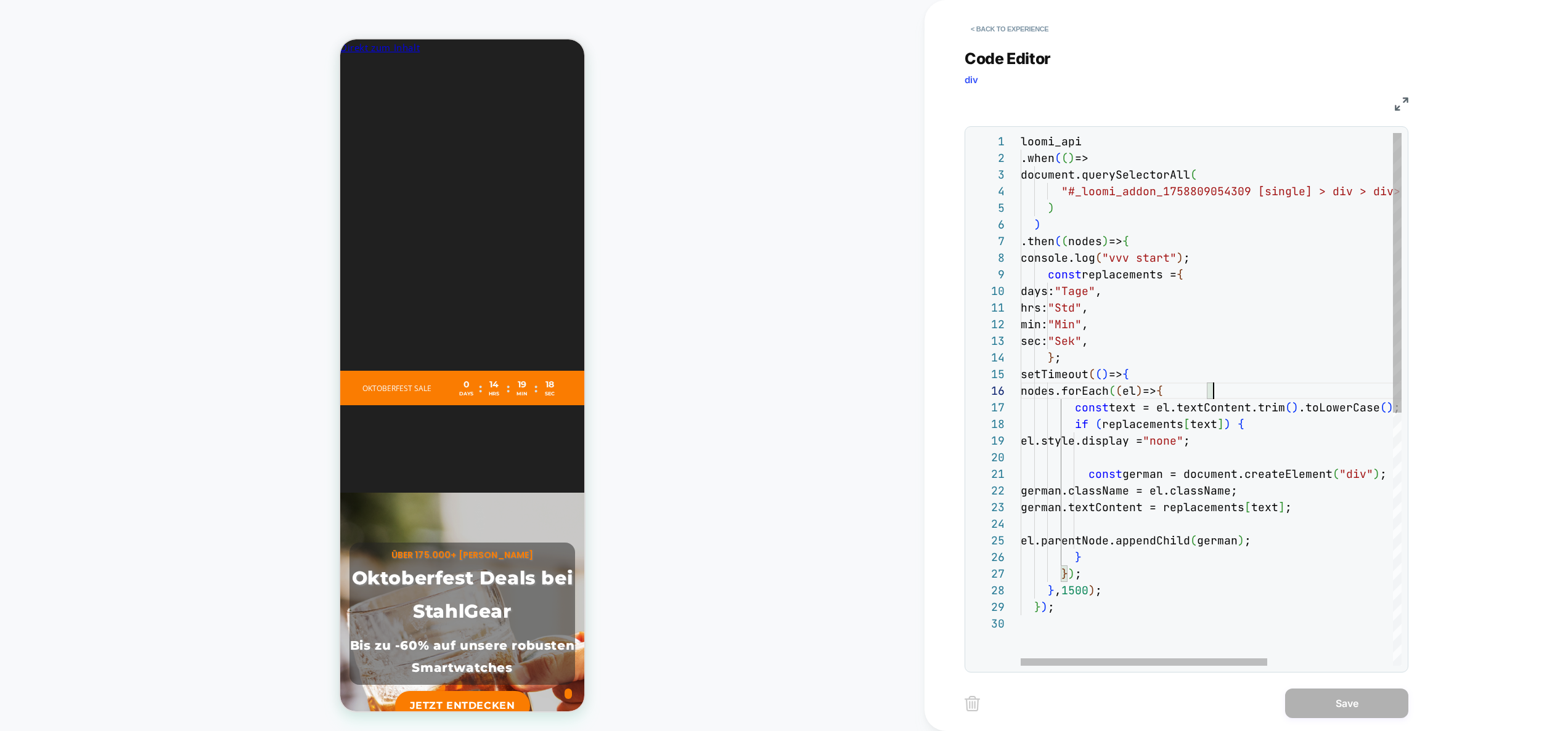
scroll to position [100, 180]
click at [1201, 407] on div "loomi_api .when ( ( ) => document.querySelectorAll ( "#_loomi_addon_17588090543…" at bounding box center [1308, 641] width 575 height 1015
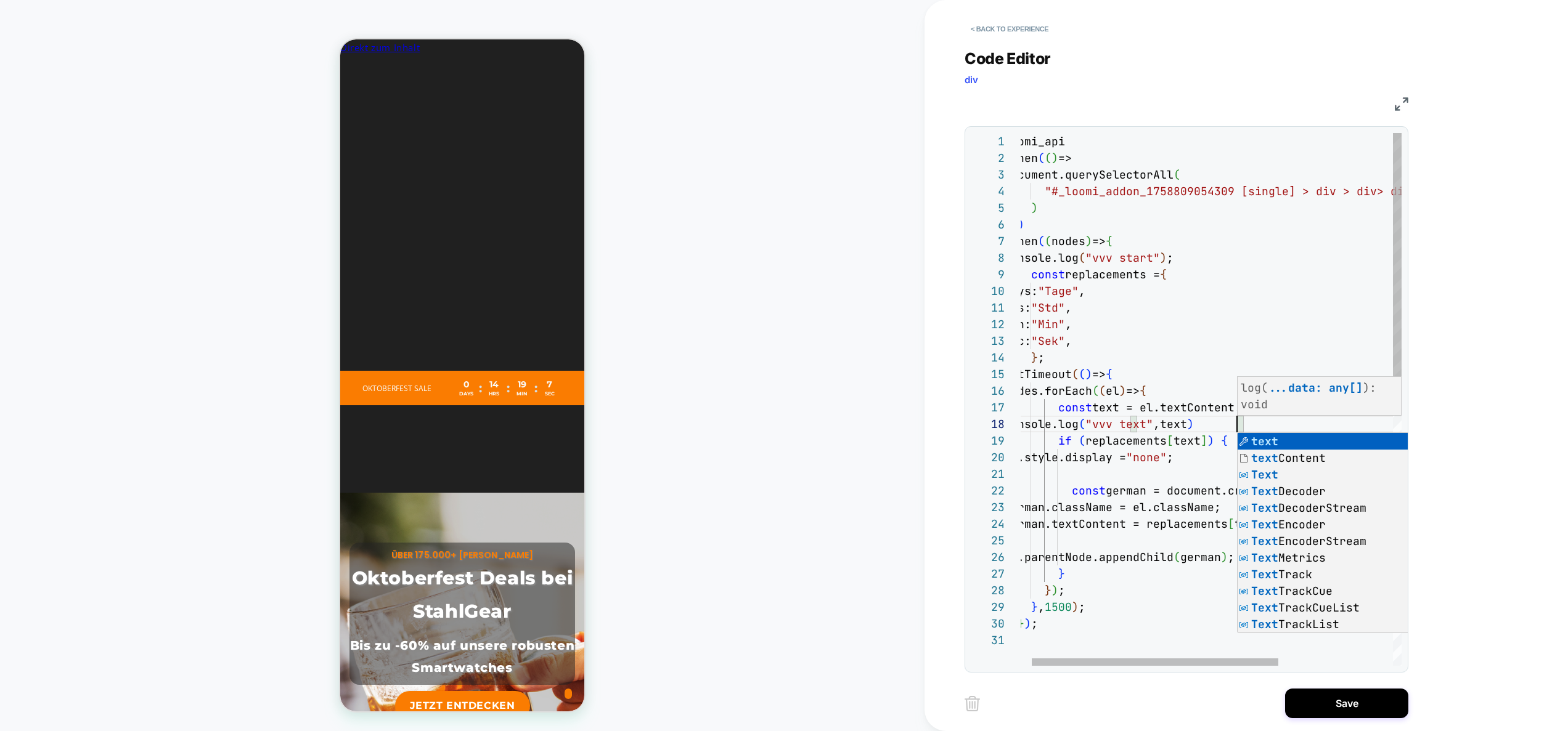
scroll to position [83, 133]
click at [1135, 399] on div "loomi_api .when ( ( ) => document.querySelectorAll ( "#_loomi_addon_17588090543…" at bounding box center [1291, 649] width 575 height 1032
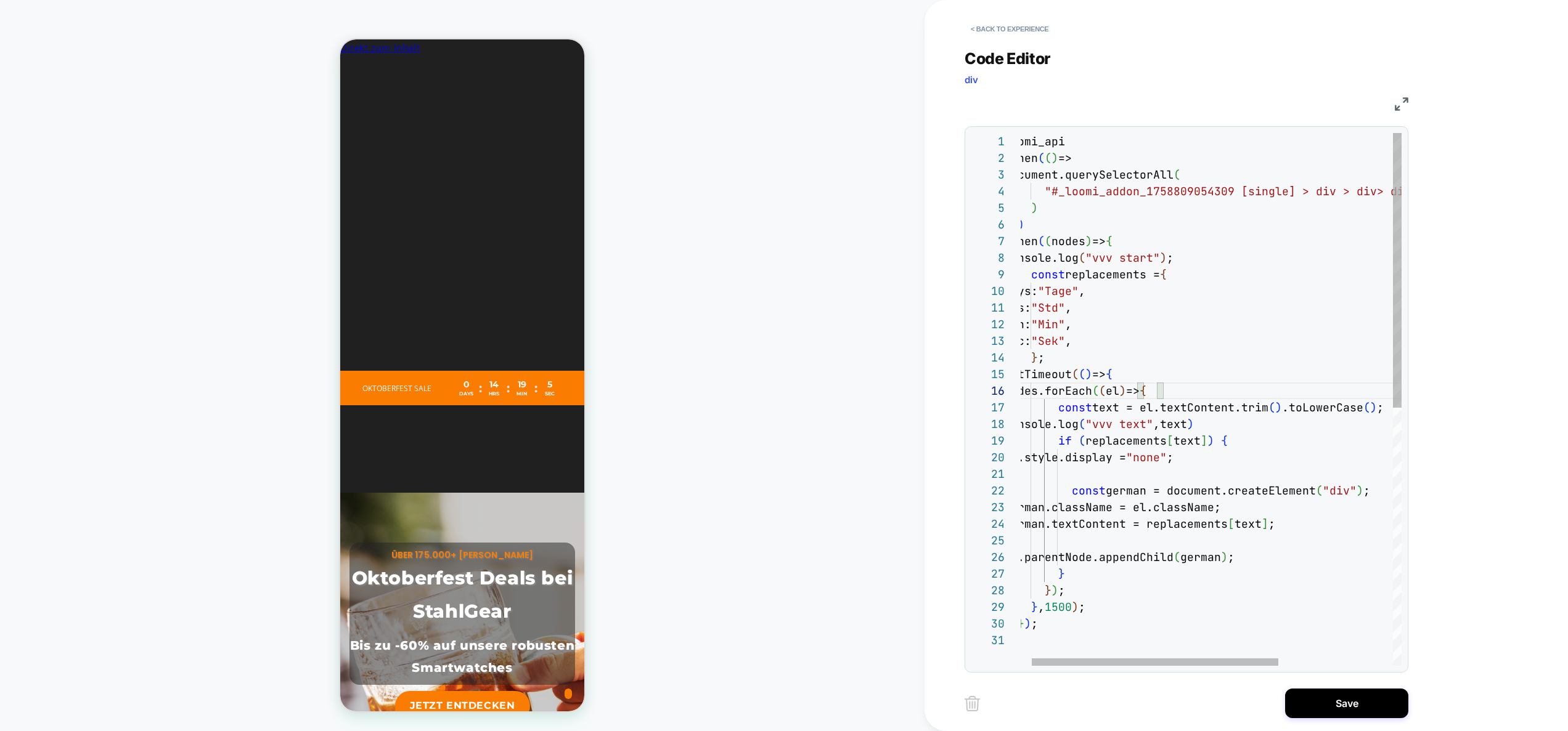
click at [1244, 443] on div "loomi_api .when ( ( ) => document.querySelectorAll ( "#_loomi_addon_17588090543…" at bounding box center [1291, 649] width 575 height 1032
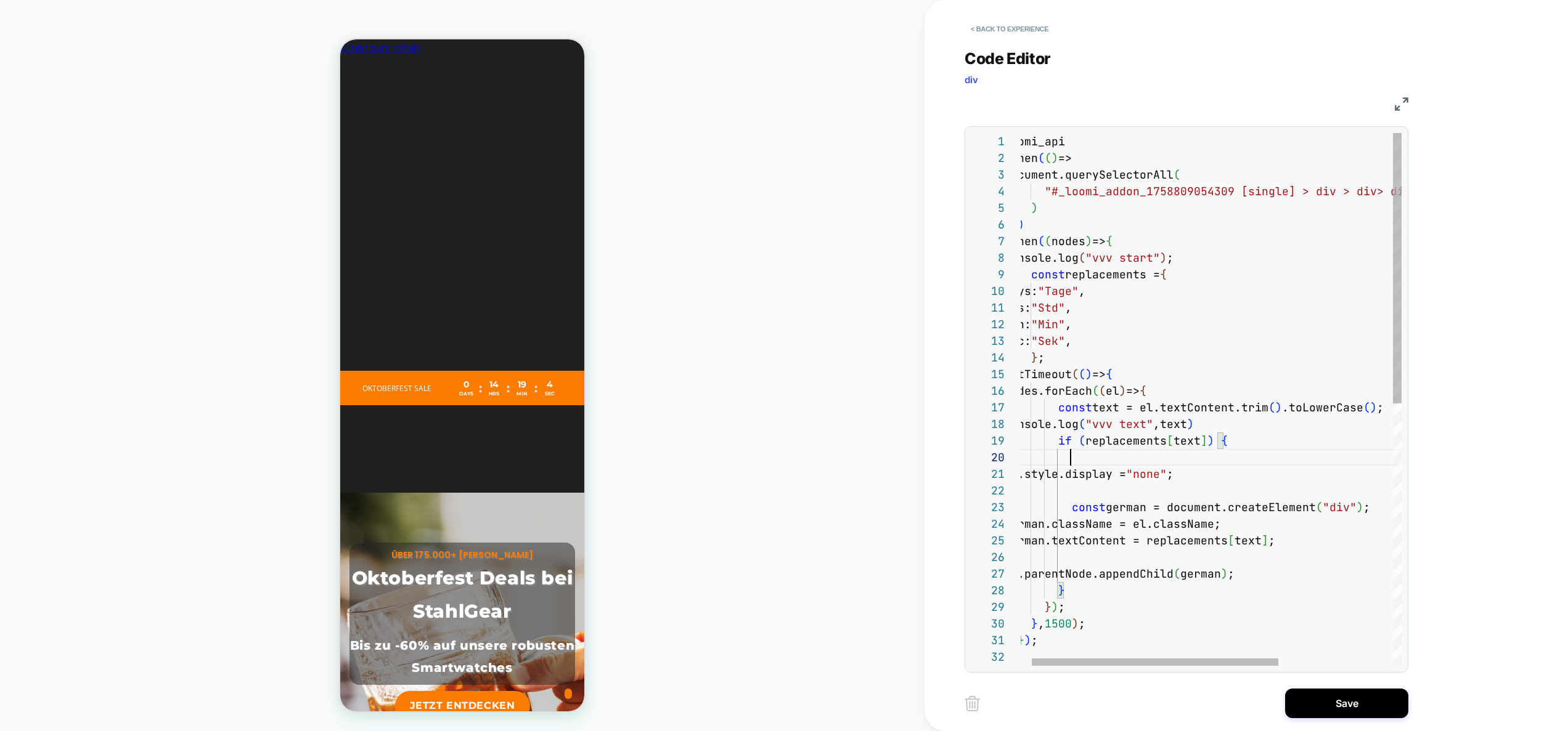
click at [1277, 419] on div "loomi_api .when ( ( ) => document.querySelectorAll ( "#_loomi_addon_17588090543…" at bounding box center [1291, 657] width 575 height 1048
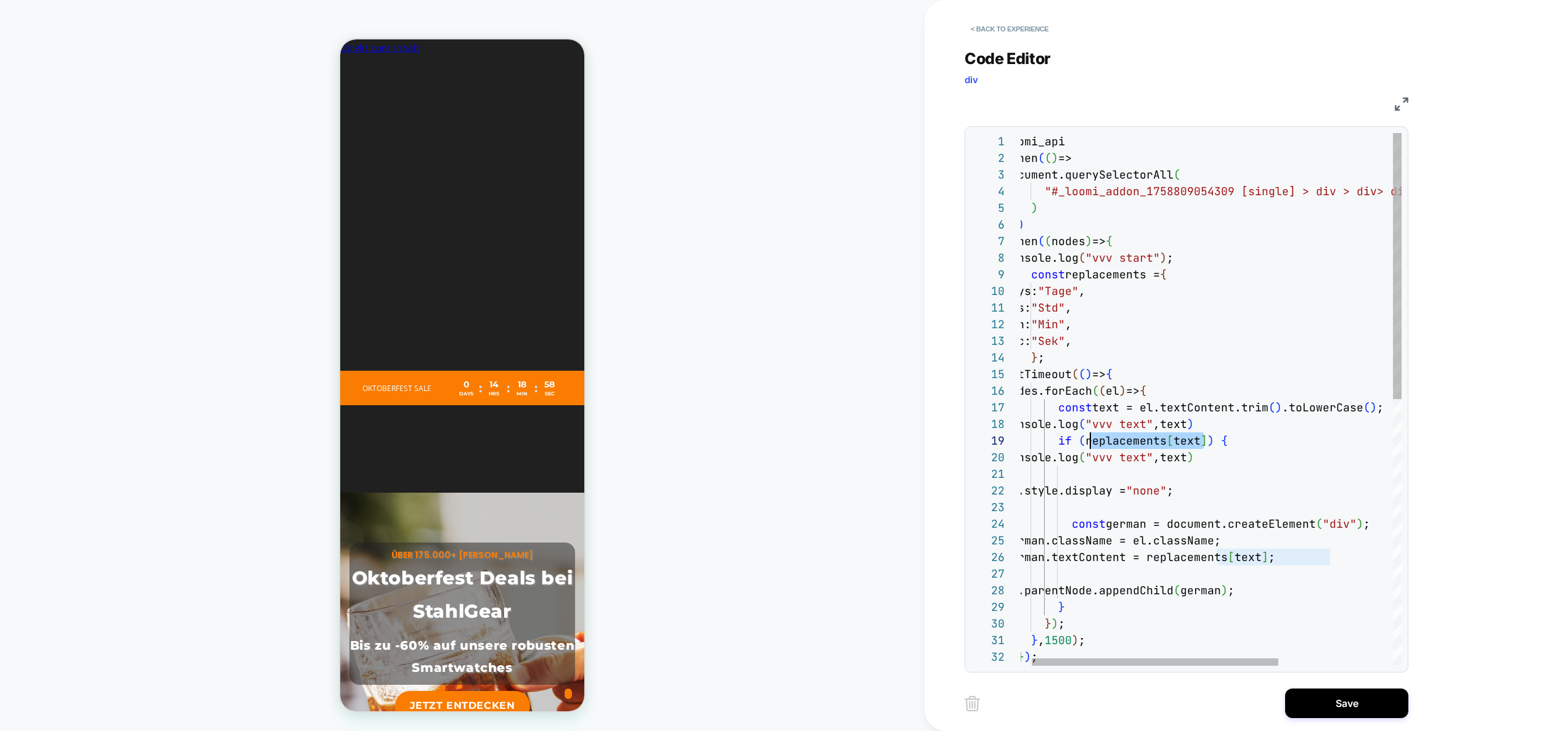
scroll to position [133, 80]
drag, startPoint x: 1205, startPoint y: 444, endPoint x: 1083, endPoint y: 442, distance: 122.0
click at [1083, 442] on div "loomi_api .when ( ( ) => document.querySelectorAll ( "#_loomi_addon_17588090543…" at bounding box center [1291, 666] width 575 height 1065
click at [1215, 458] on div "loomi_api .when ( ( ) => document.querySelectorAll ( "#_loomi_addon_17588090543…" at bounding box center [1291, 666] width 575 height 1065
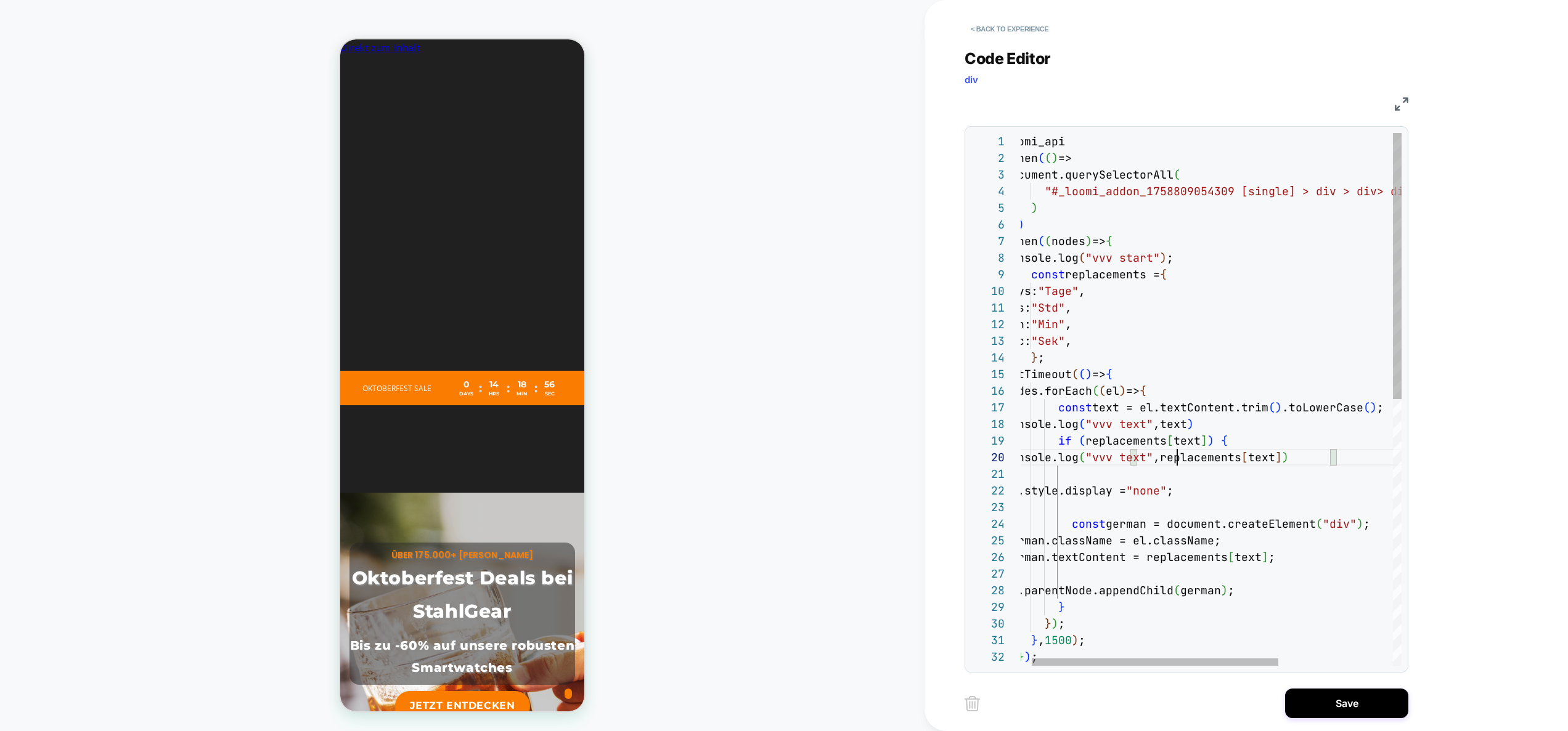
click at [1175, 460] on div "loomi_api .when ( ( ) => document.querySelectorAll ( "#_loomi_addon_17588090543…" at bounding box center [1291, 666] width 575 height 1065
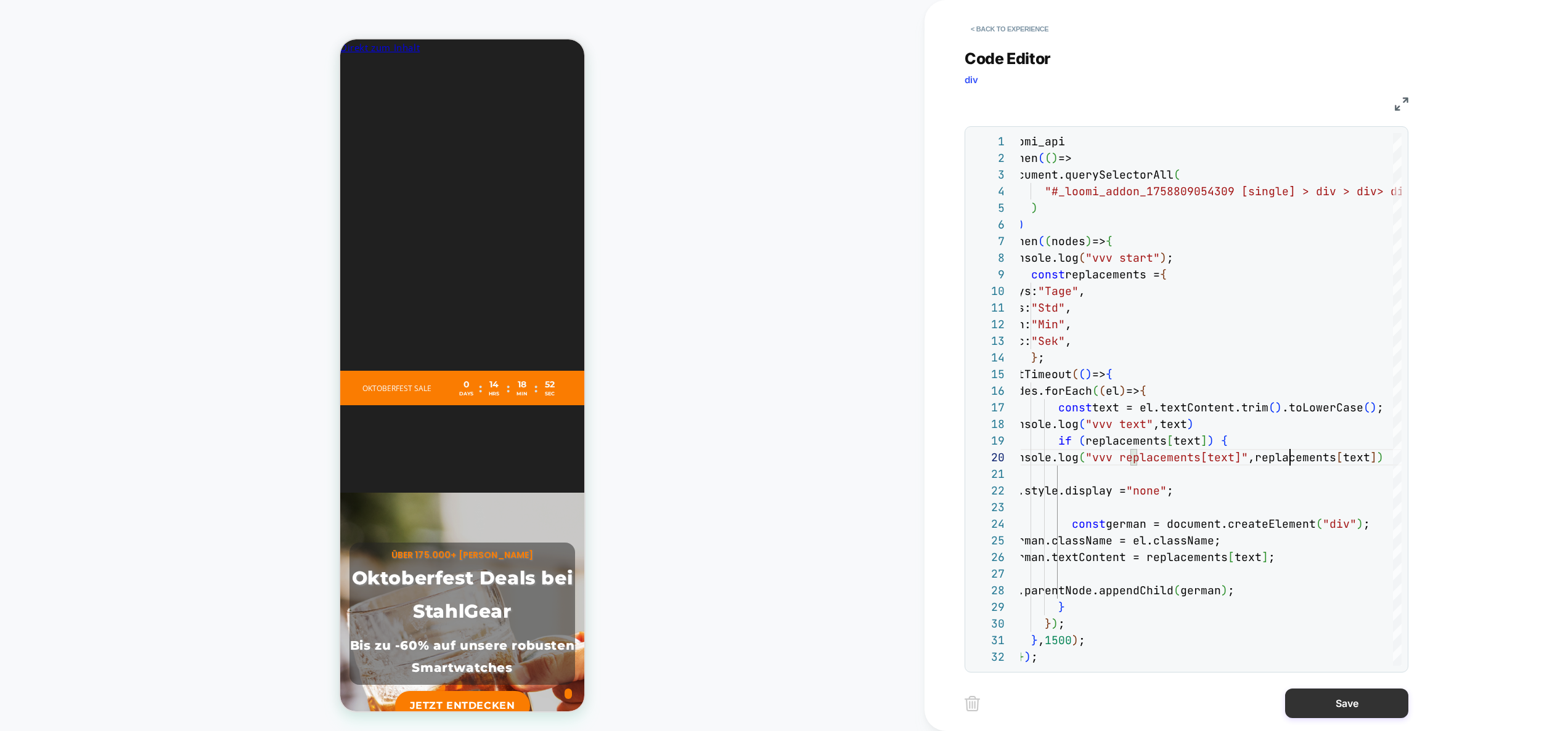
type textarea "**********"
click at [1324, 702] on button "Save" at bounding box center [1347, 703] width 123 height 29
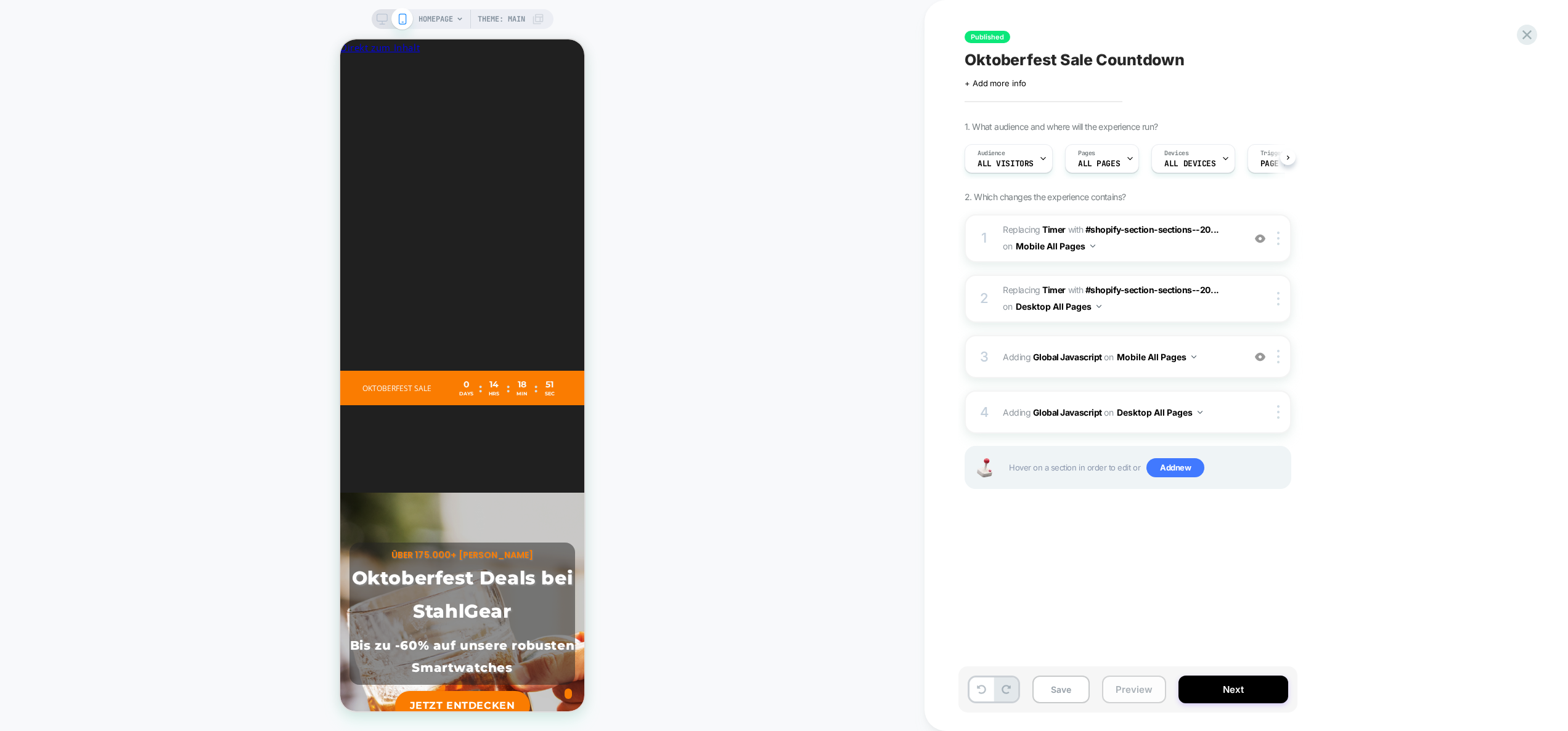
scroll to position [0, 1]
click at [1128, 681] on button "Preview" at bounding box center [1134, 689] width 64 height 28
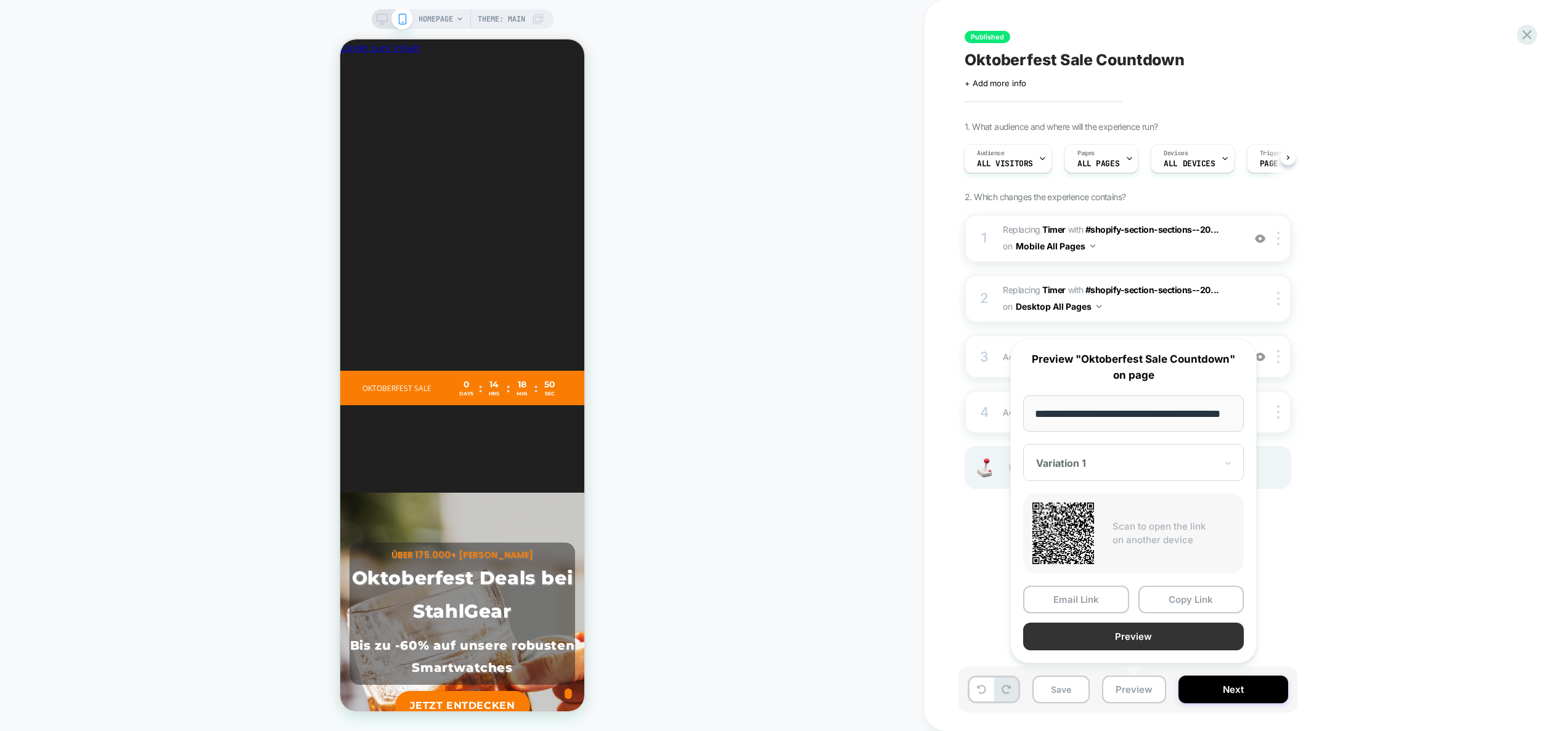
scroll to position [0, 0]
click at [1129, 641] on button "Preview" at bounding box center [1134, 636] width 221 height 28
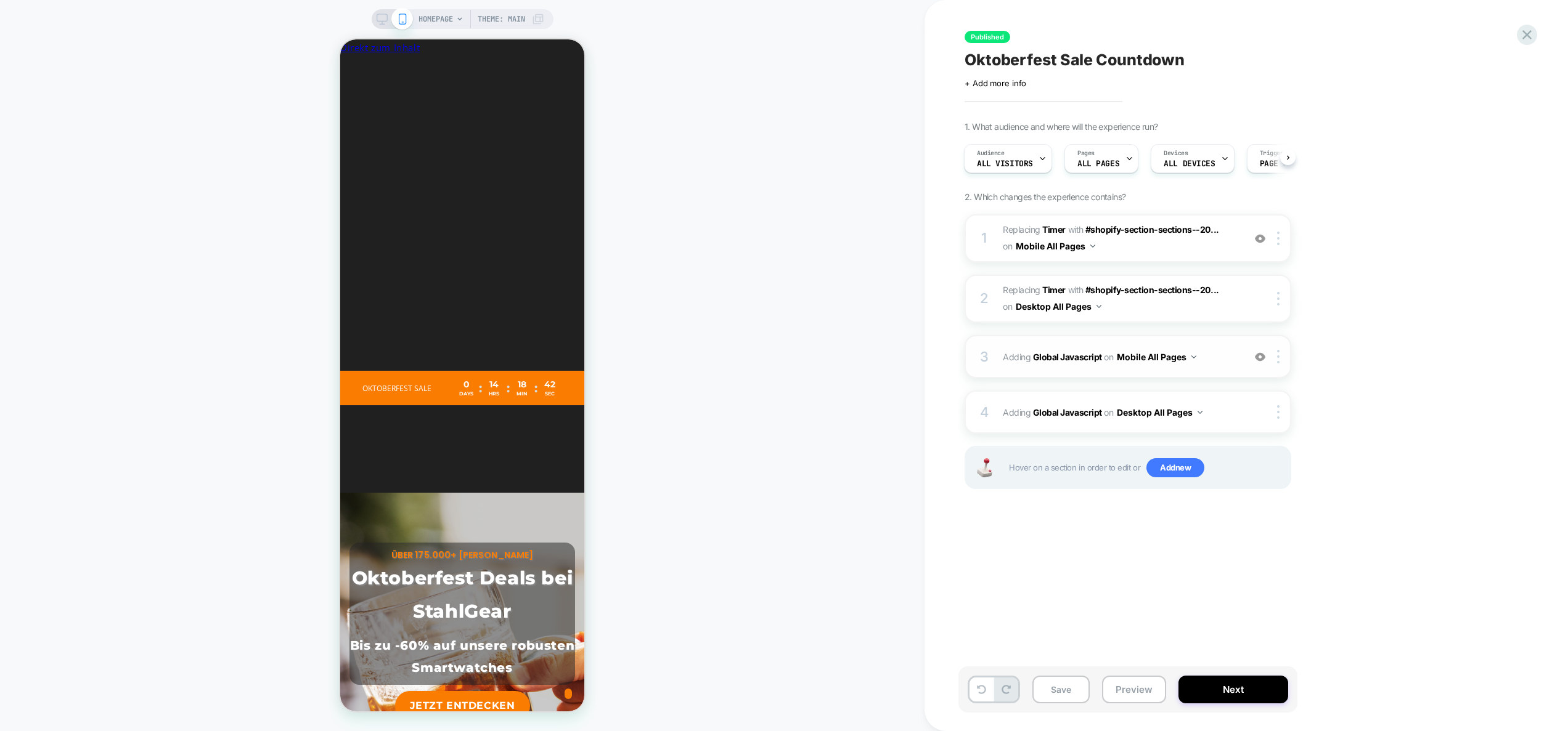
click at [1241, 349] on div "3 Adding Global Javascript on Mobile All Pages Add Before Add After Copy to Des…" at bounding box center [1128, 357] width 327 height 43
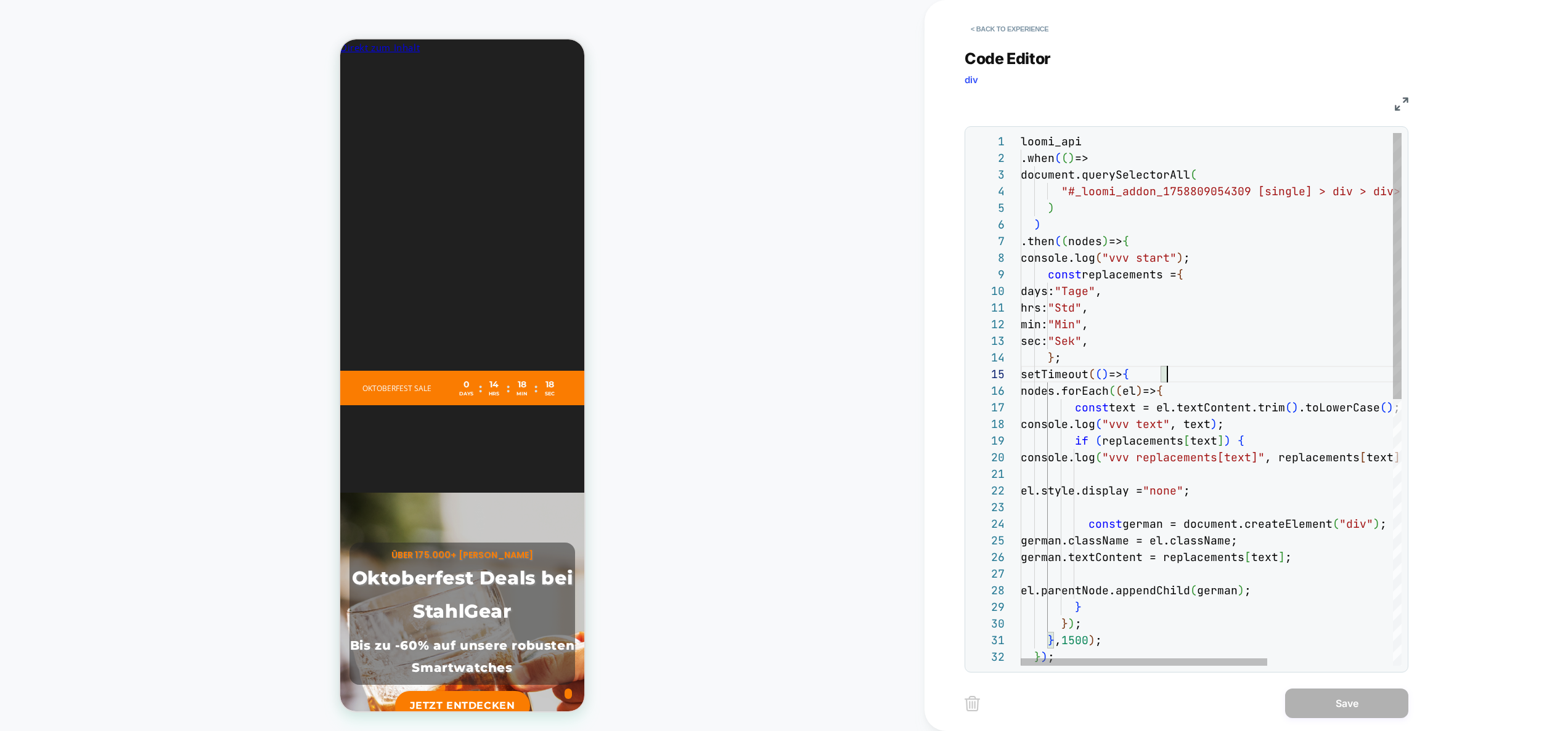
scroll to position [67, 147]
click at [1189, 375] on div "loomi_api .when ( ( ) => document.querySelectorAll ( "#_loomi_addon_17588090543…" at bounding box center [1308, 666] width 575 height 1065
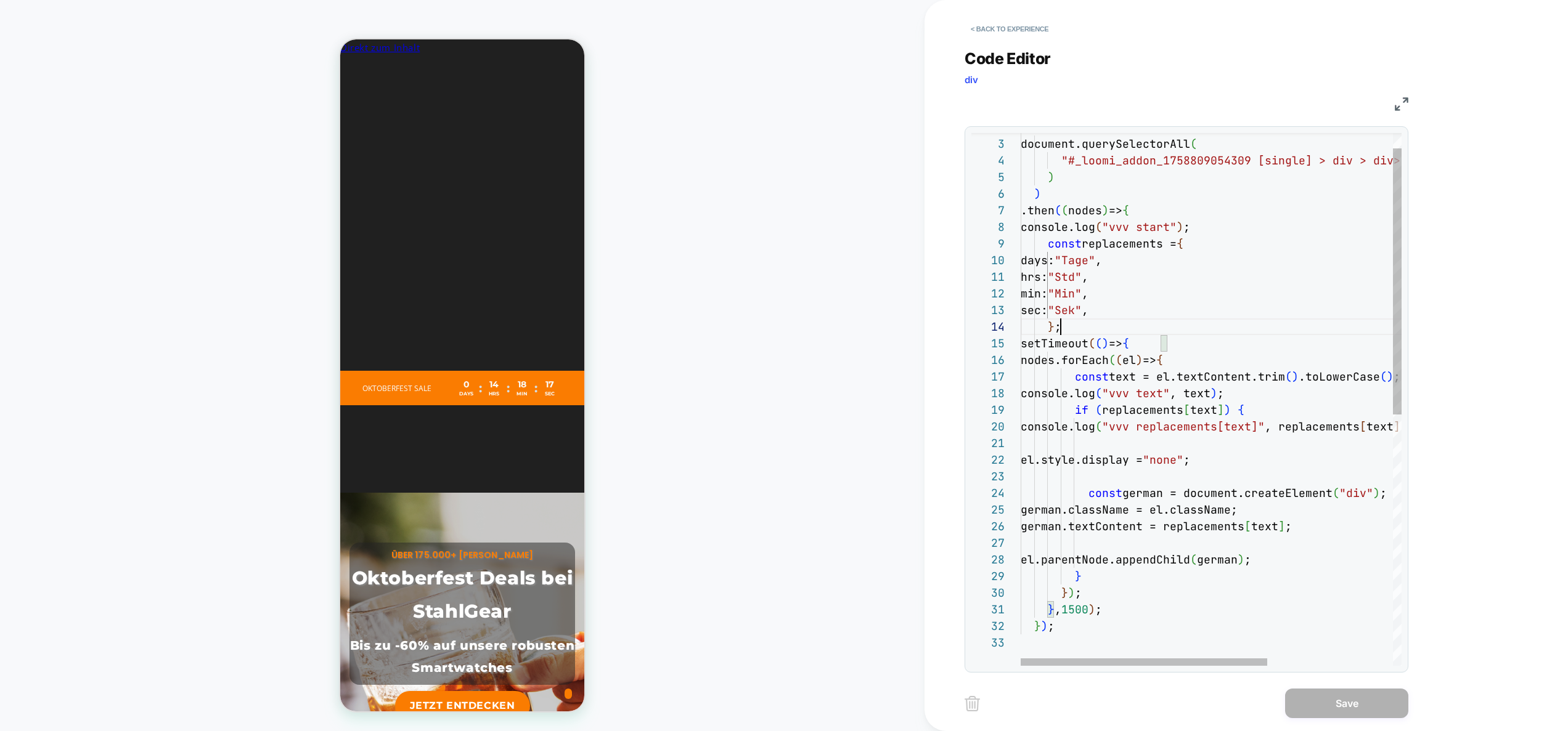
click at [1105, 327] on div ".when ( ( ) => document.querySelectorAll ( "#_loomi_addon_1758809054309 [single…" at bounding box center [1308, 635] width 575 height 1065
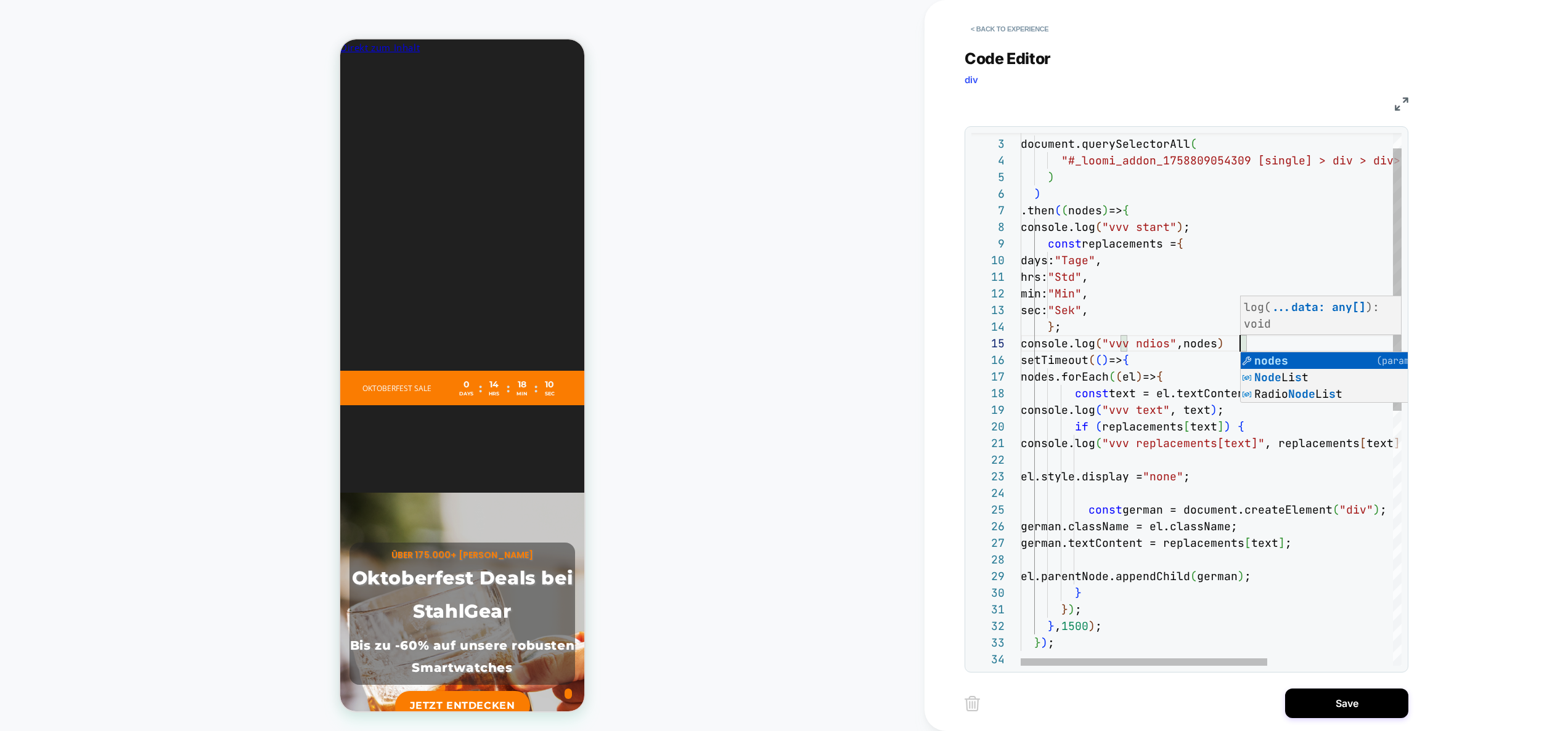
scroll to position [0, 0]
type textarea "**********"
click at [1312, 696] on button "Save" at bounding box center [1347, 703] width 123 height 29
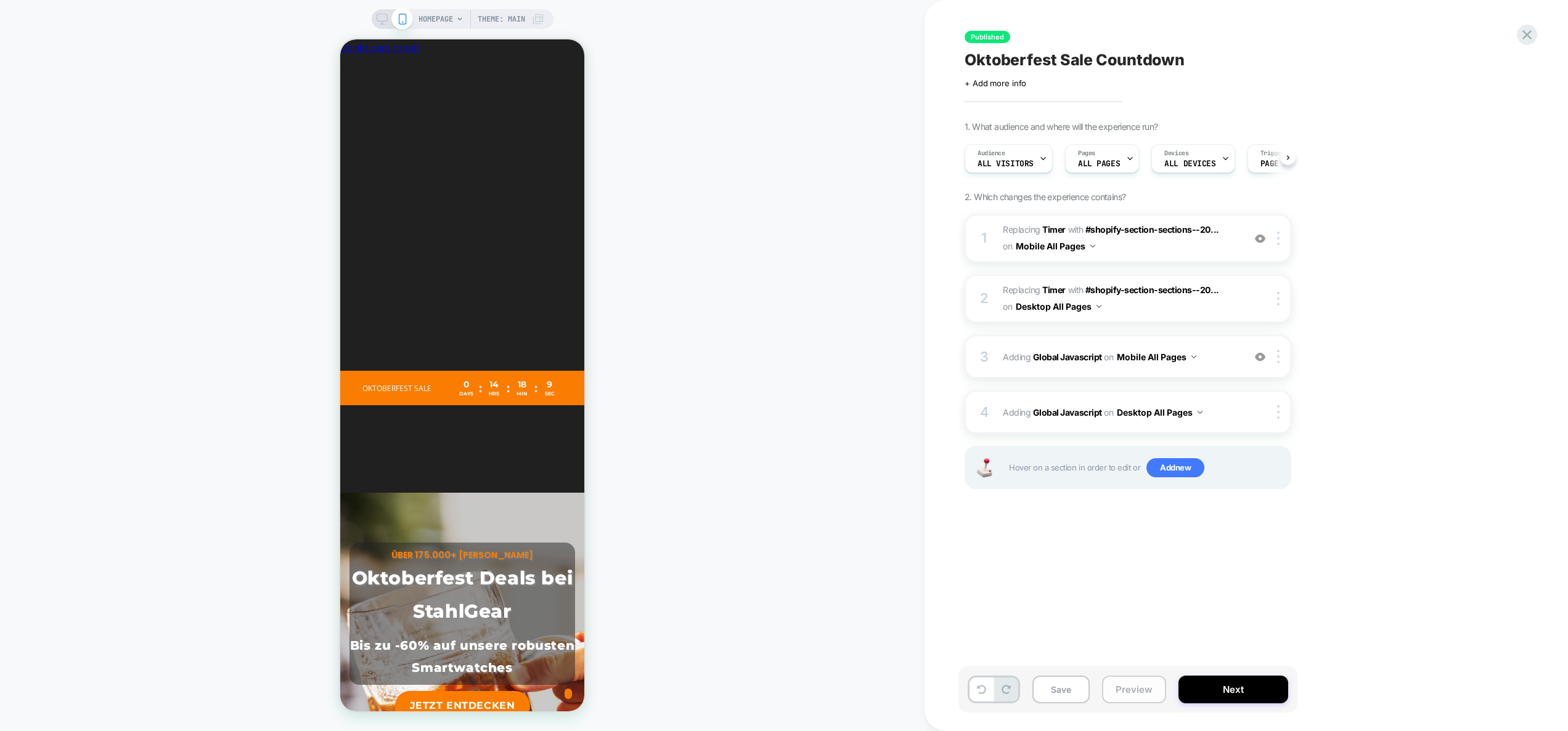
click at [1138, 689] on button "Preview" at bounding box center [1134, 689] width 64 height 28
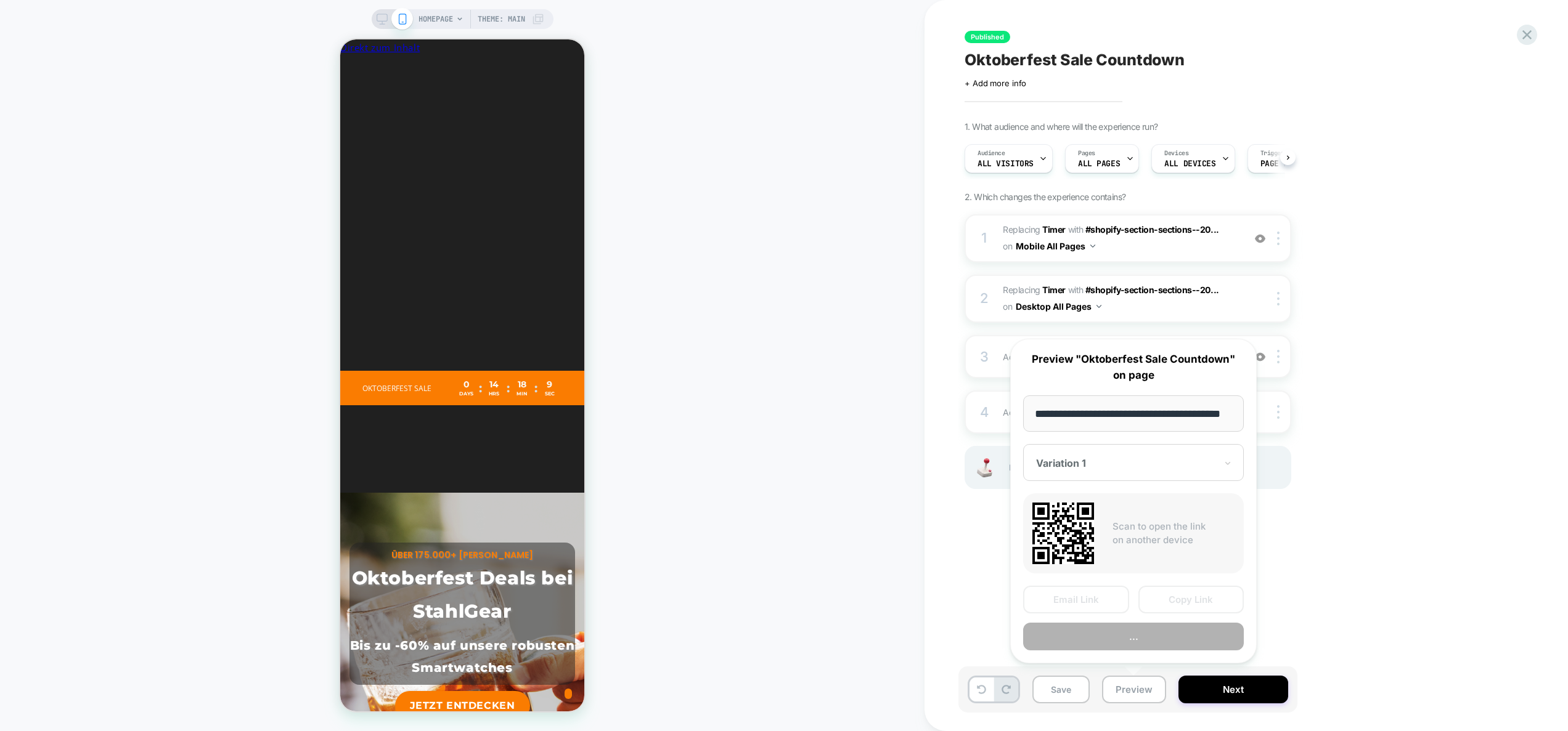
scroll to position [0, 1]
click at [1134, 640] on button "Preview" at bounding box center [1134, 636] width 221 height 28
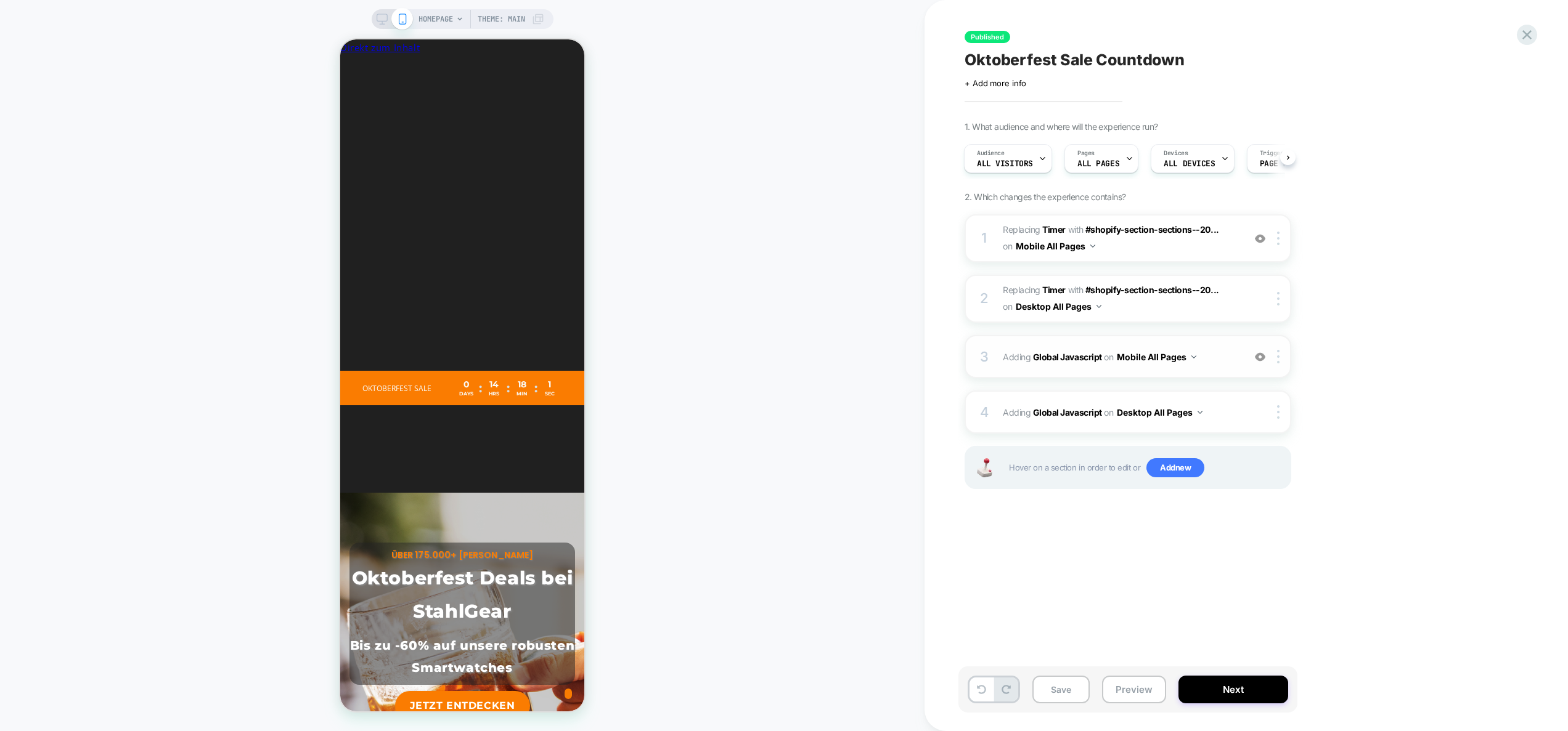
click at [1223, 362] on span "Adding Global Javascript on Mobile All Pages" at bounding box center [1120, 357] width 235 height 18
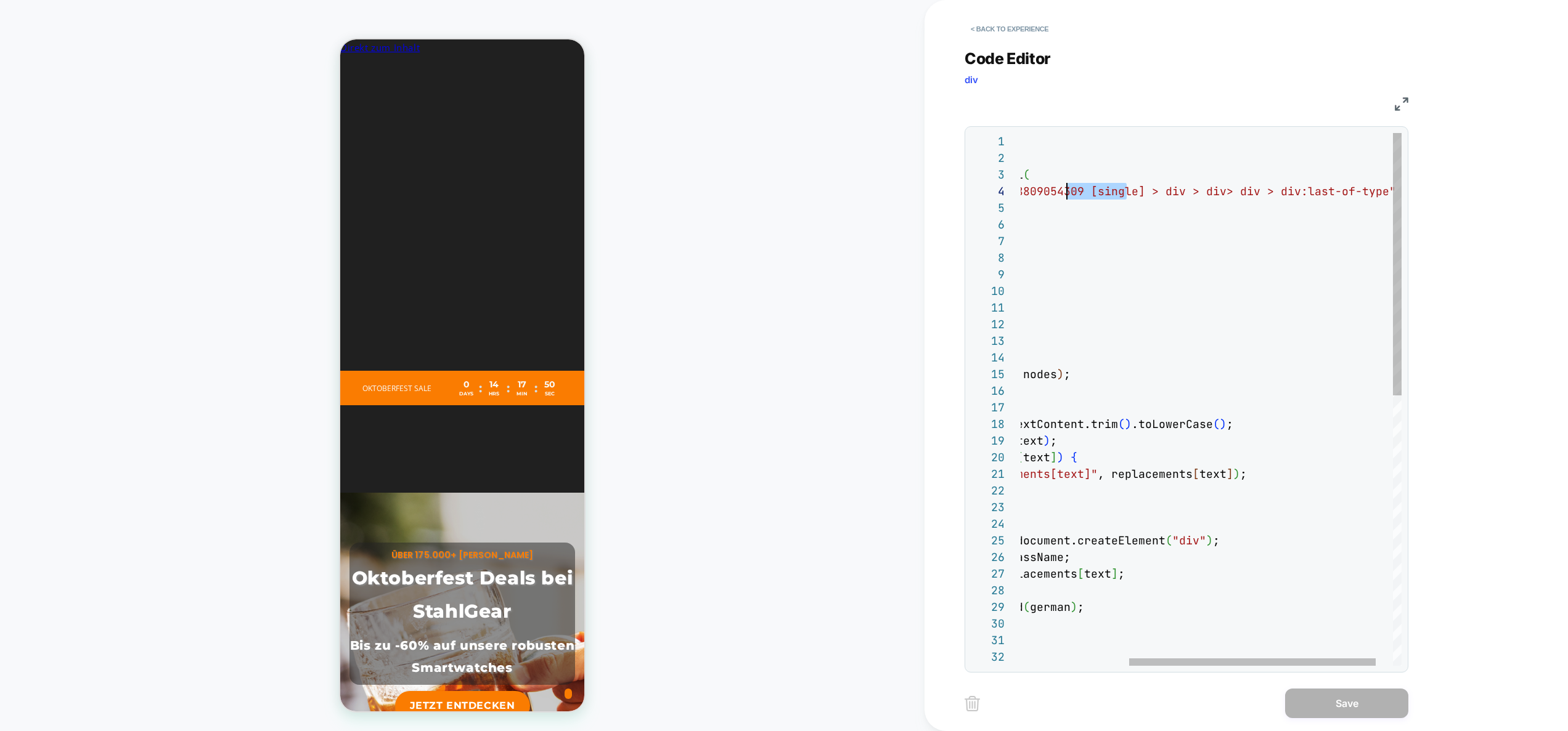
scroll to position [33, 173]
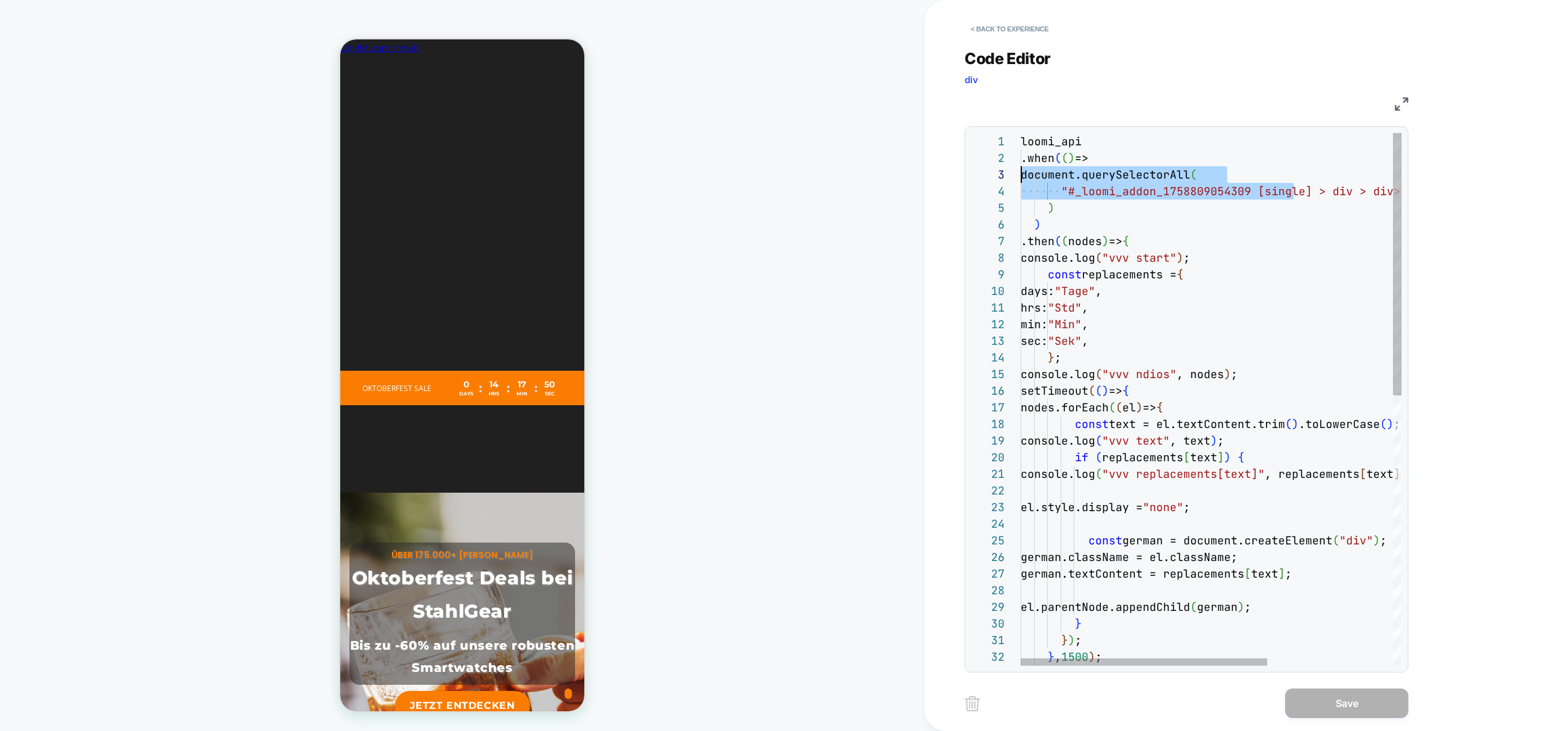
drag, startPoint x: 1291, startPoint y: 193, endPoint x: 1027, endPoint y: 193, distance: 264.0
click at [1021, 183] on div "loomi_api .when ( ( ) => document.querySelectorAll ( "#_loomi_addon_17588090543…" at bounding box center [1308, 674] width 575 height 1082
click at [1071, 203] on div "loomi_api .when ( ( ) => document.querySelectorAll ( "#_loomi_addon_17588090543…" at bounding box center [1308, 674] width 575 height 1082
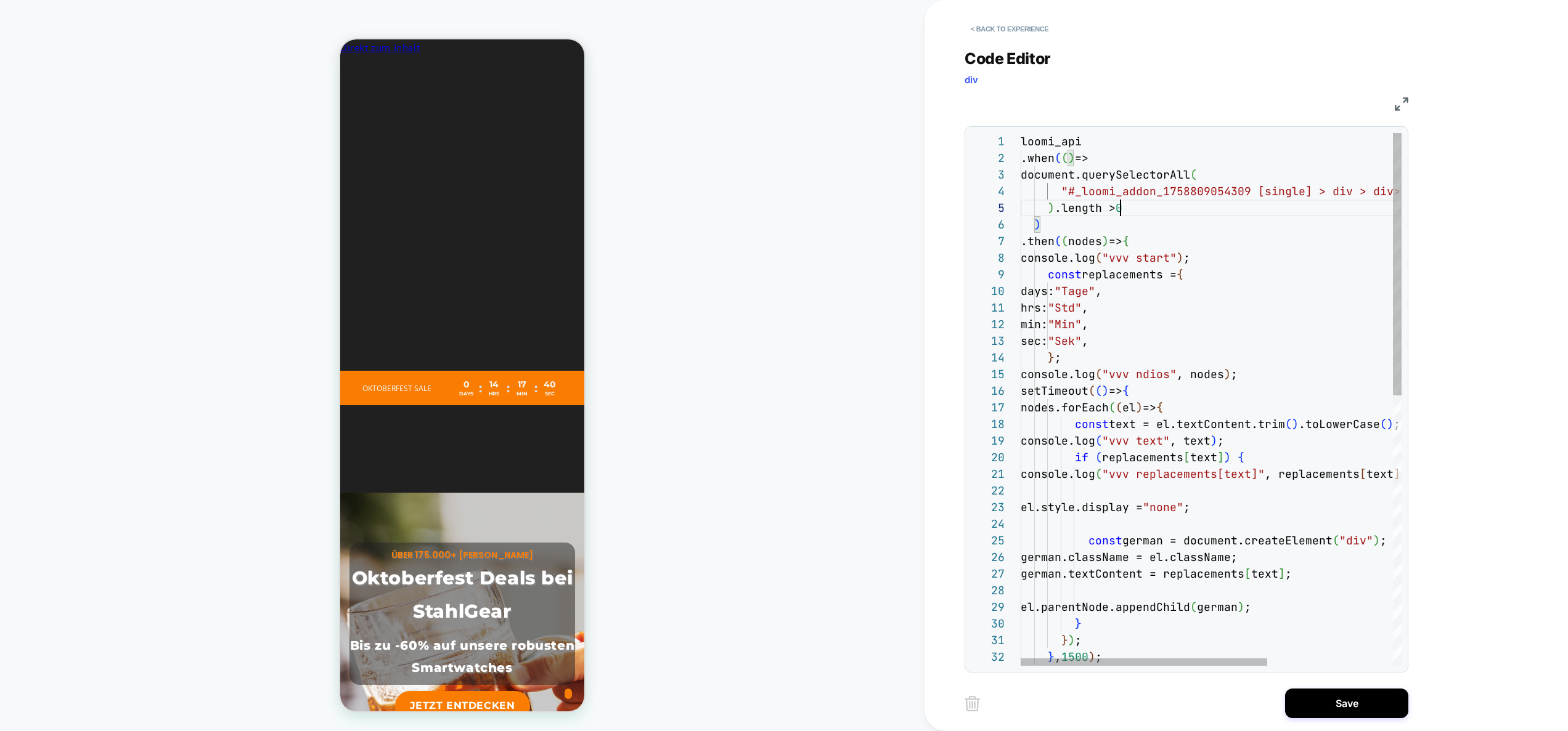
scroll to position [0, 677]
click at [1120, 211] on div "loomi_api .when ( ( ) => document.querySelectorAll ( "#_loomi_addon_17588090543…" at bounding box center [1308, 674] width 575 height 1082
type textarea "**********"
click at [1345, 711] on button "Save" at bounding box center [1347, 703] width 123 height 29
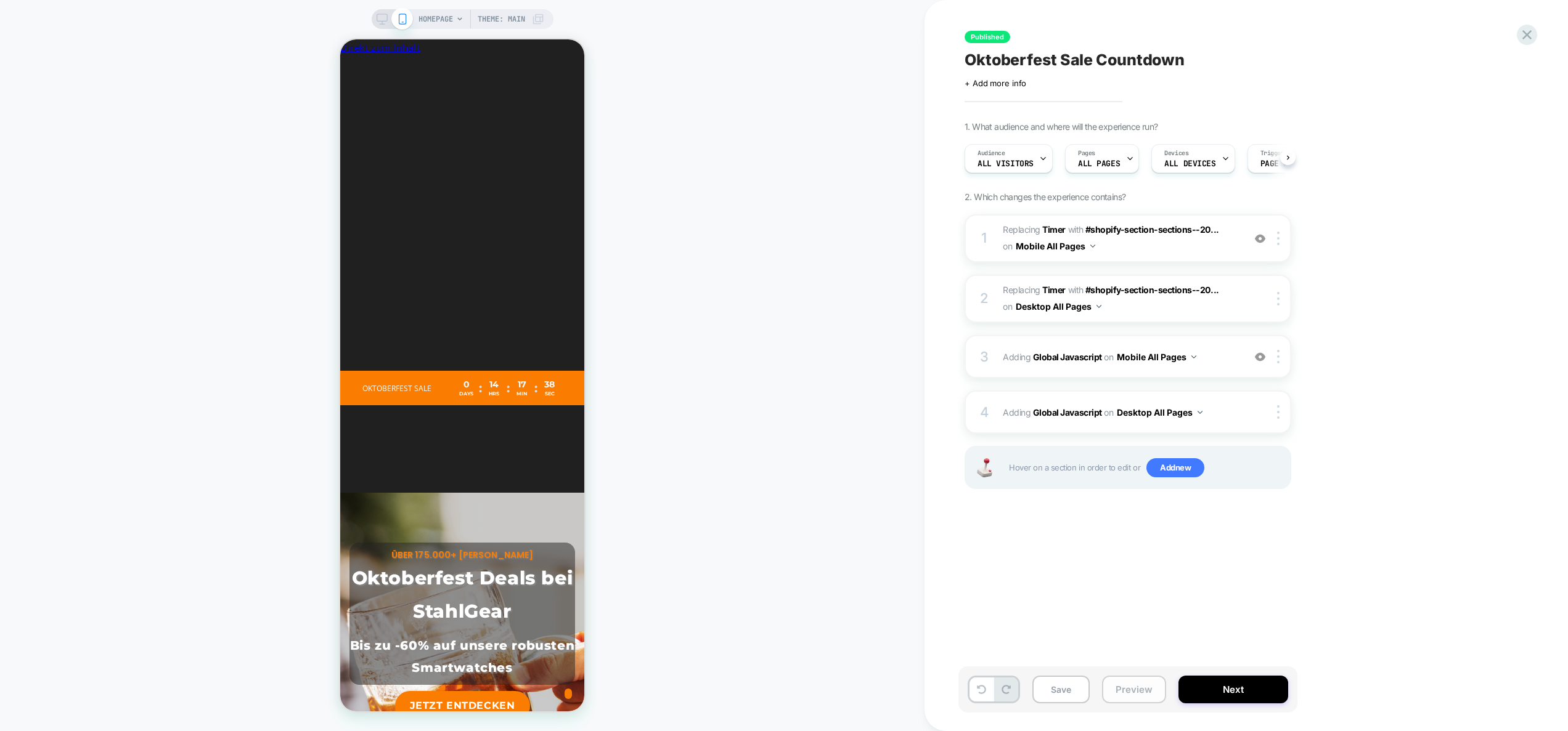
click at [1145, 690] on button "Preview" at bounding box center [1134, 689] width 64 height 28
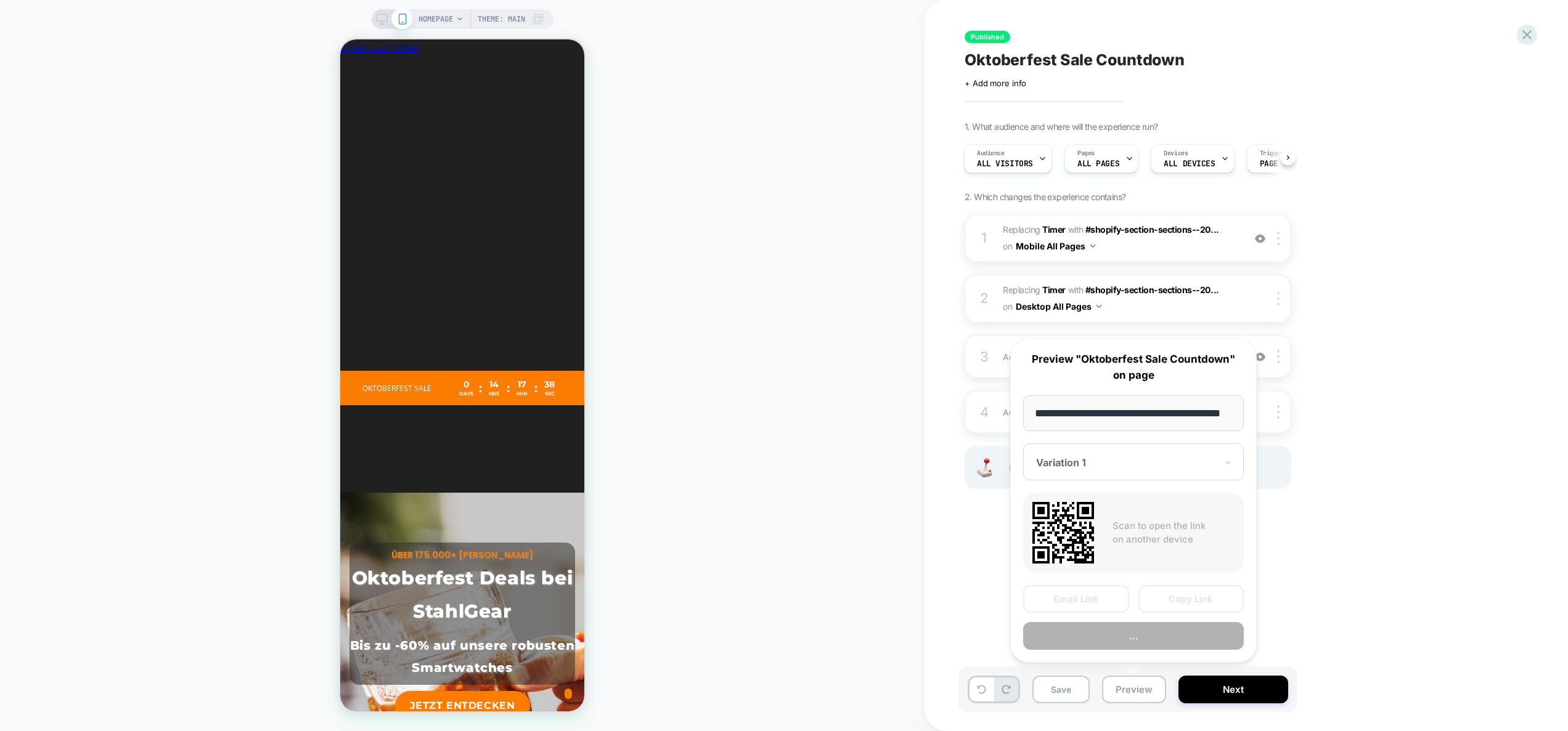
scroll to position [0, 29]
click at [1136, 638] on button "Preview" at bounding box center [1134, 636] width 221 height 28
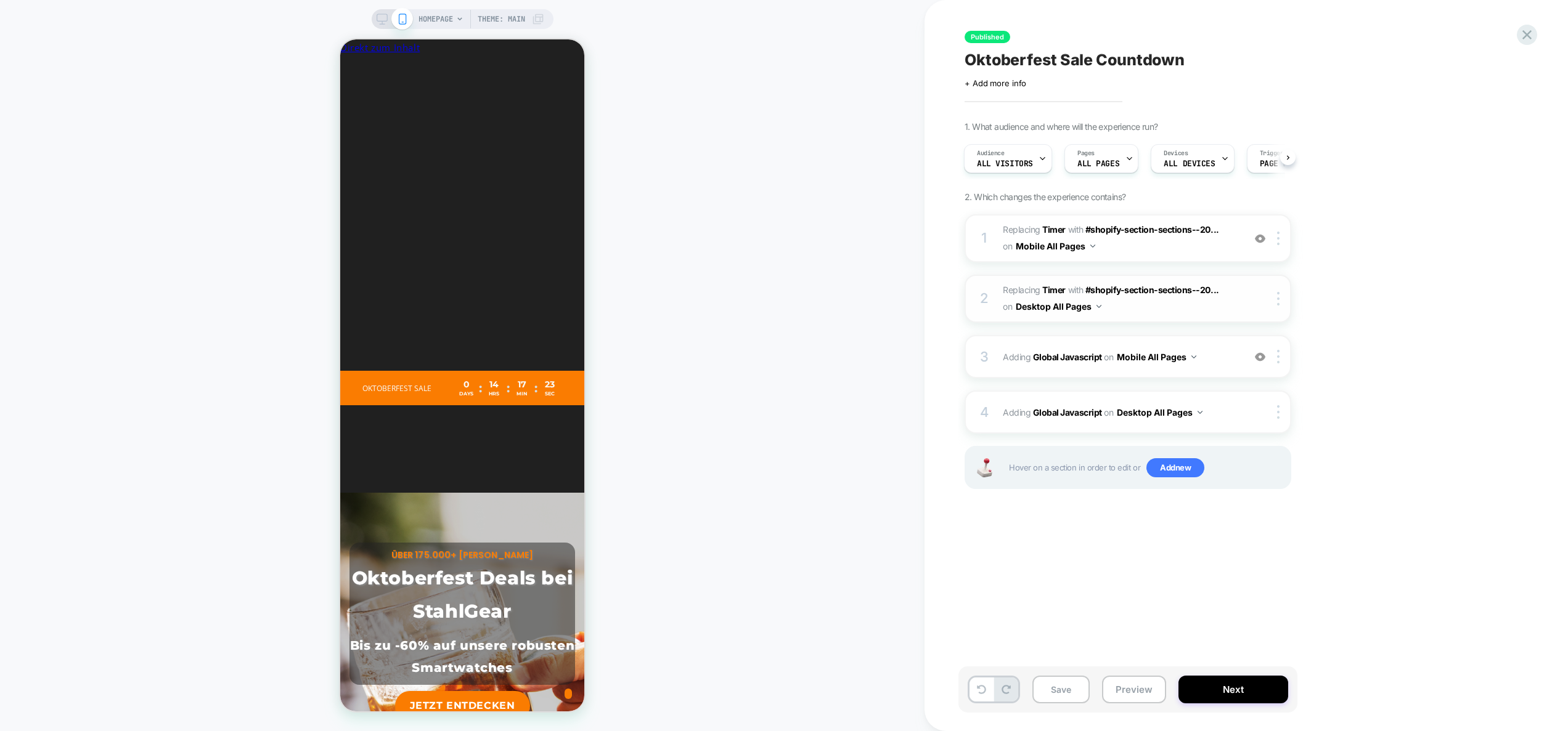
scroll to position [0, 0]
click at [1227, 366] on div "3 Adding Global Javascript on Mobile All Pages Add Before Add After Copy to Des…" at bounding box center [1128, 357] width 327 height 43
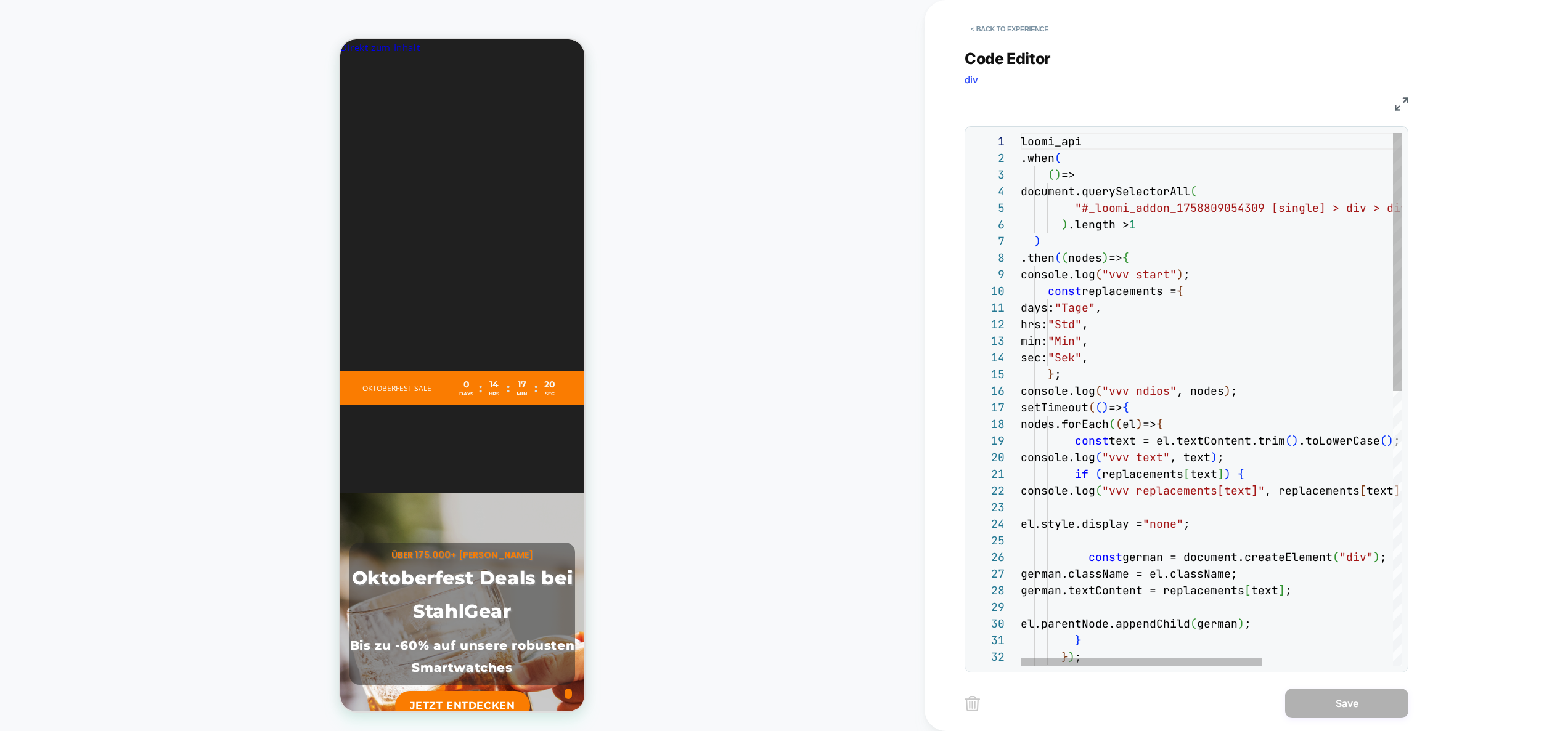
scroll to position [0, 225]
click at [1103, 258] on div "document.querySelectorAll ( "#_loomi_addon_1758809054309 [single] > div > div >…" at bounding box center [1314, 682] width 587 height 1098
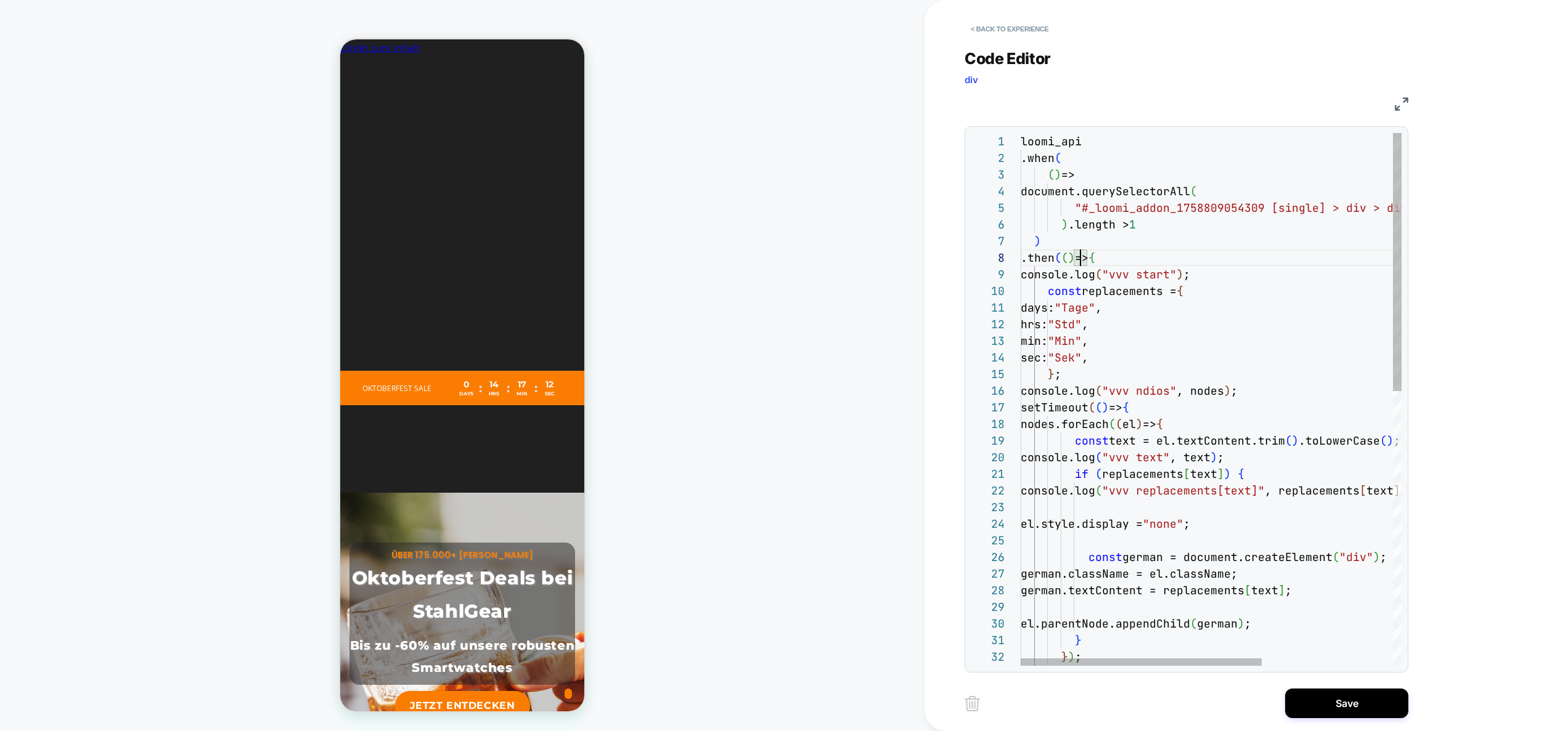
click at [1145, 254] on div "document.querySelectorAll ( "#_loomi_addon_1758809054309 [single] > div > div >…" at bounding box center [1314, 682] width 587 height 1098
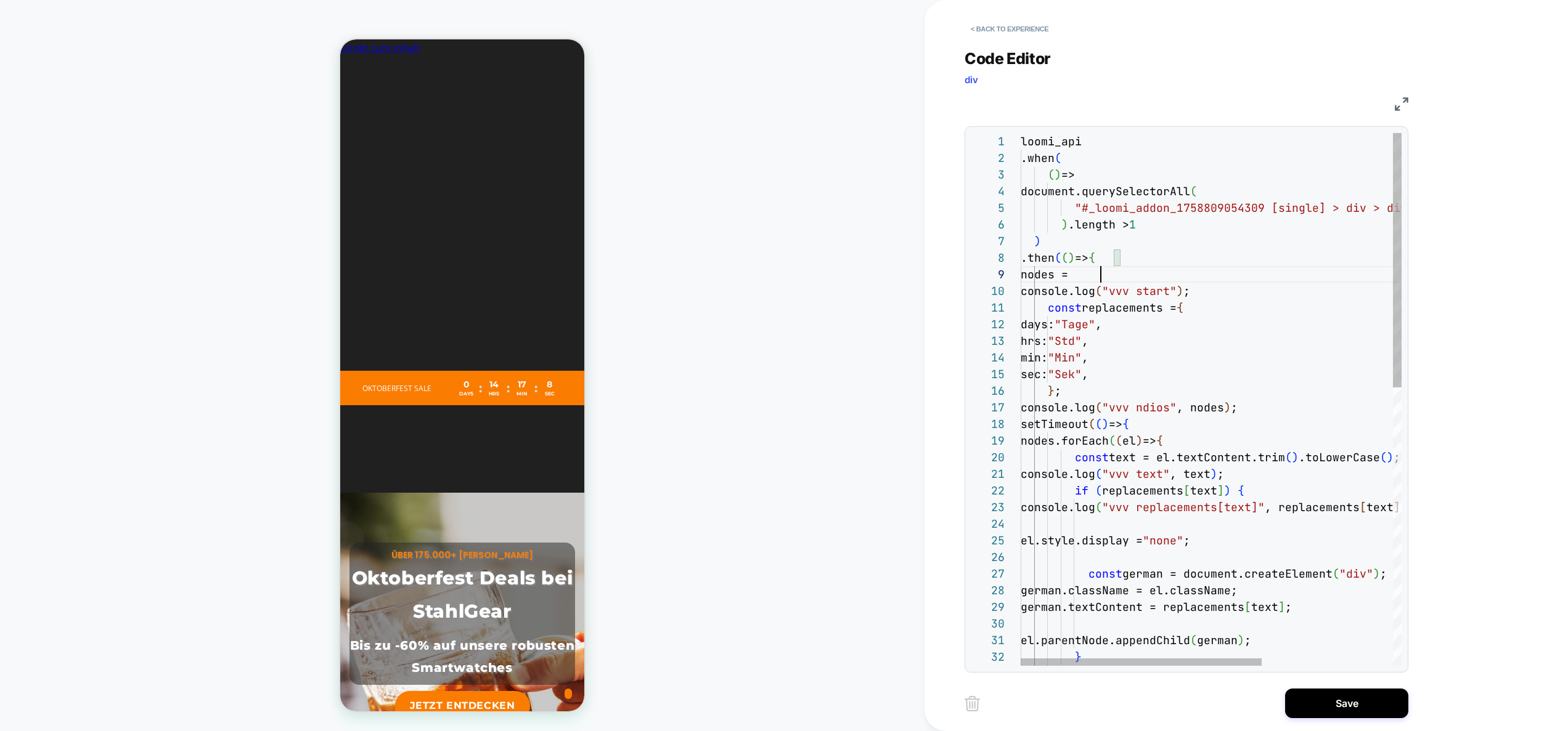
scroll to position [133, 80]
drag, startPoint x: 1066, startPoint y: 225, endPoint x: 1060, endPoint y: 191, distance: 34.5
click at [1060, 191] on div "document.querySelectorAll ( "#_loomi_addon_1758809054309 [single] > div > div >…" at bounding box center [1314, 691] width 587 height 1115
click at [1121, 279] on div "document.querySelectorAll ( "#_loomi_addon_1758809054309 [single] > div > div >…" at bounding box center [1314, 691] width 587 height 1115
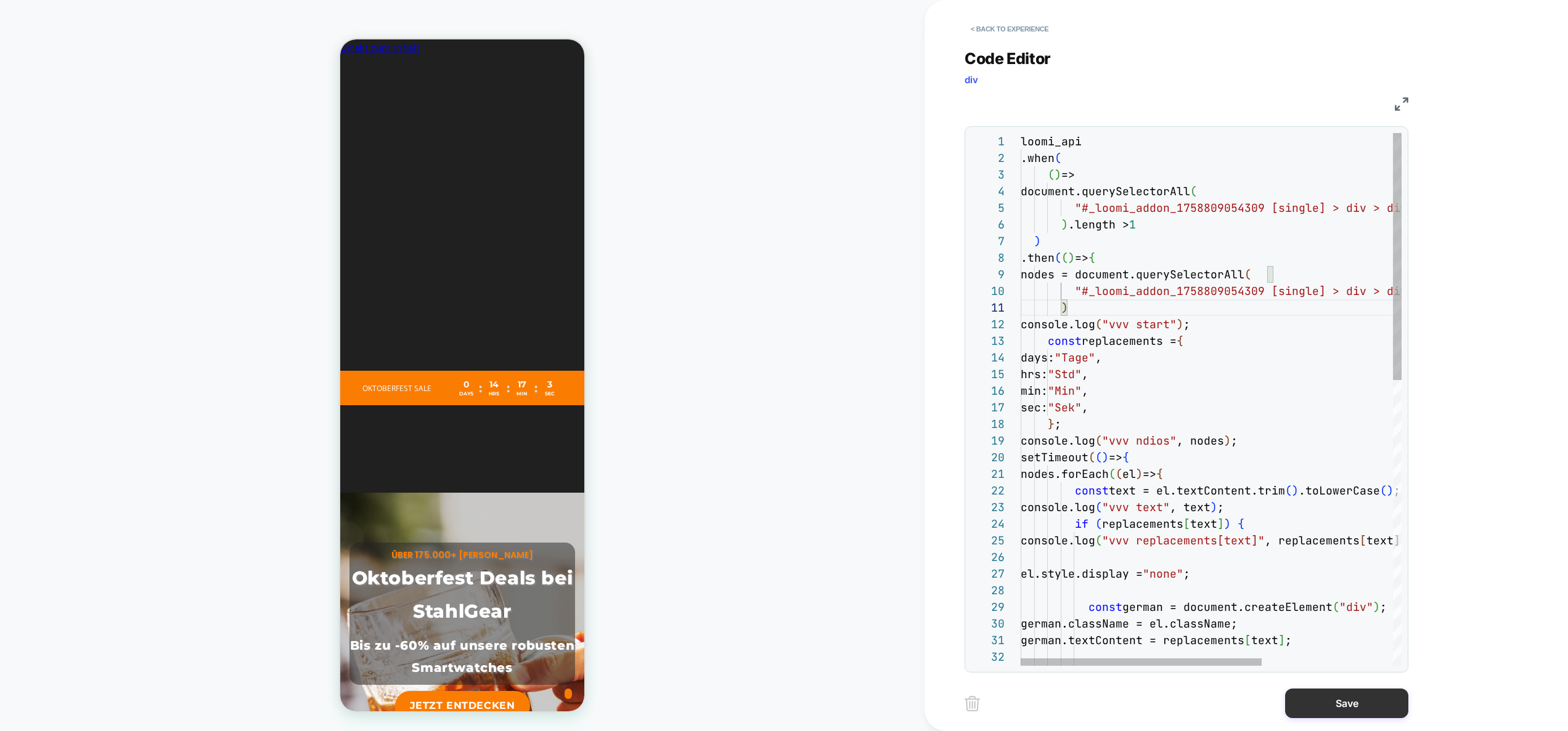
type textarea "**********"
click at [1343, 693] on button "Save" at bounding box center [1347, 703] width 123 height 29
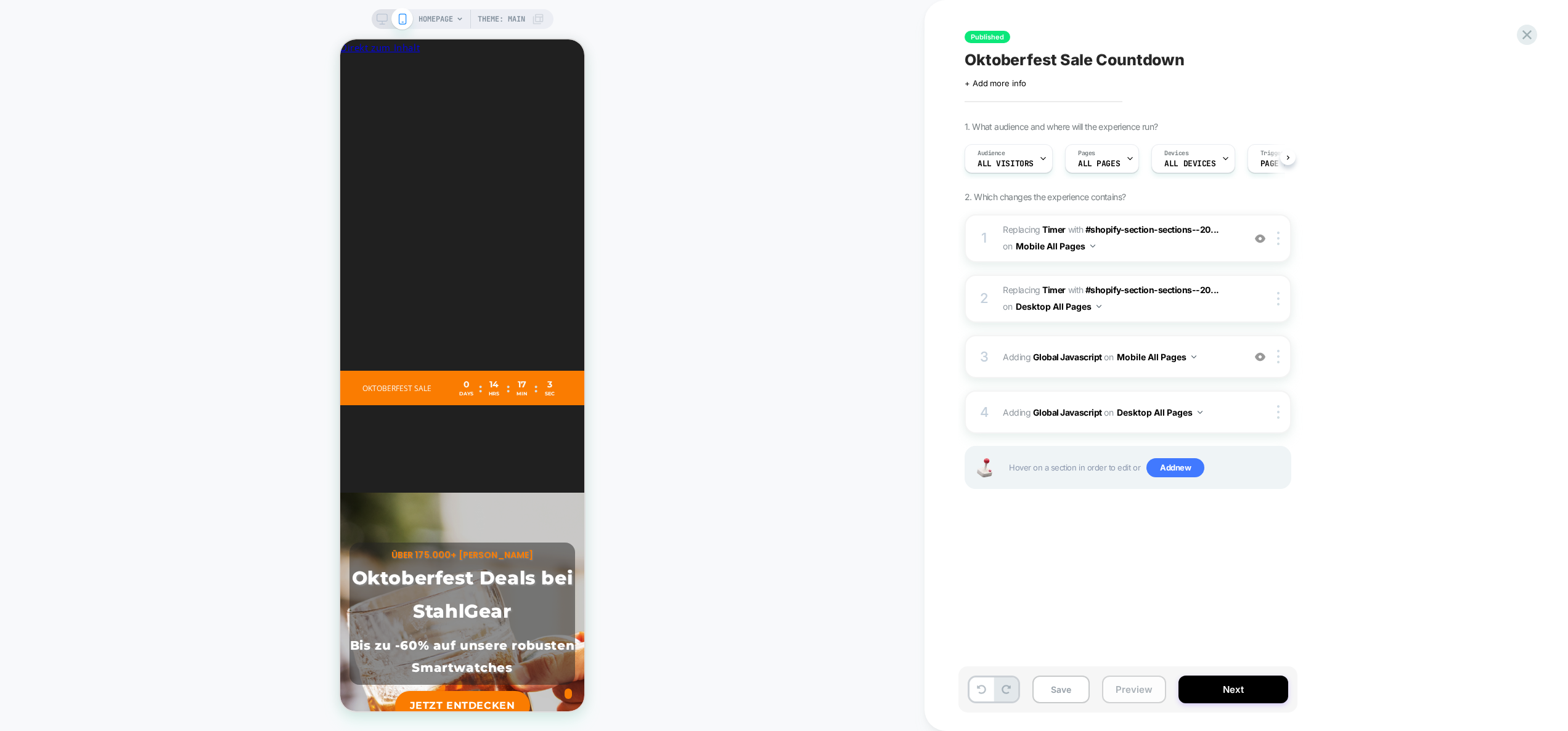
click at [1132, 698] on button "Preview" at bounding box center [1134, 689] width 64 height 28
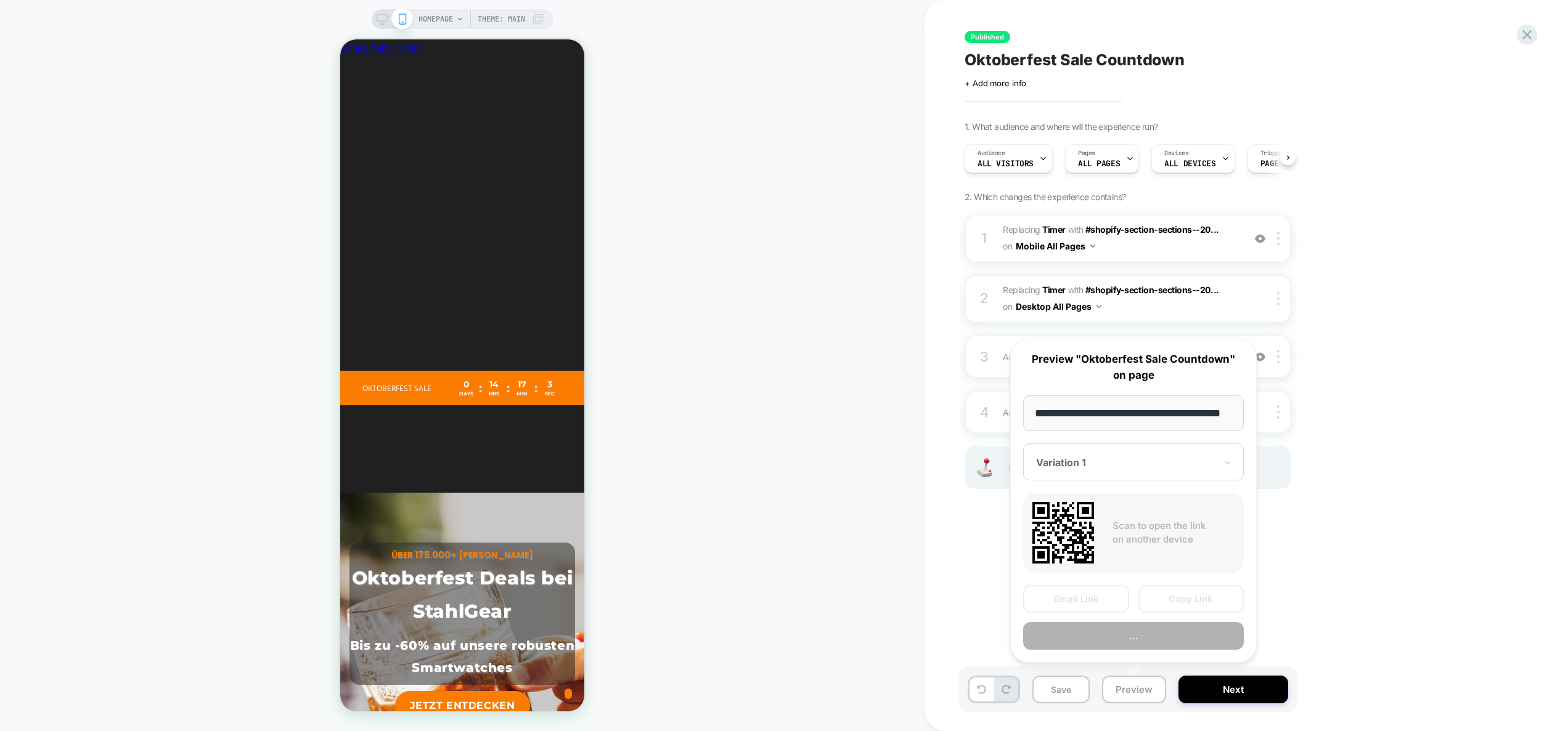
scroll to position [0, 1]
click at [1140, 638] on button "Preview" at bounding box center [1134, 636] width 221 height 28
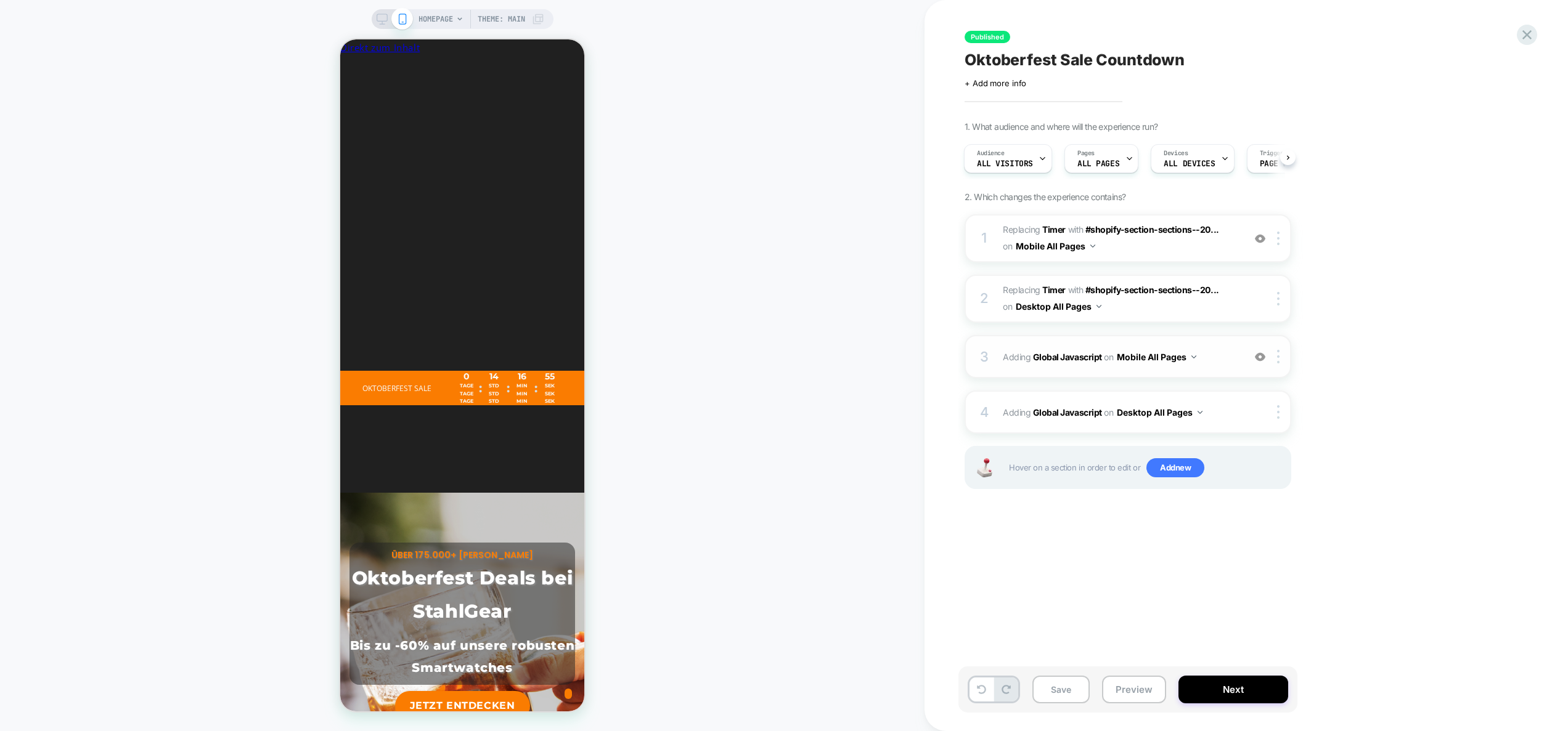
click at [1224, 353] on span "Adding Global Javascript on Mobile All Pages" at bounding box center [1120, 357] width 235 height 18
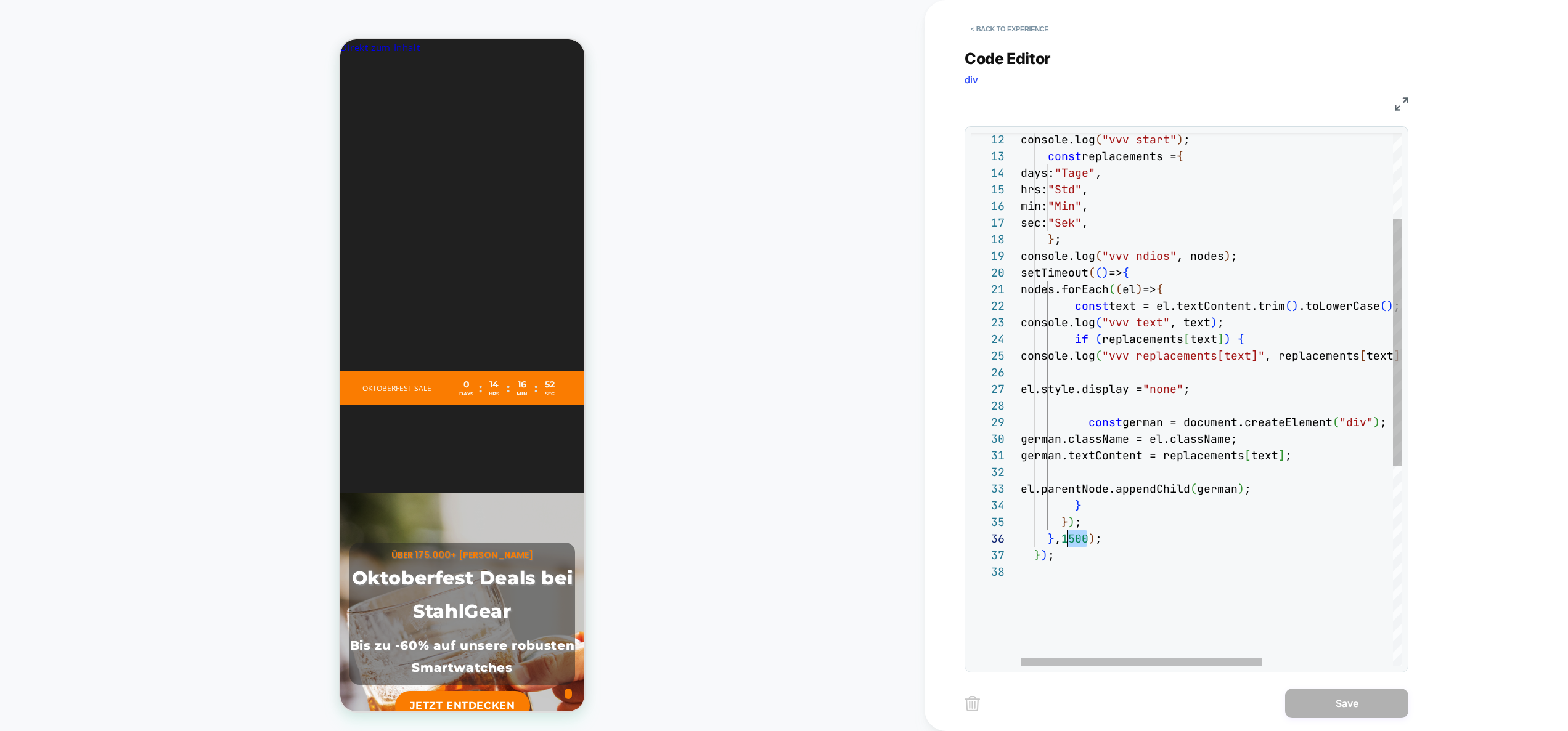
drag, startPoint x: 1086, startPoint y: 539, endPoint x: 1068, endPoint y: 540, distance: 18.0
click at [1068, 540] on div "console.log ( "vvv start" ) ; const replacements = { days: "Tage" , hrs: "Std" …" at bounding box center [1314, 522] width 587 height 1148
type textarea "**********"
click at [1309, 700] on button "Save" at bounding box center [1347, 703] width 123 height 29
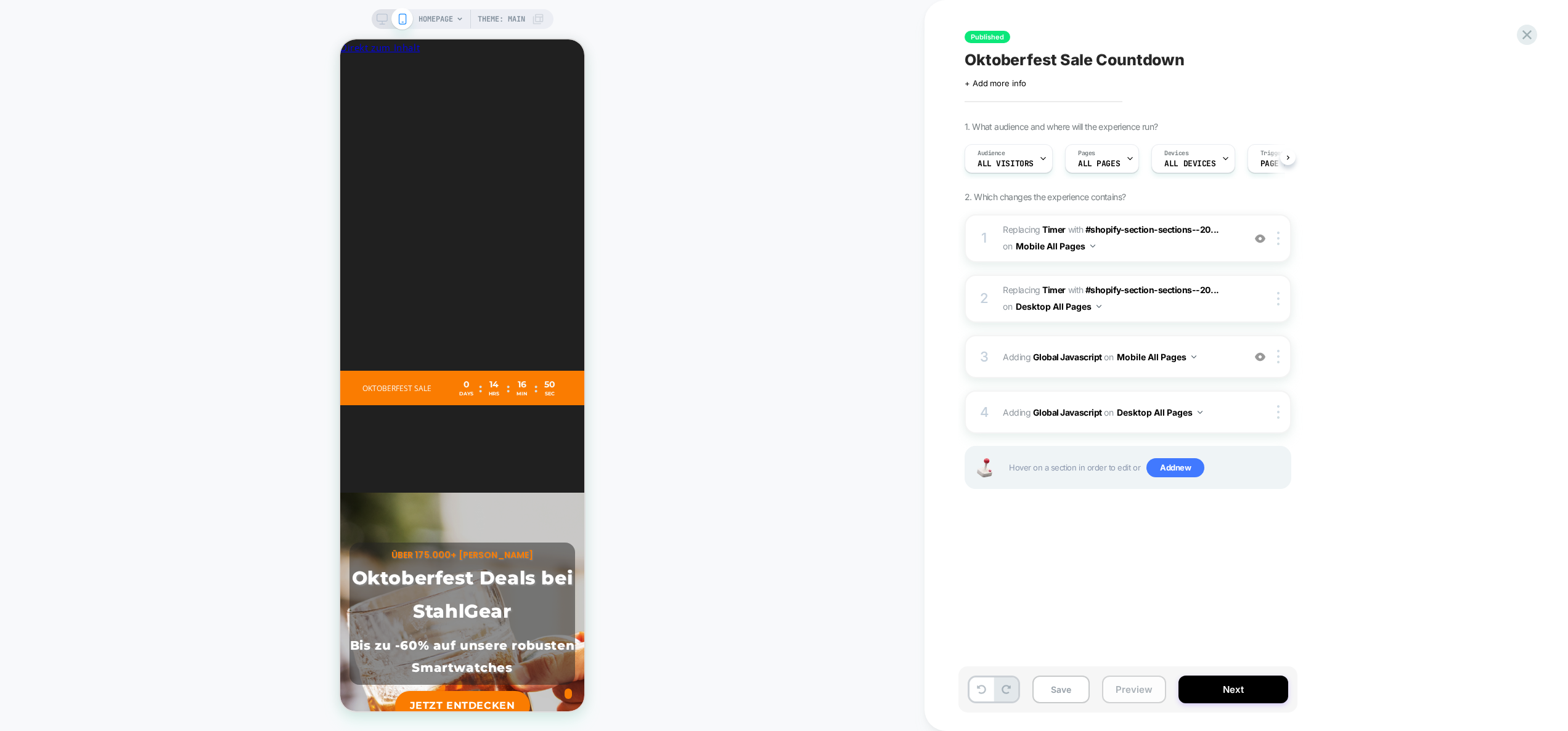
click at [1120, 689] on button "Preview" at bounding box center [1134, 689] width 64 height 28
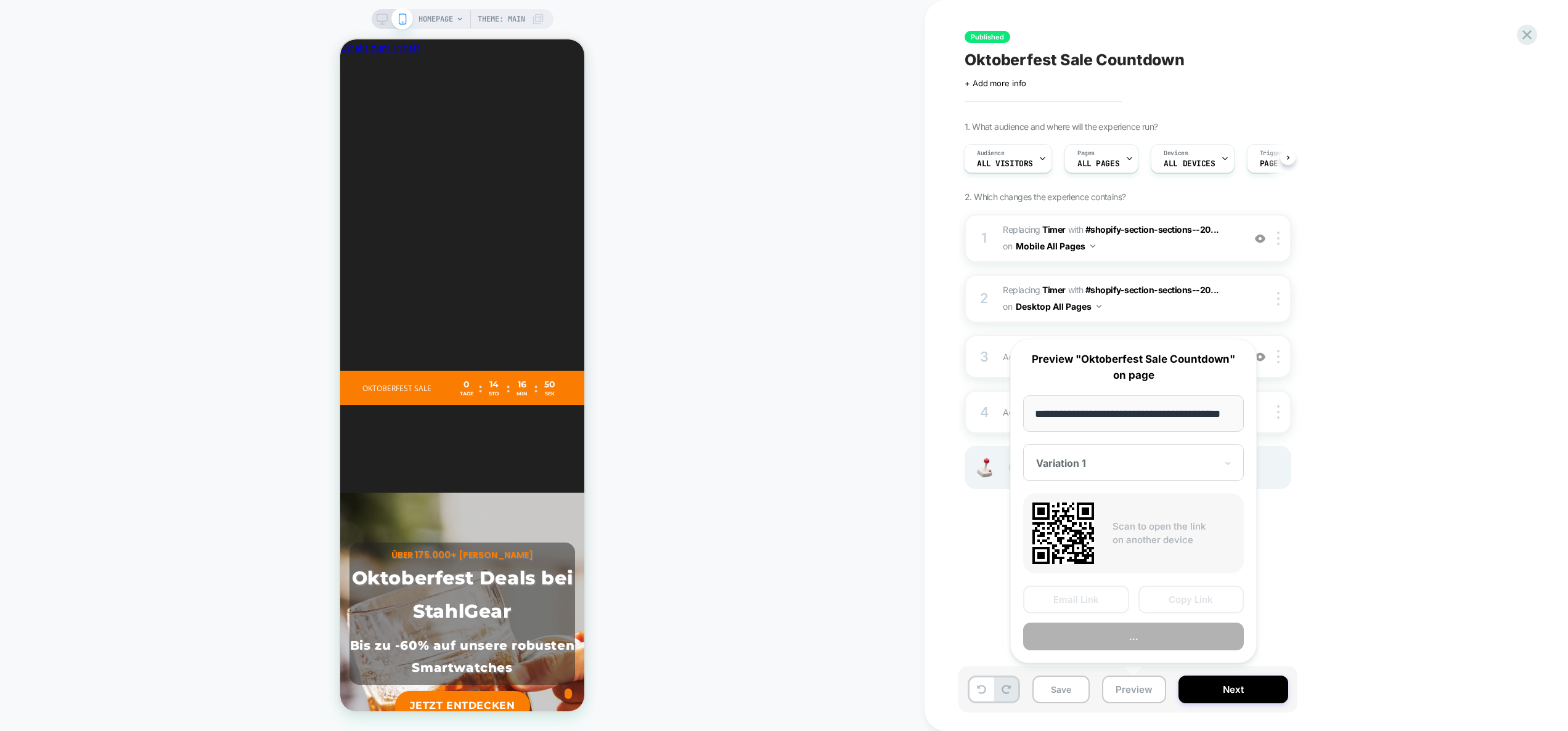
scroll to position [0, 4]
click at [1131, 638] on button "Preview" at bounding box center [1134, 636] width 221 height 28
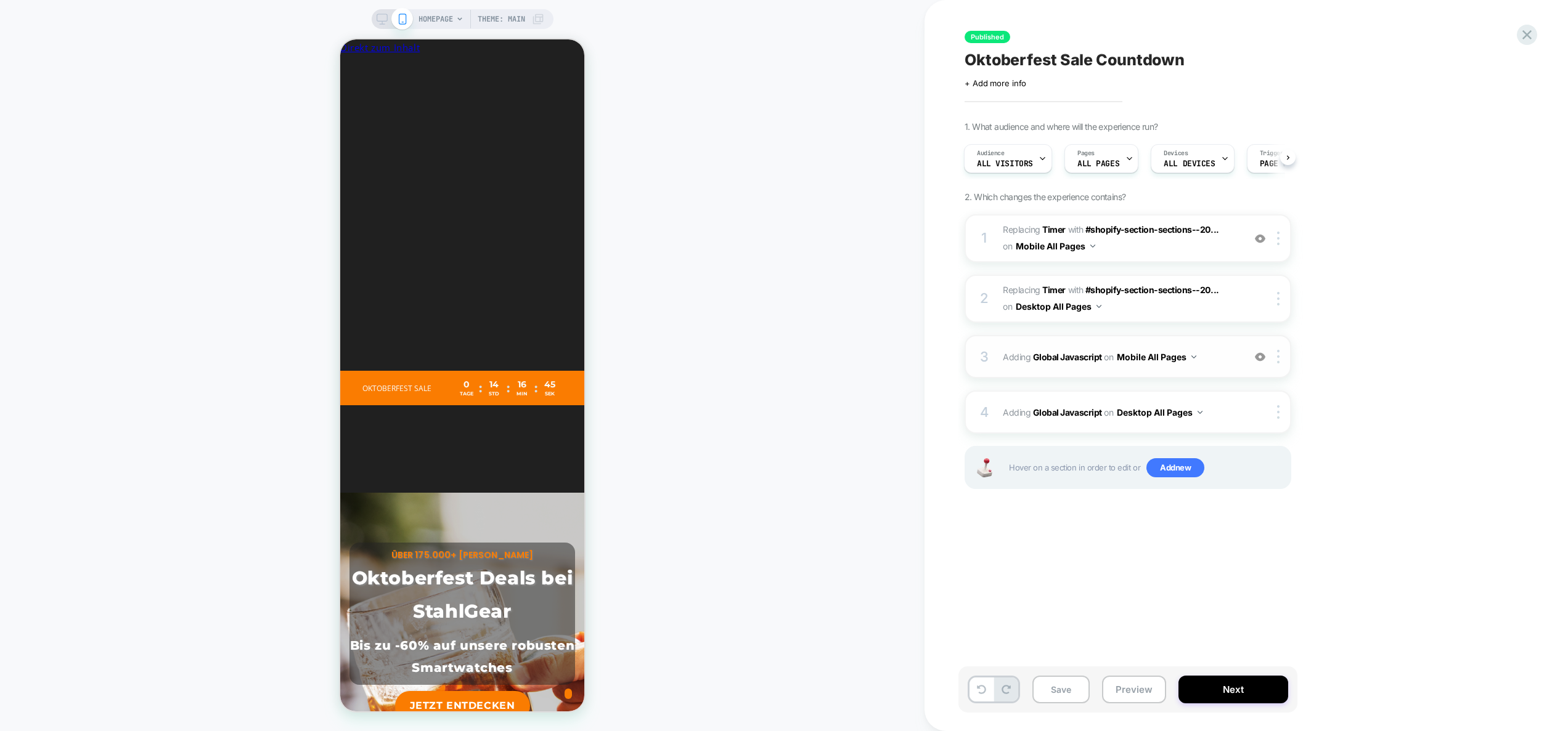
click at [1237, 362] on span "Adding Global Javascript on Mobile All Pages" at bounding box center [1120, 357] width 235 height 18
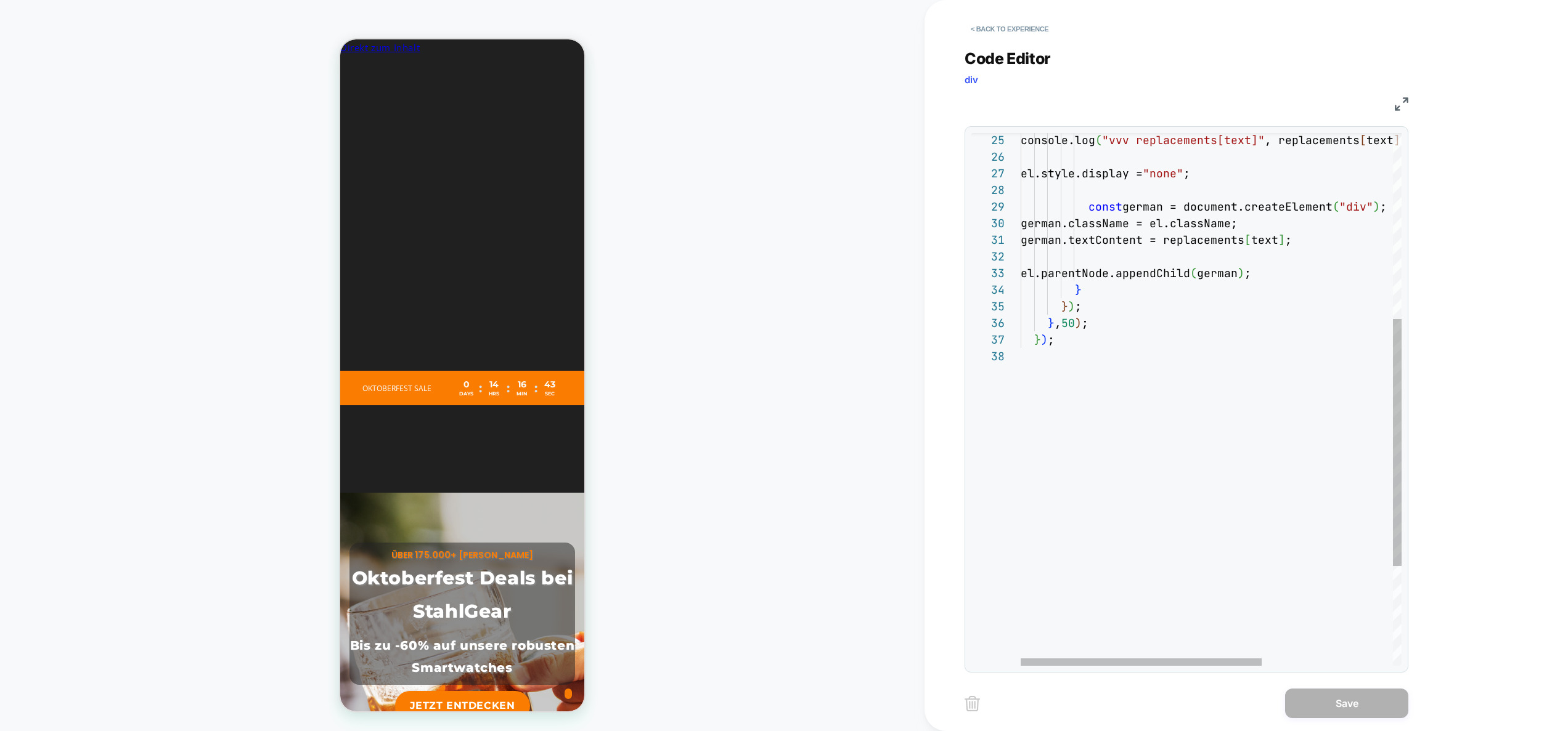
click at [1114, 320] on div "el.parentNode.appendChild ( german ) ; } } ) ; } , 50 ) ; } ) ; german.classNam…" at bounding box center [1314, 307] width 587 height 1148
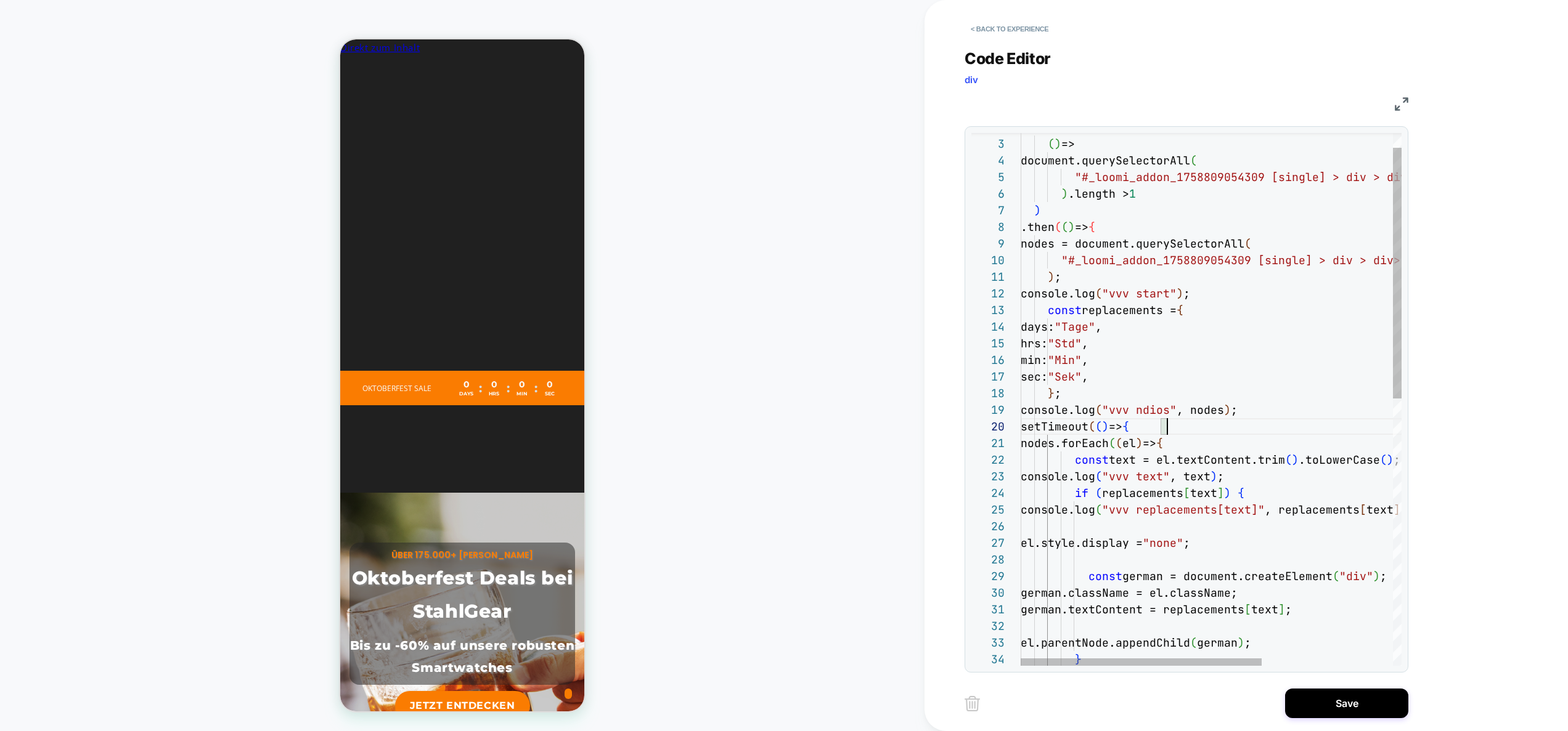
click at [1212, 430] on div "el.parentNode.appendChild ( german ) ; german.className = el.className; [DEMOGR…" at bounding box center [1314, 668] width 587 height 1132
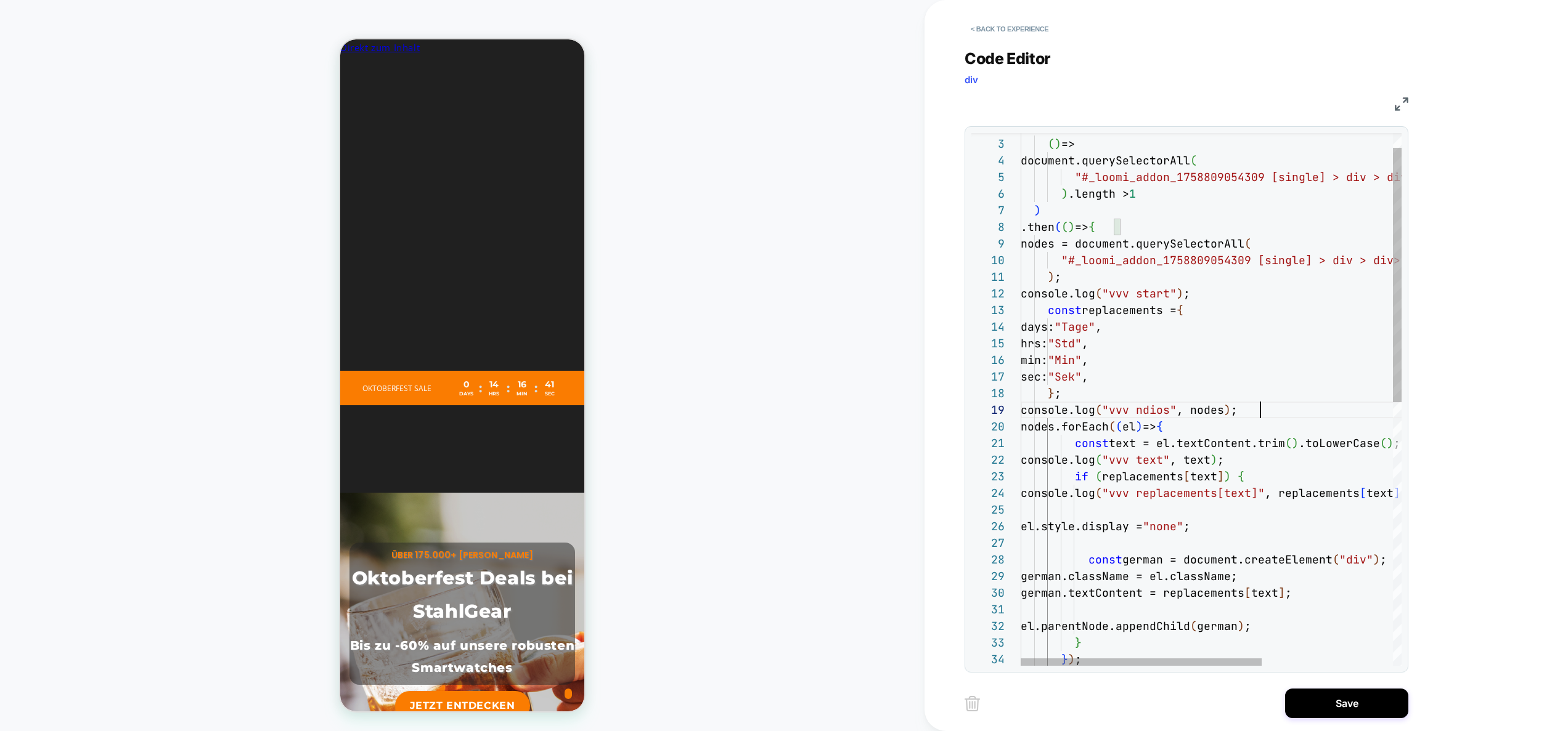
click at [1272, 407] on div "el.parentNode.appendChild ( german ) ; german.className = el.className; [DEMOGR…" at bounding box center [1314, 660] width 587 height 1115
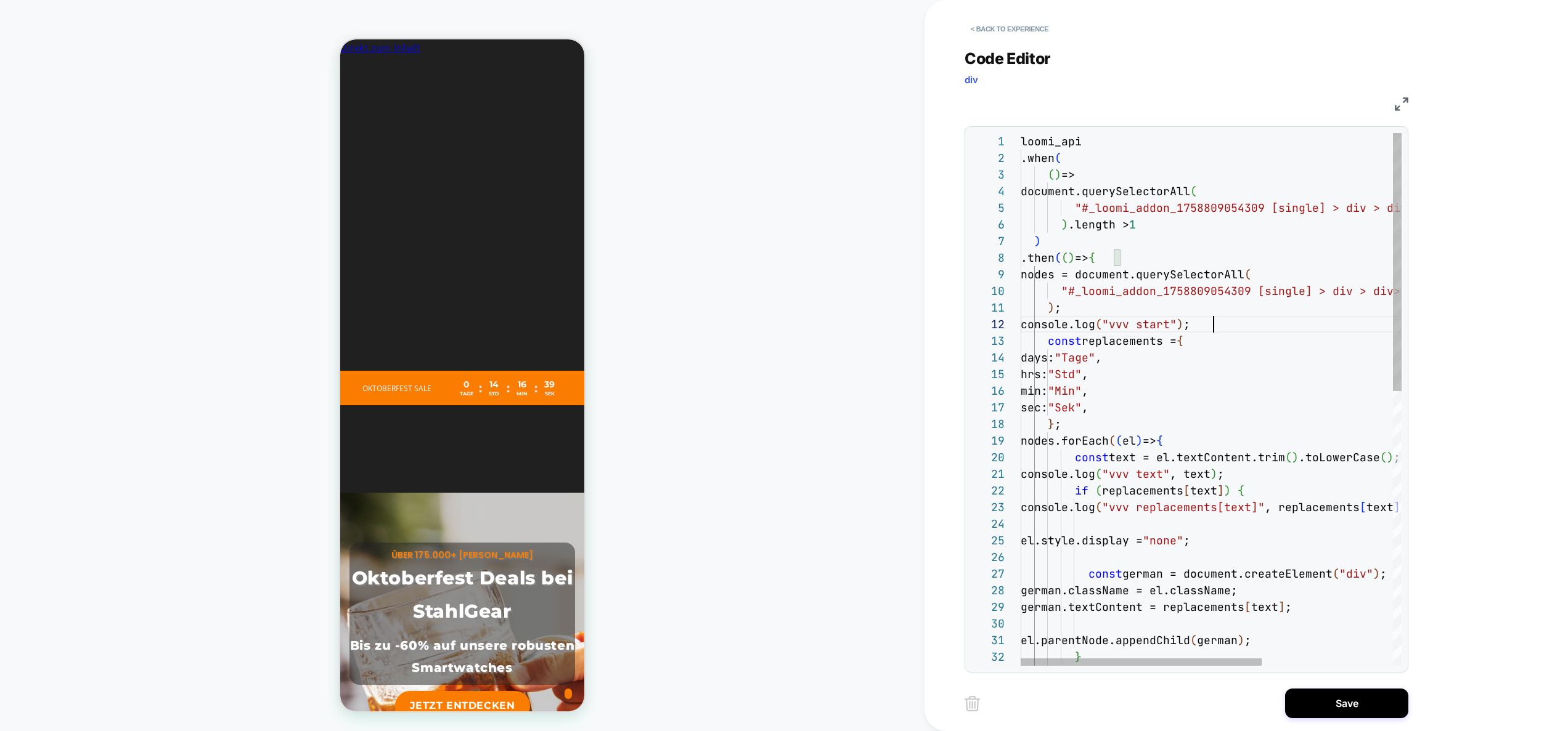
click at [1240, 320] on div "el.parentNode.appendChild ( german ) ; german.className = el.className; [DEMOGR…" at bounding box center [1314, 682] width 587 height 1098
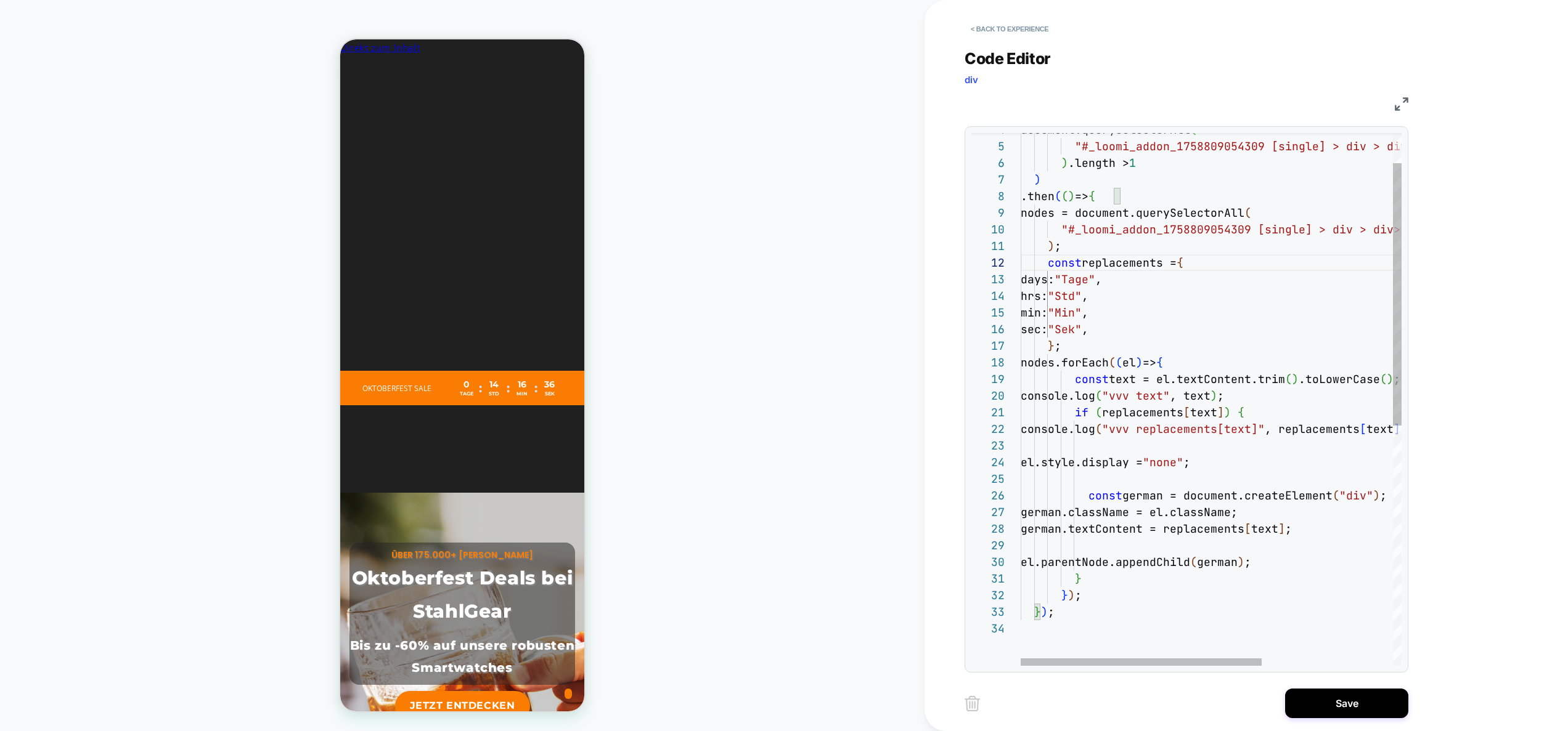
click at [1167, 432] on div "el.parentNode.appendChild ( german ) ; german.className = el.className; [DEMOGR…" at bounding box center [1314, 613] width 587 height 1082
type textarea "**********"
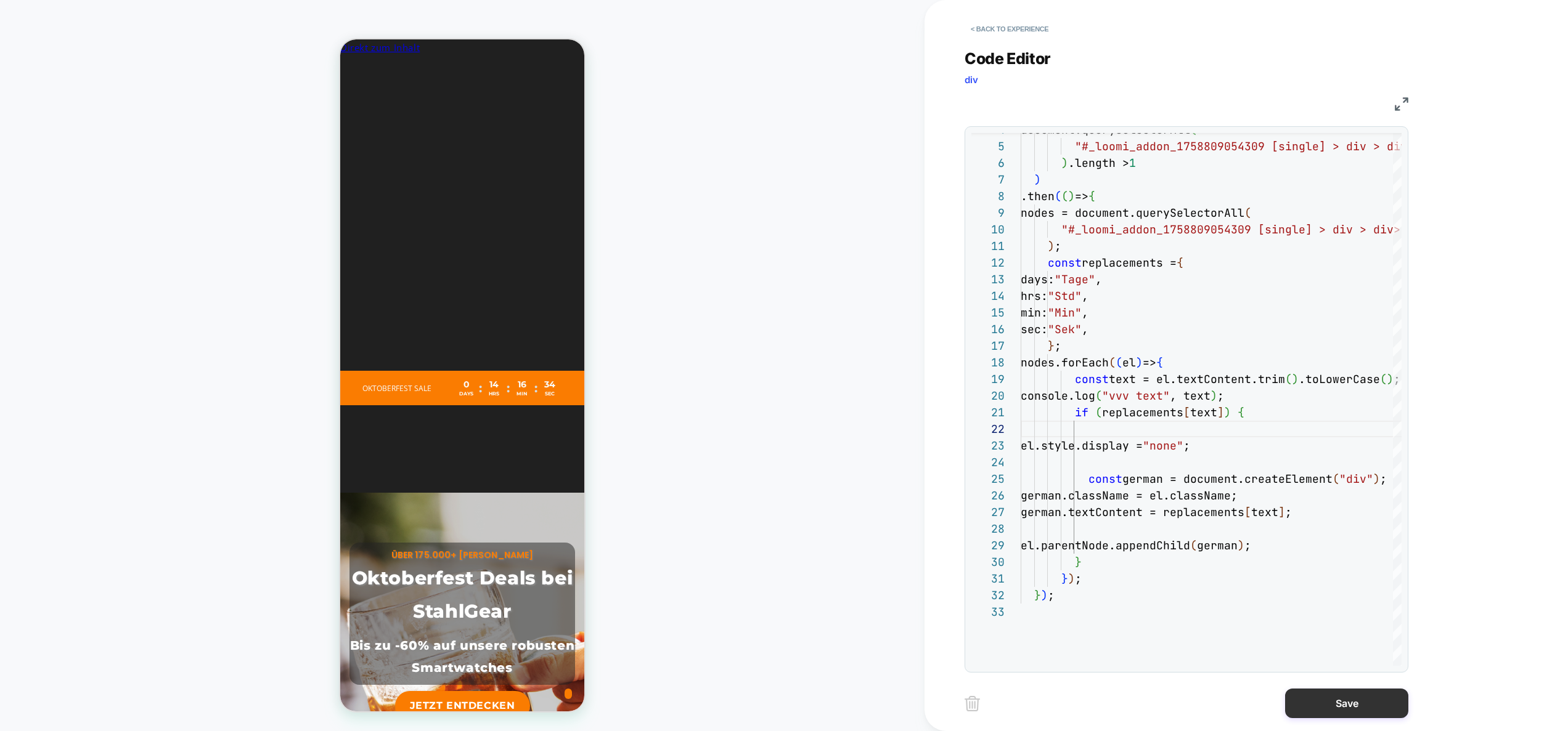
click at [1327, 696] on button "Save" at bounding box center [1347, 703] width 123 height 29
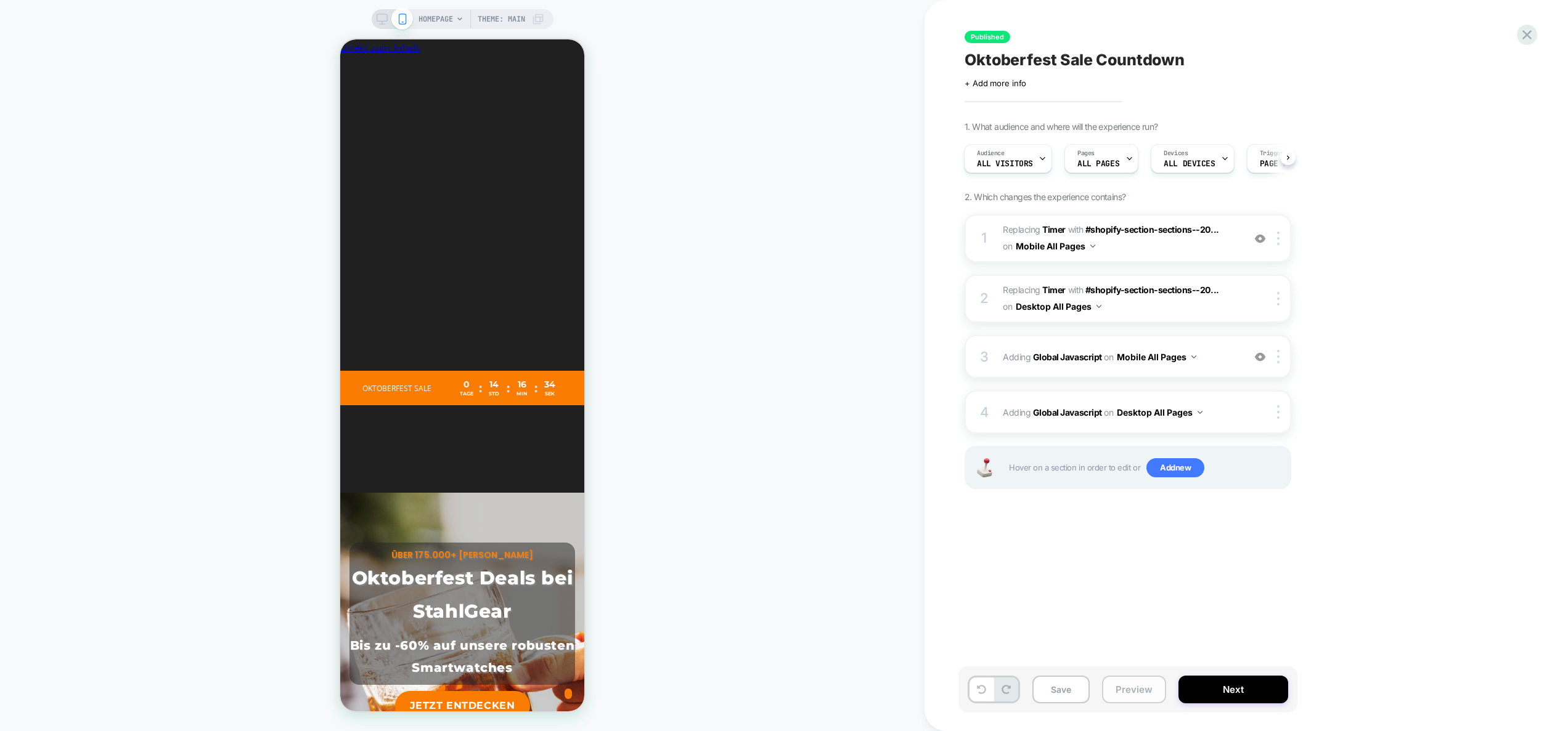
drag, startPoint x: 1141, startPoint y: 686, endPoint x: 1144, endPoint y: 676, distance: 10.4
click at [1141, 686] on button "Preview" at bounding box center [1134, 689] width 64 height 28
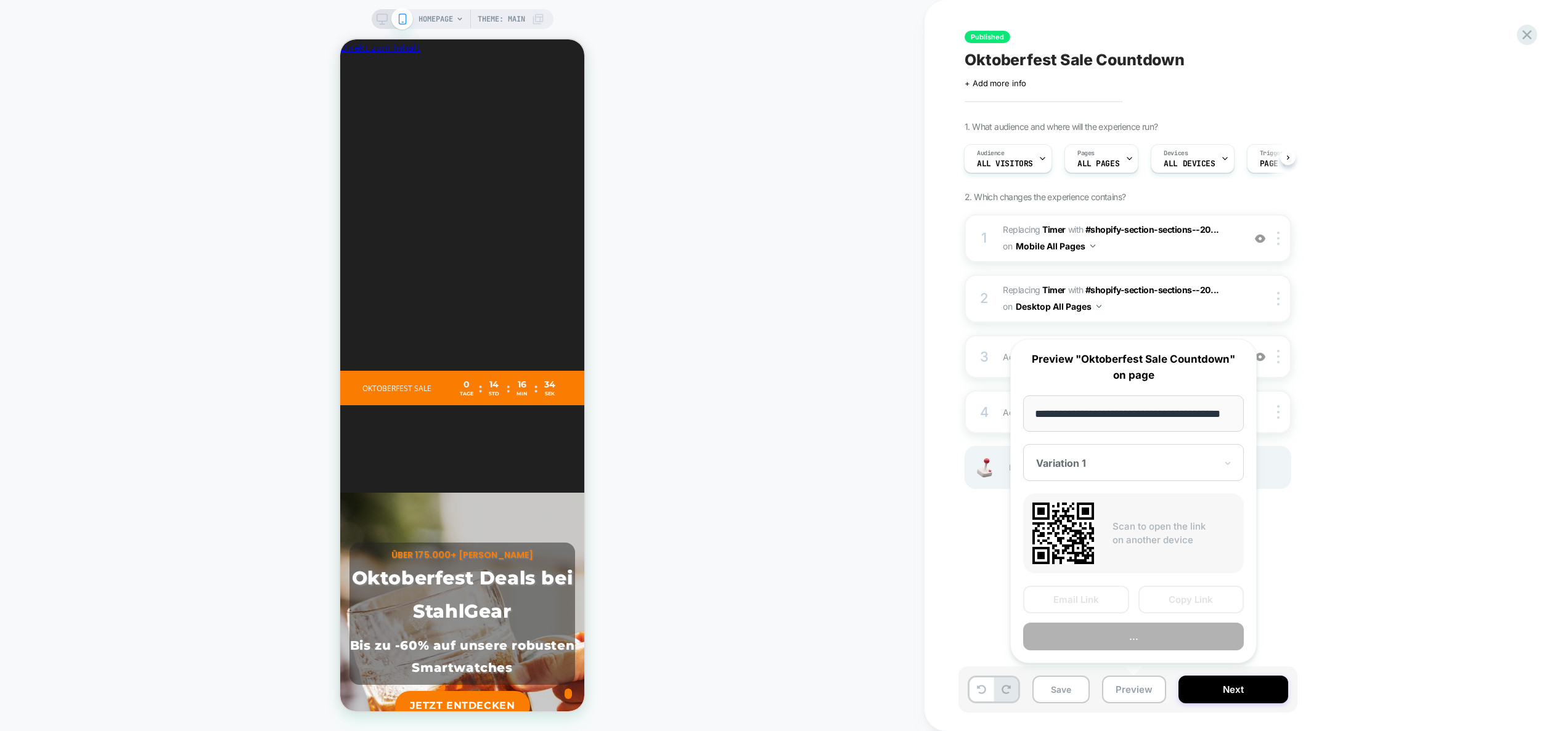
click at [1143, 638] on button "..." at bounding box center [1134, 636] width 221 height 28
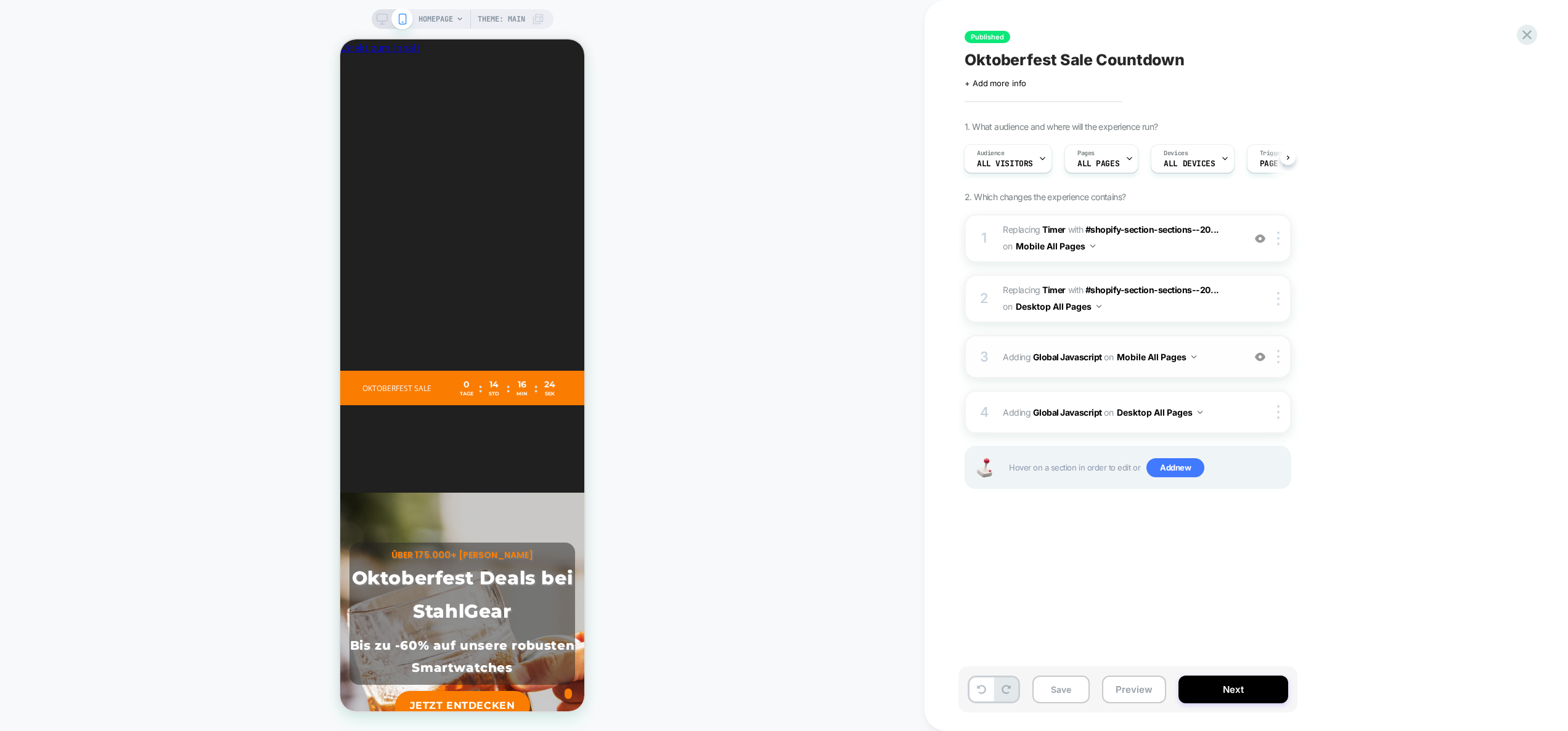
click at [1219, 367] on div "3 Adding Global Javascript on Mobile All Pages Add Before Add After Copy to Des…" at bounding box center [1128, 357] width 327 height 43
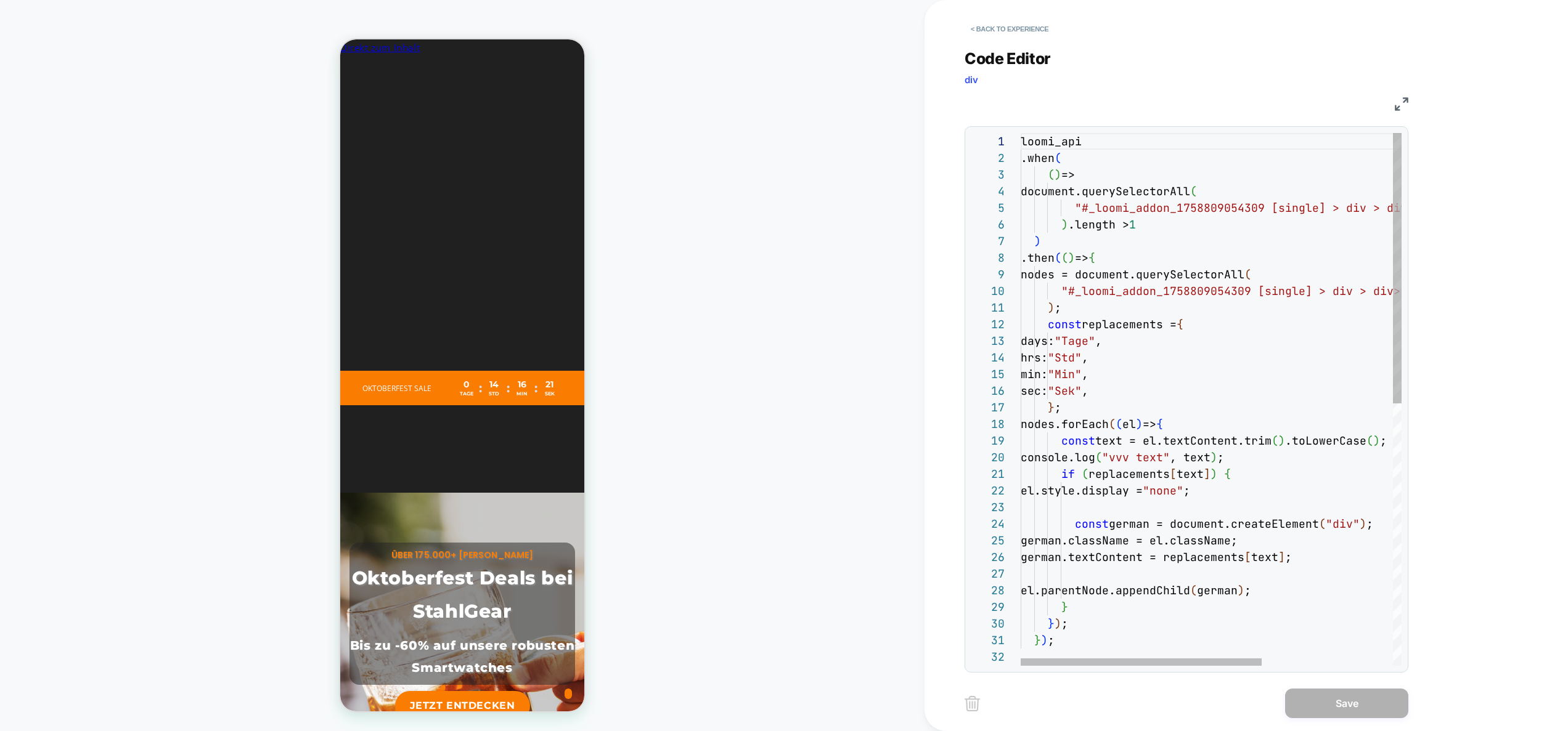
type textarea "**********"
click at [1214, 302] on div "loomi_api .when ( ( ) => document.querySelectorAll ( "#_loomi_addon_17588090543…" at bounding box center [1314, 657] width 587 height 1048
type textarea "*********"
click at [1264, 460] on div "loomi_api .when ( ( ) => document.querySelectorAll ( "#_loomi_addon_17588090543…" at bounding box center [1314, 647] width 587 height 1069
click at [1254, 454] on div "loomi_api .when ( ( ) => document.querySelectorAll ( "#_loomi_addon_17588090543…" at bounding box center [1314, 647] width 587 height 1069
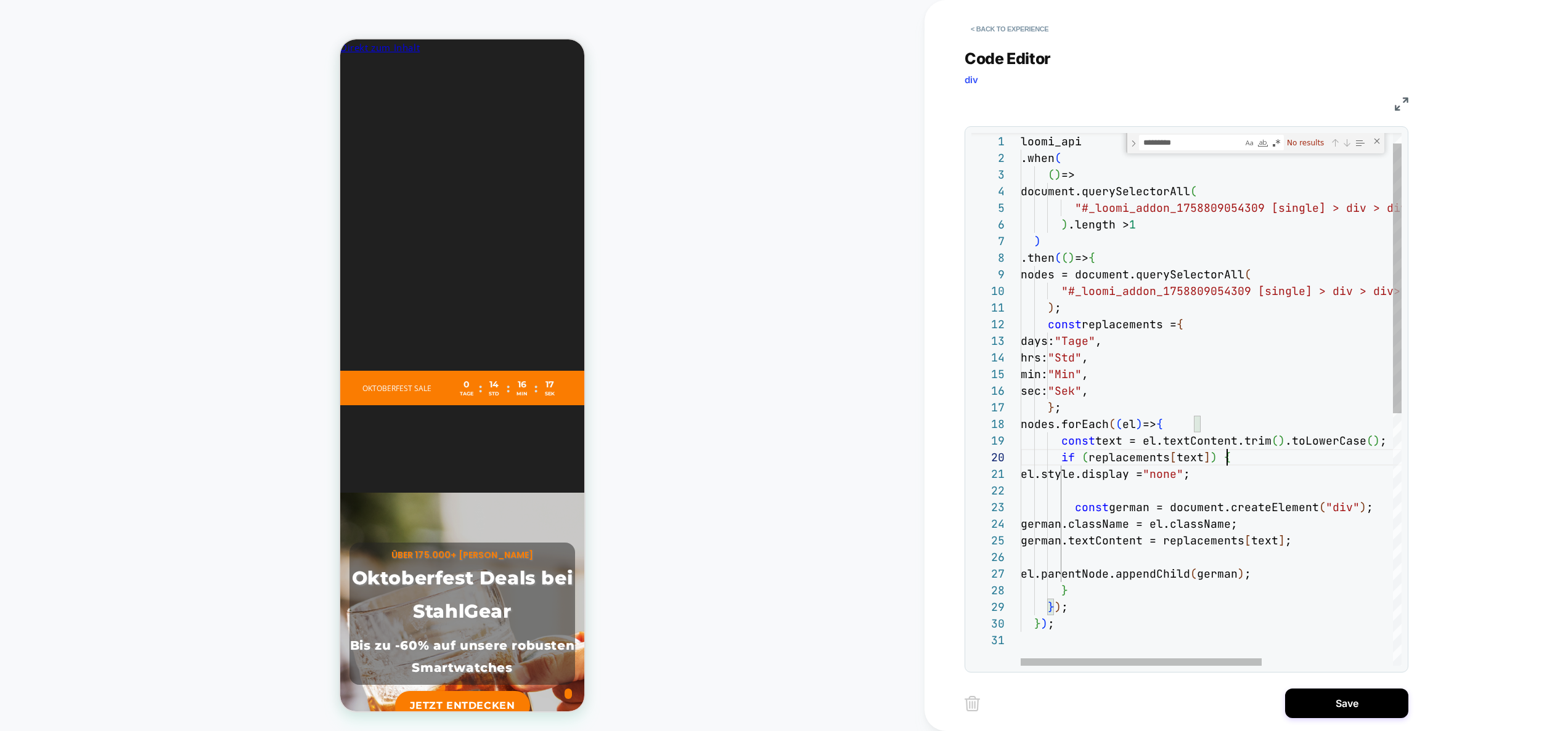
click at [1255, 460] on div "loomi_api .when ( ( ) => document.querySelectorAll ( "#_loomi_addon_17588090543…" at bounding box center [1314, 639] width 587 height 1052
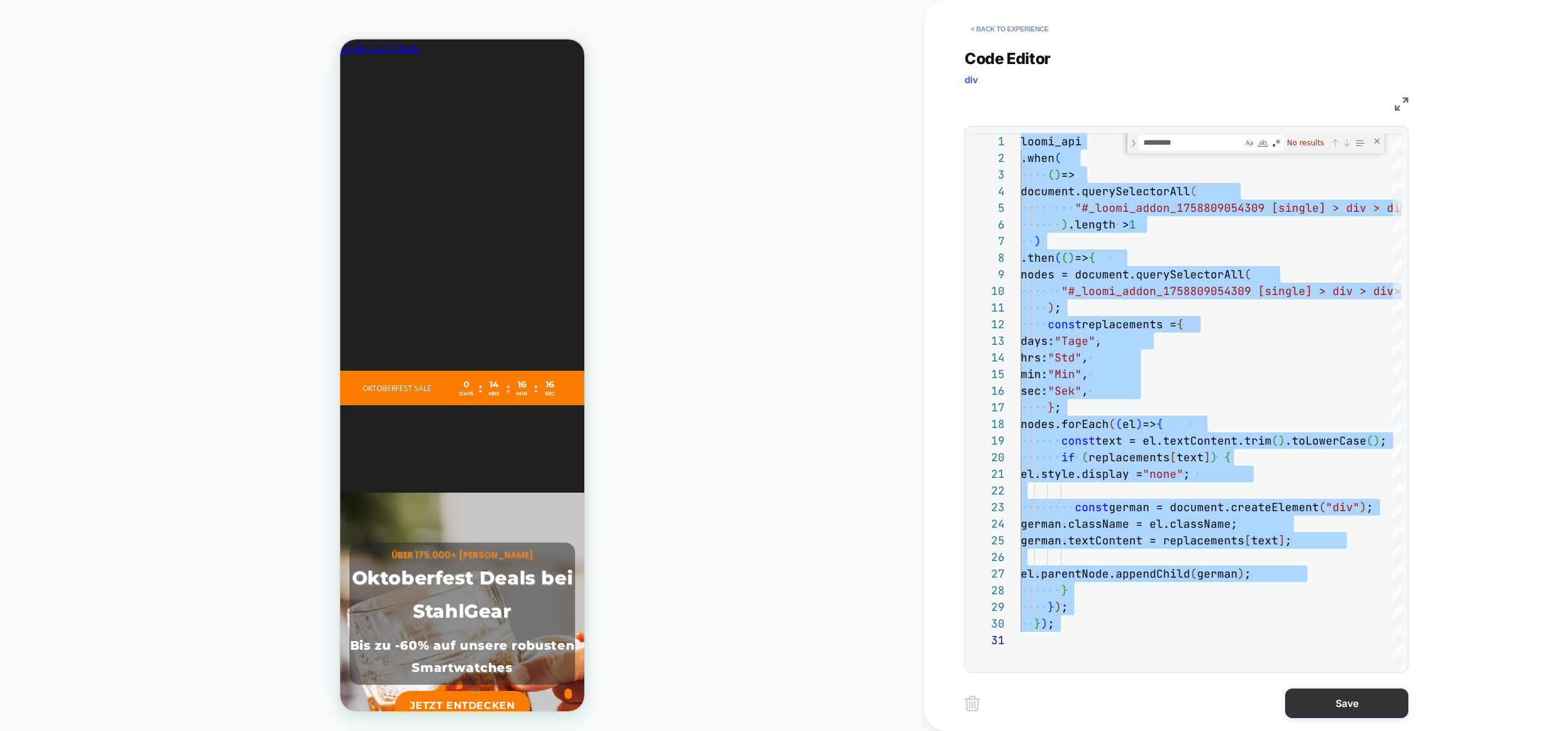
type textarea "**********"
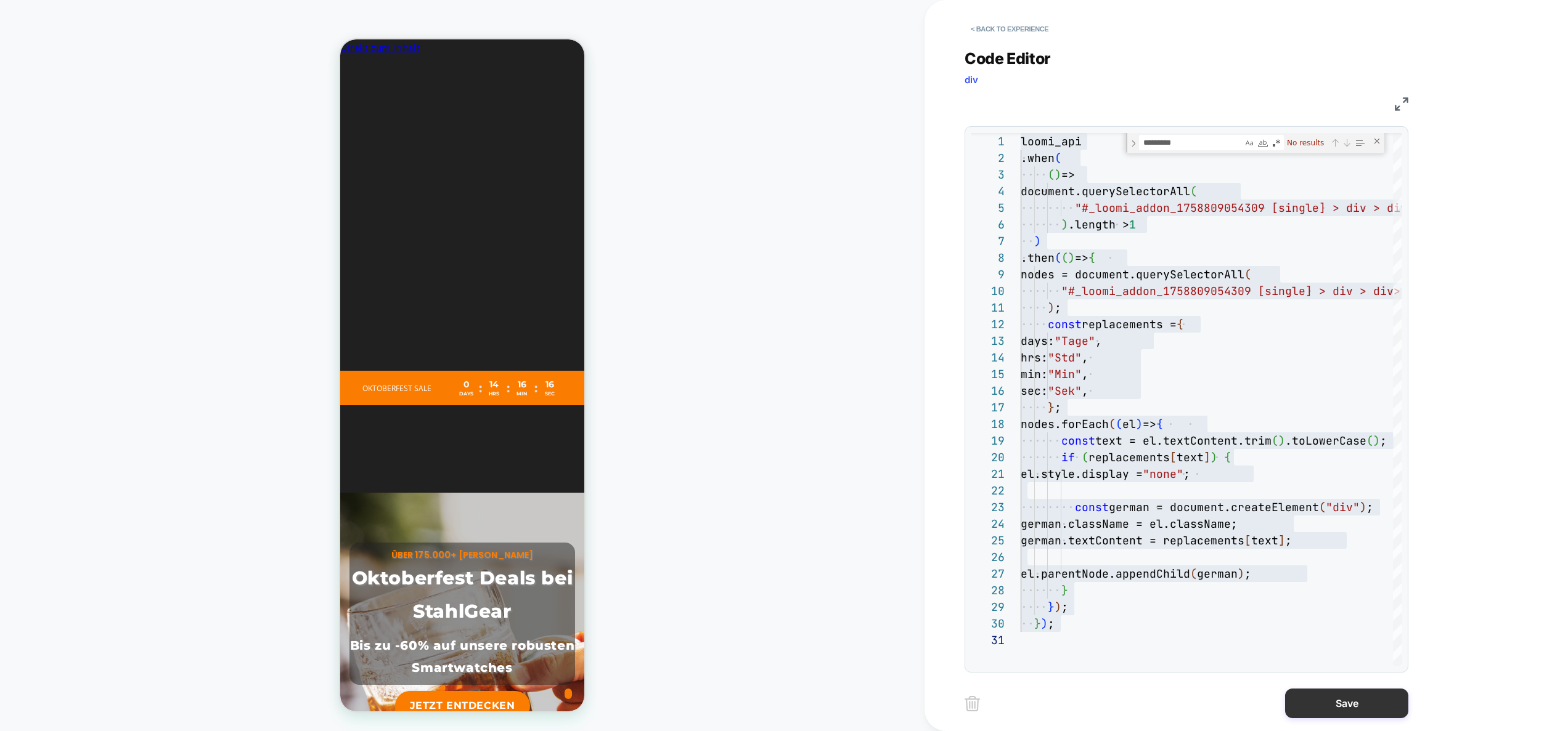
click at [1373, 709] on button "Save" at bounding box center [1347, 703] width 123 height 29
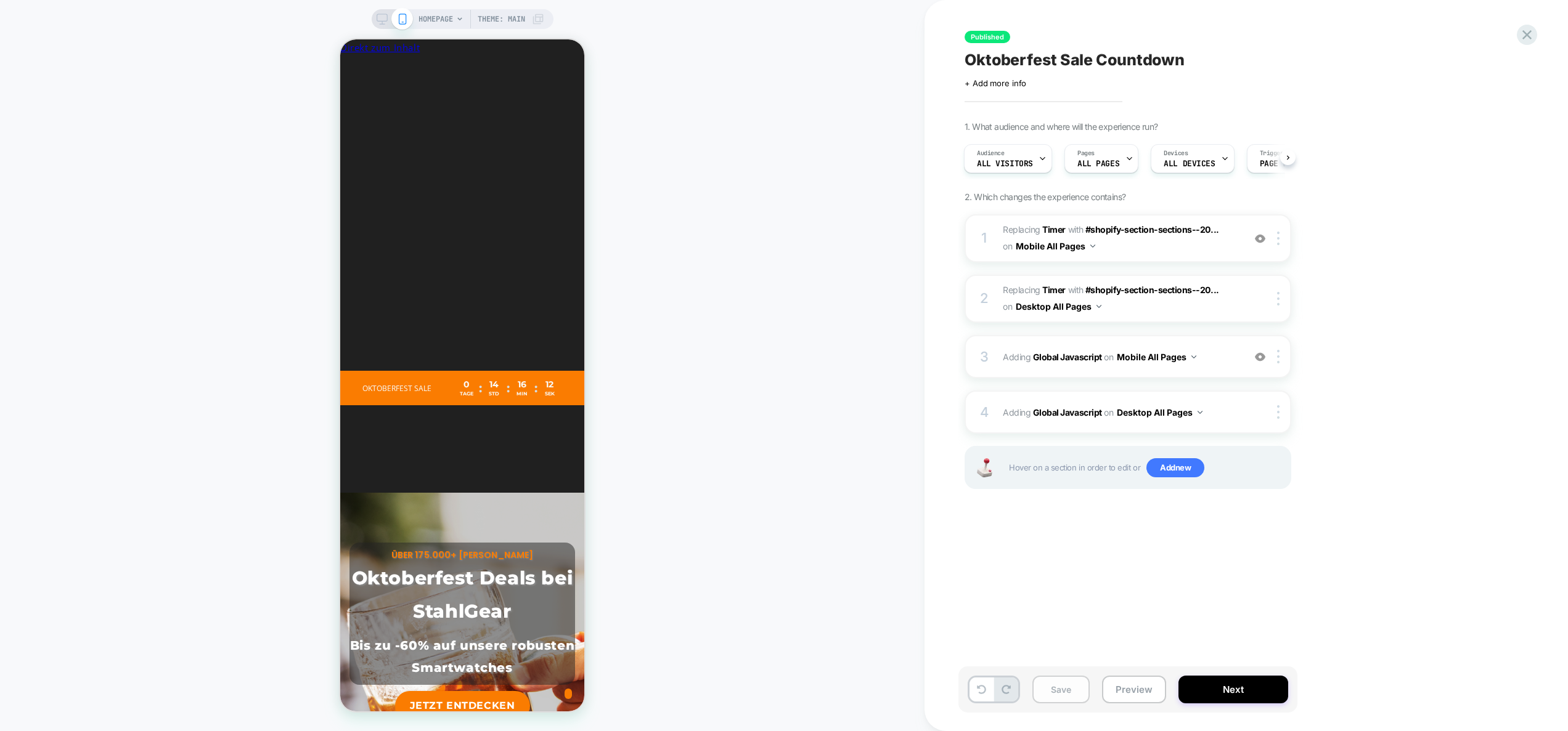
click at [1067, 692] on button "Save" at bounding box center [1061, 689] width 58 height 28
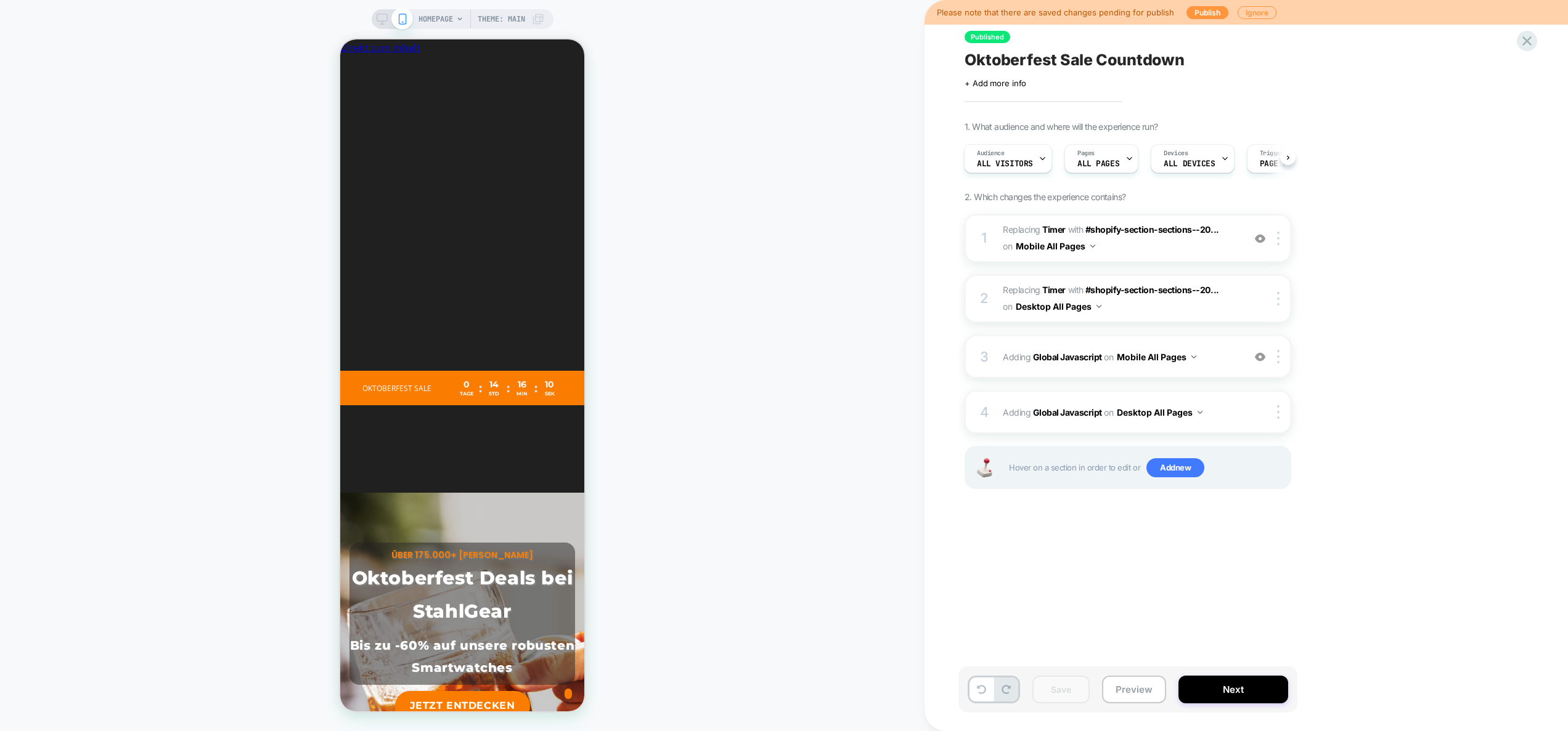
drag, startPoint x: 380, startPoint y: 23, endPoint x: 1305, endPoint y: 547, distance: 1063.1
click at [382, 23] on icon at bounding box center [382, 22] width 1 height 3
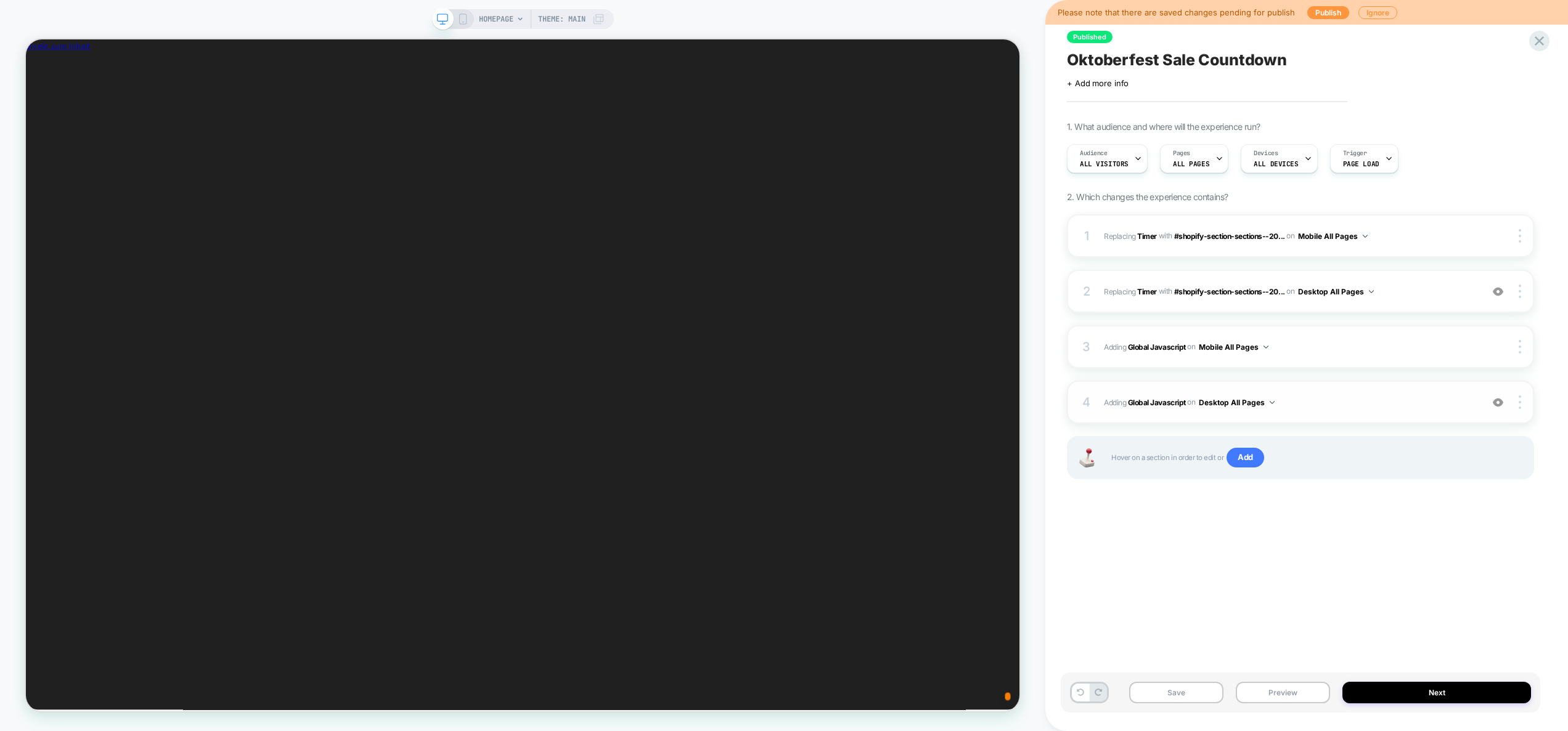
click at [1387, 403] on span "Adding Global Javascript on Desktop All Pages" at bounding box center [1290, 403] width 372 height 15
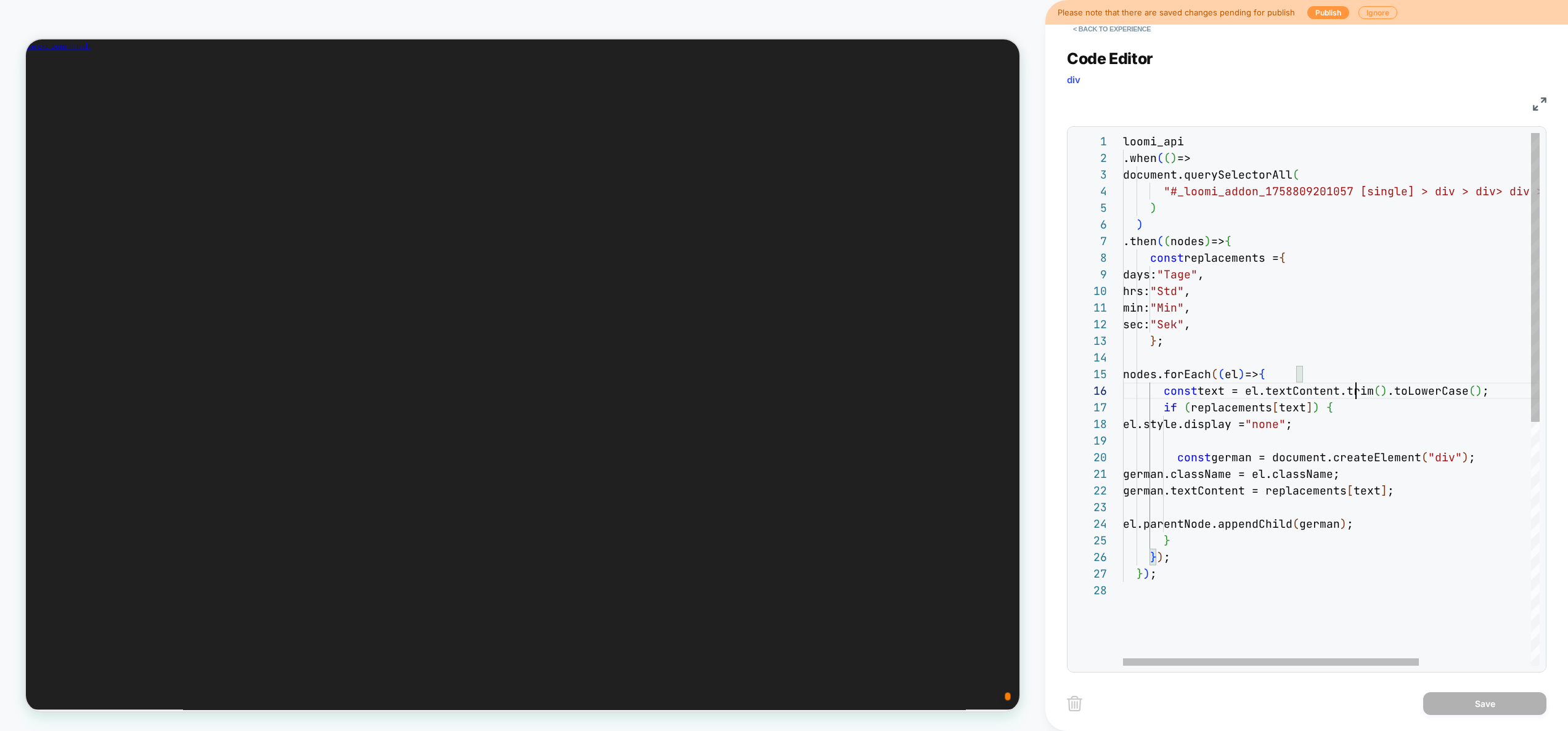
click at [1357, 392] on div "loomi_api .when ( ( ) => document.querySelectorAll ( "#_loomi_addon_17588092010…" at bounding box center [1410, 624] width 575 height 982
type textarea "**********"
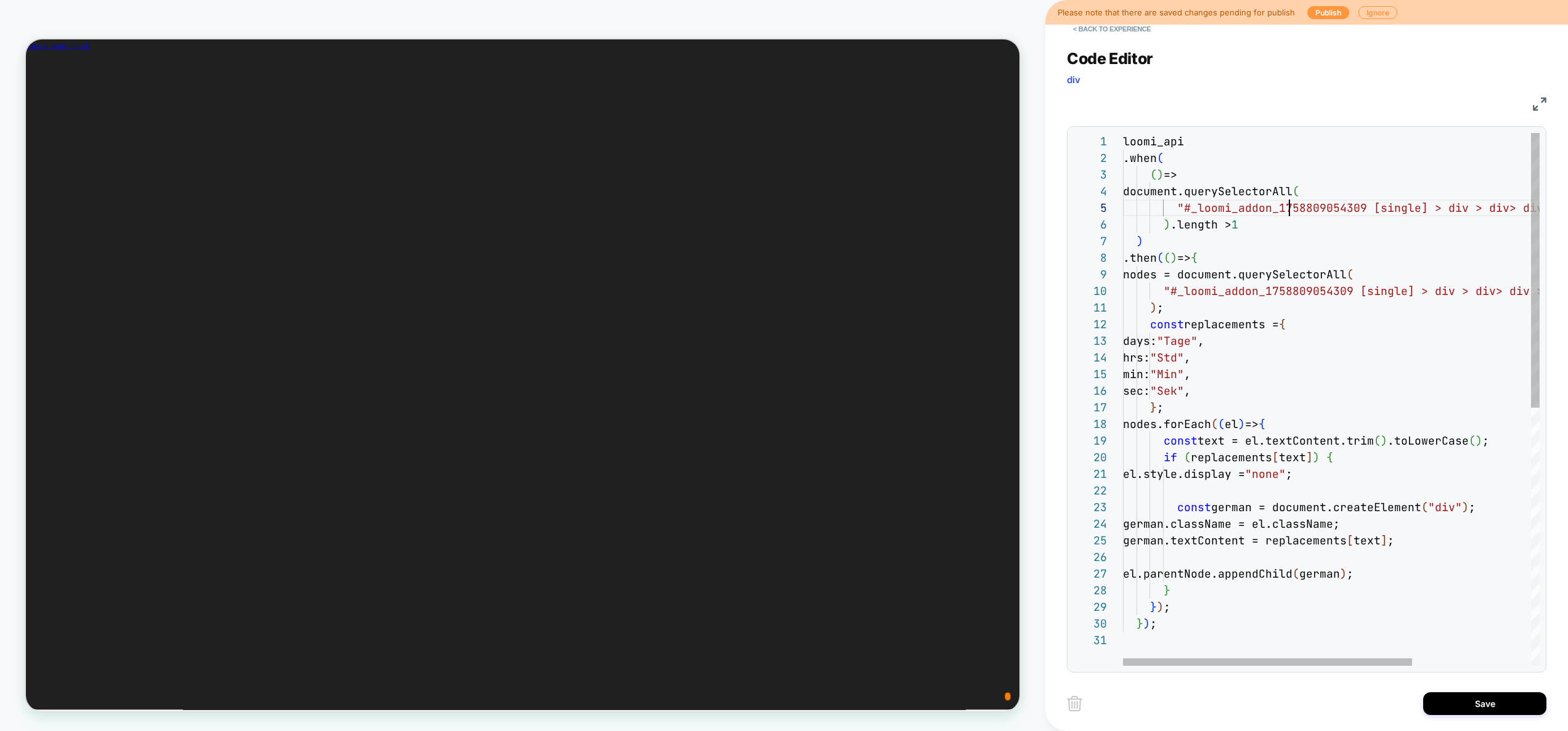
click at [1289, 206] on div "loomi_api .when ( ( ) => document.querySelectorAll ( "#_loomi_addon_17588090543…" at bounding box center [1417, 649] width 587 height 1032
click at [1271, 291] on div "loomi_api .when ( ( ) => document.querySelectorAll ( "#_loomi_addon_17588092010…" at bounding box center [1417, 649] width 587 height 1032
type textarea "**********"
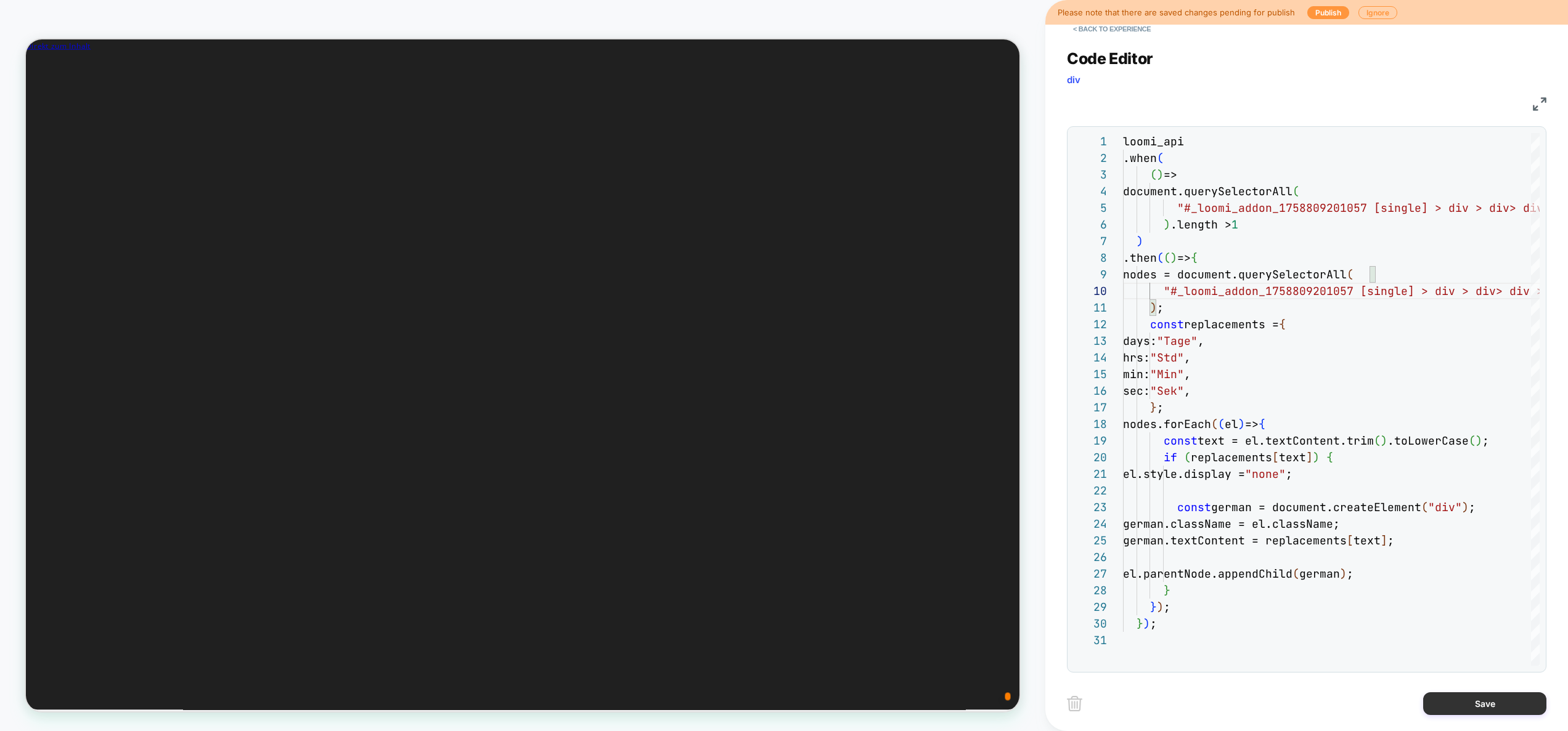
click at [1460, 704] on button "Save" at bounding box center [1485, 704] width 123 height 23
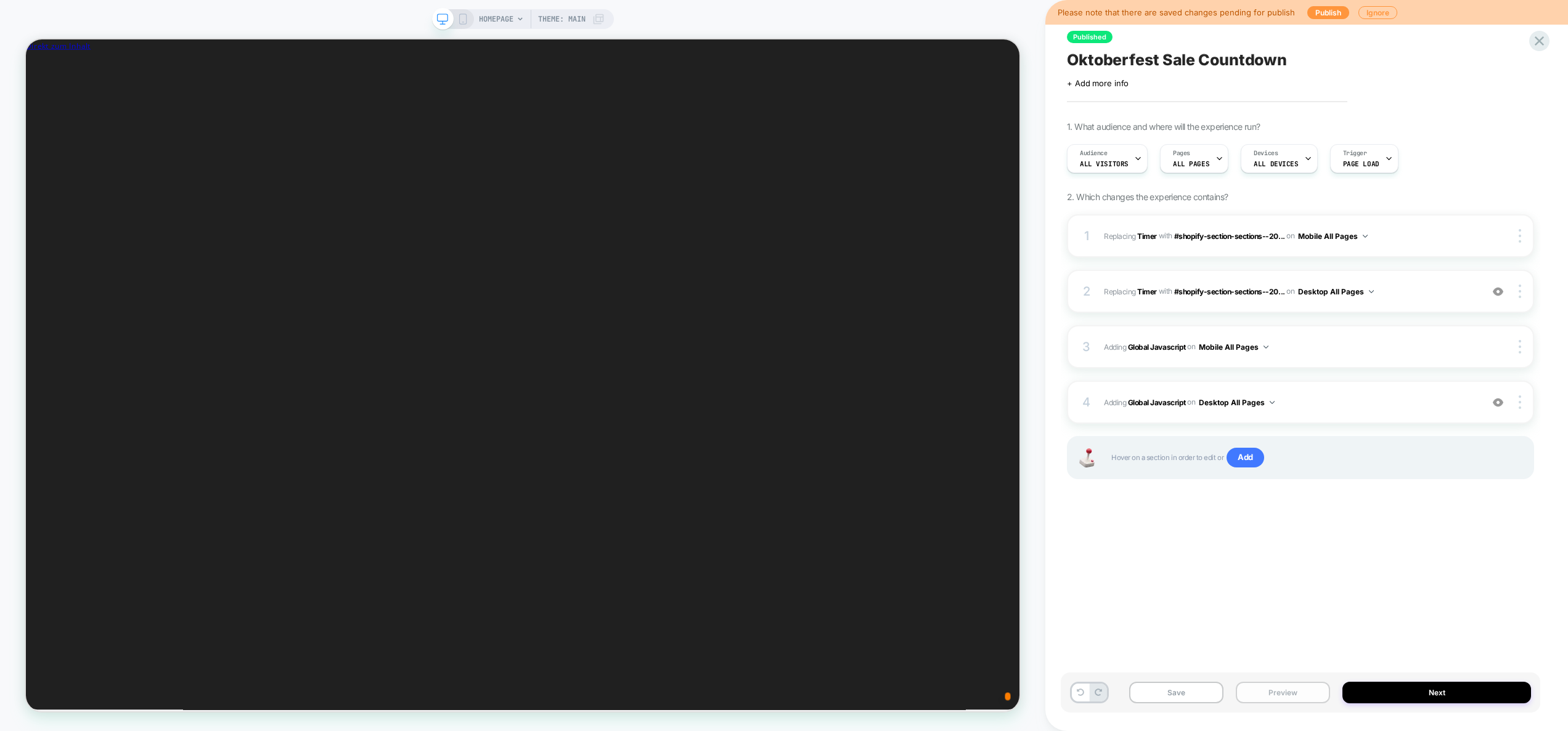
click at [1269, 694] on button "Preview" at bounding box center [1283, 693] width 94 height 22
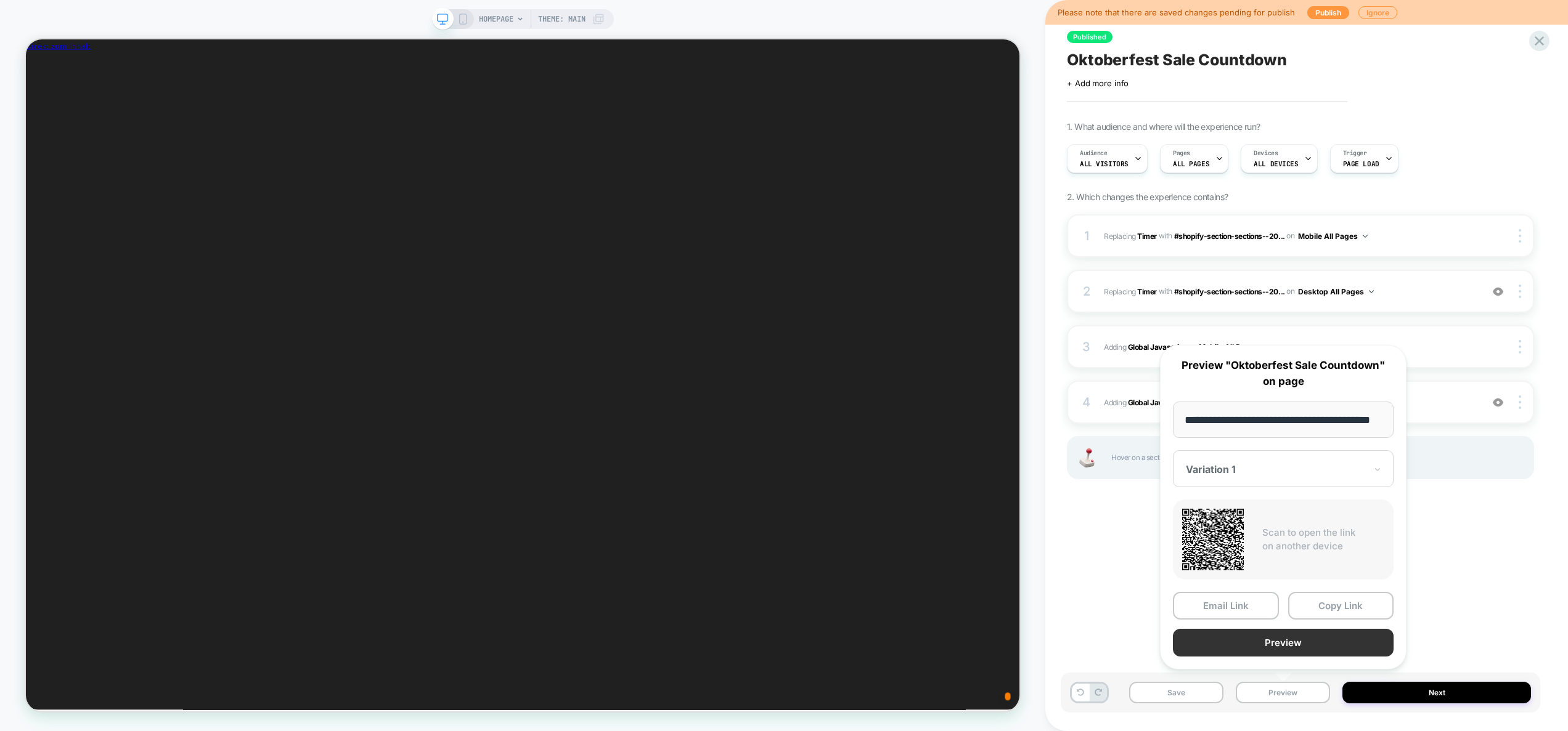
click at [1282, 639] on button "Preview" at bounding box center [1284, 643] width 221 height 28
